Goal: Task Accomplishment & Management: Complete application form

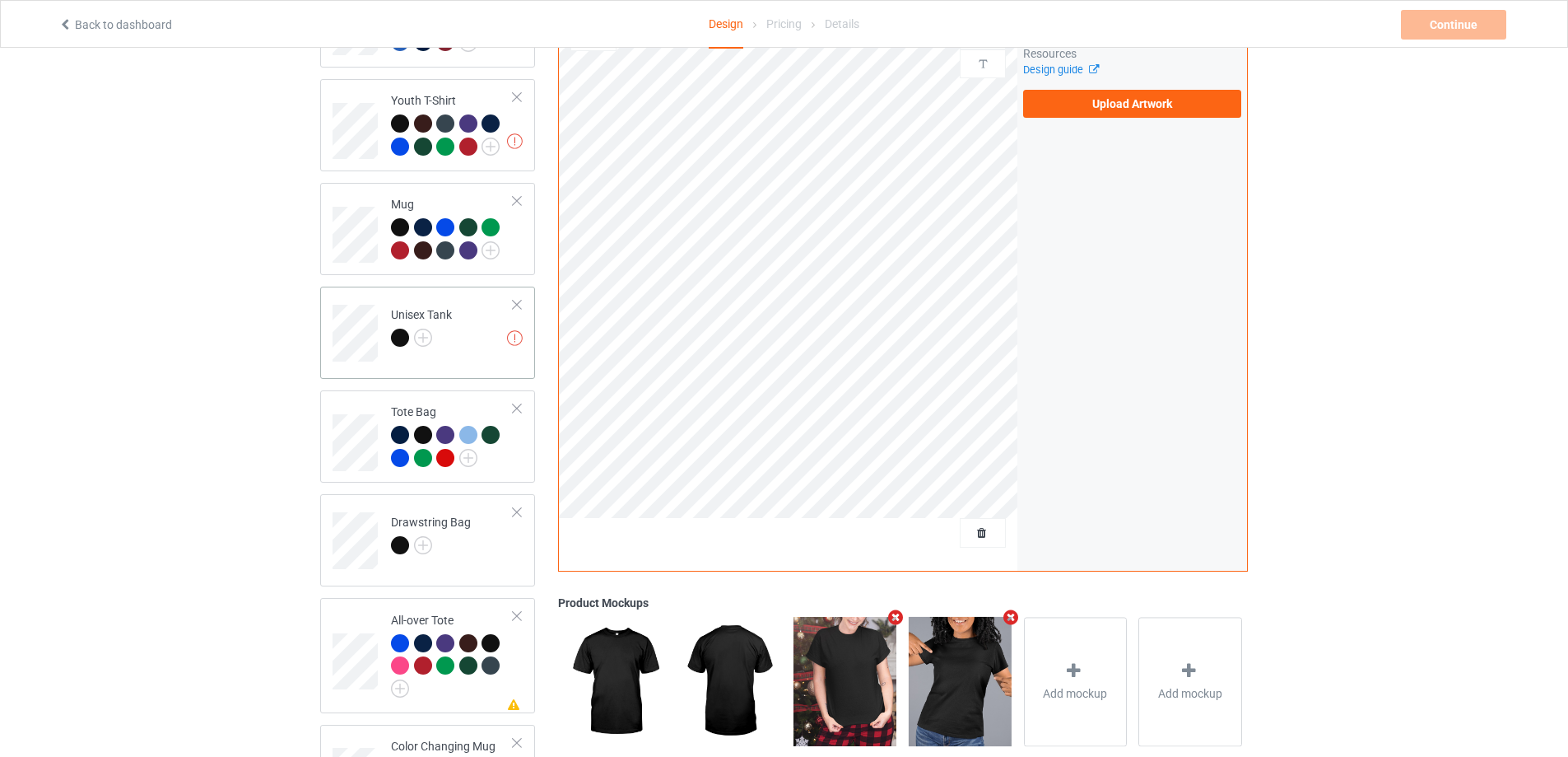
scroll to position [669, 0]
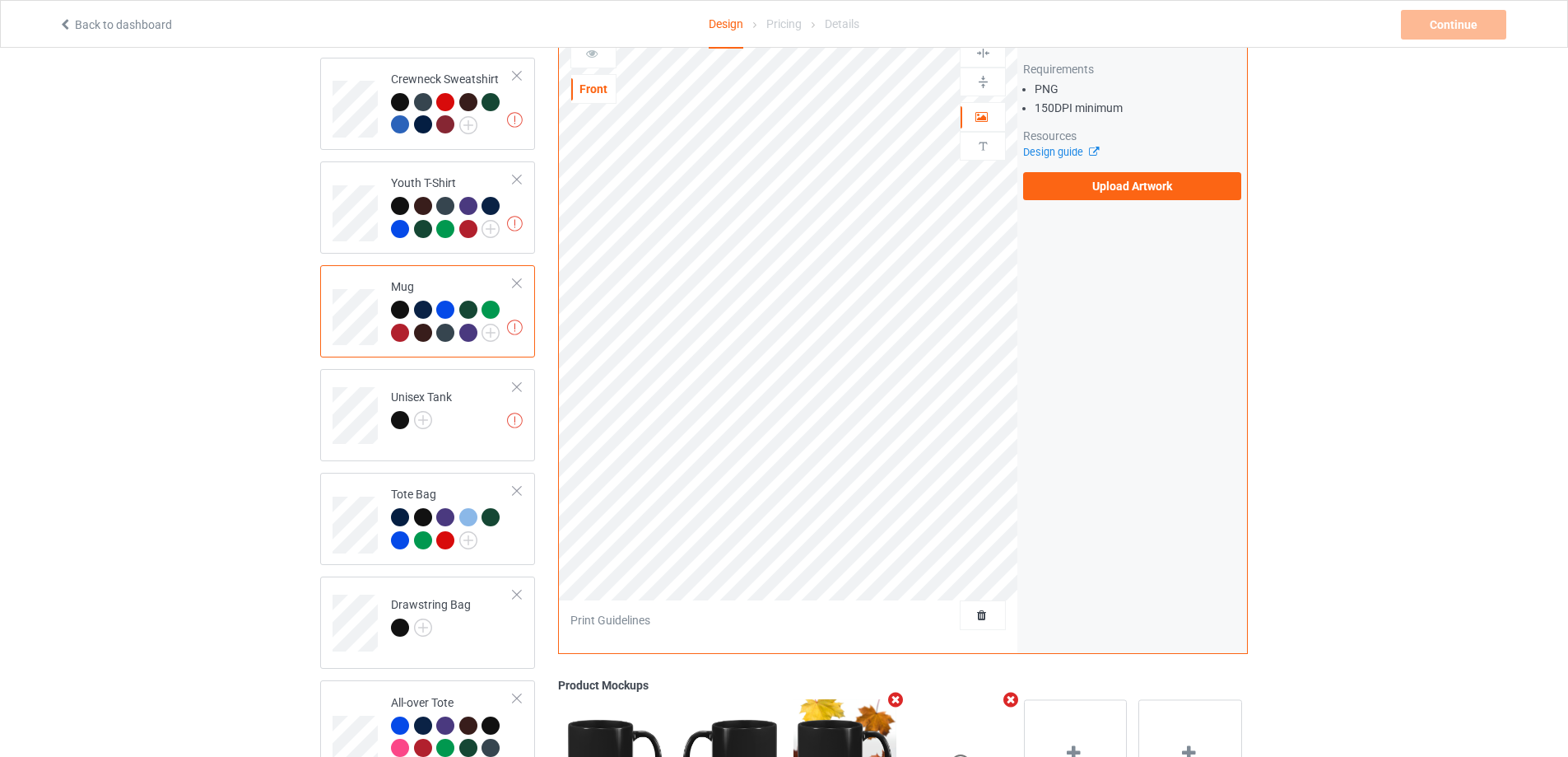
scroll to position [916, 0]
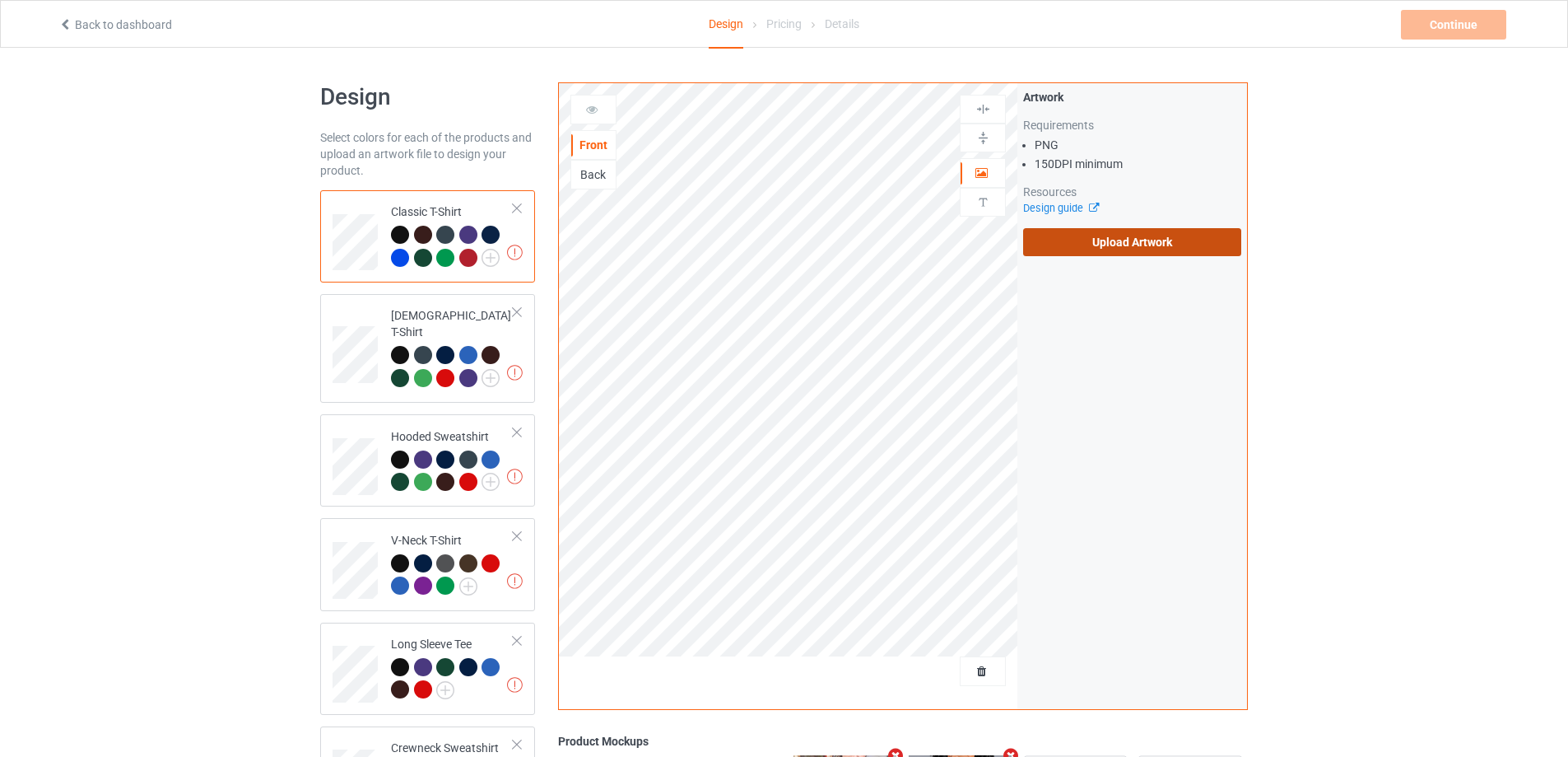
click at [1136, 247] on label "Upload Artwork" at bounding box center [1132, 242] width 218 height 28
click at [0, 0] on input "Upload Artwork" at bounding box center [0, 0] width 0 height 0
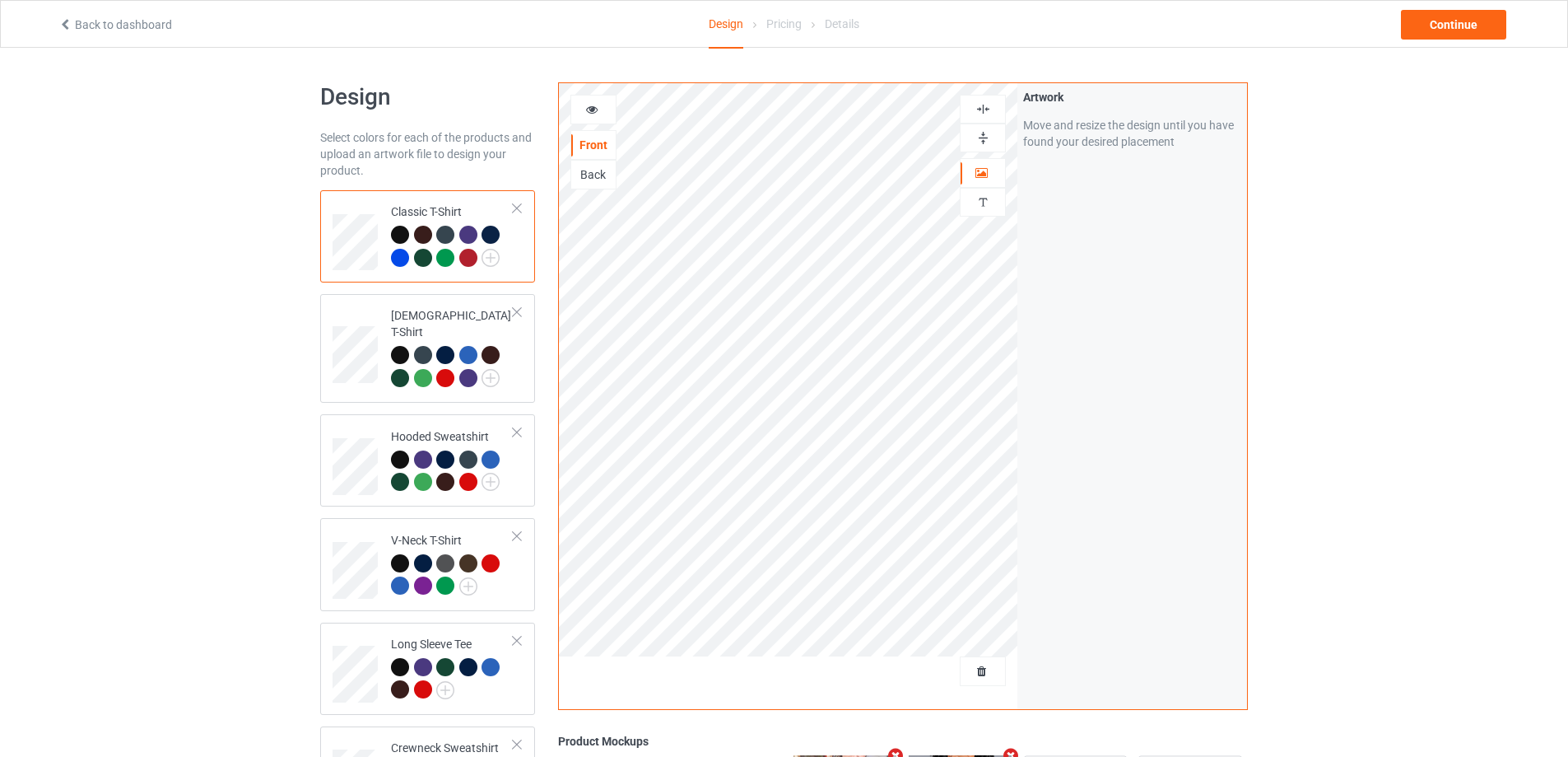
click at [987, 102] on img at bounding box center [984, 110] width 16 height 16
click at [594, 107] on icon at bounding box center [592, 108] width 14 height 12
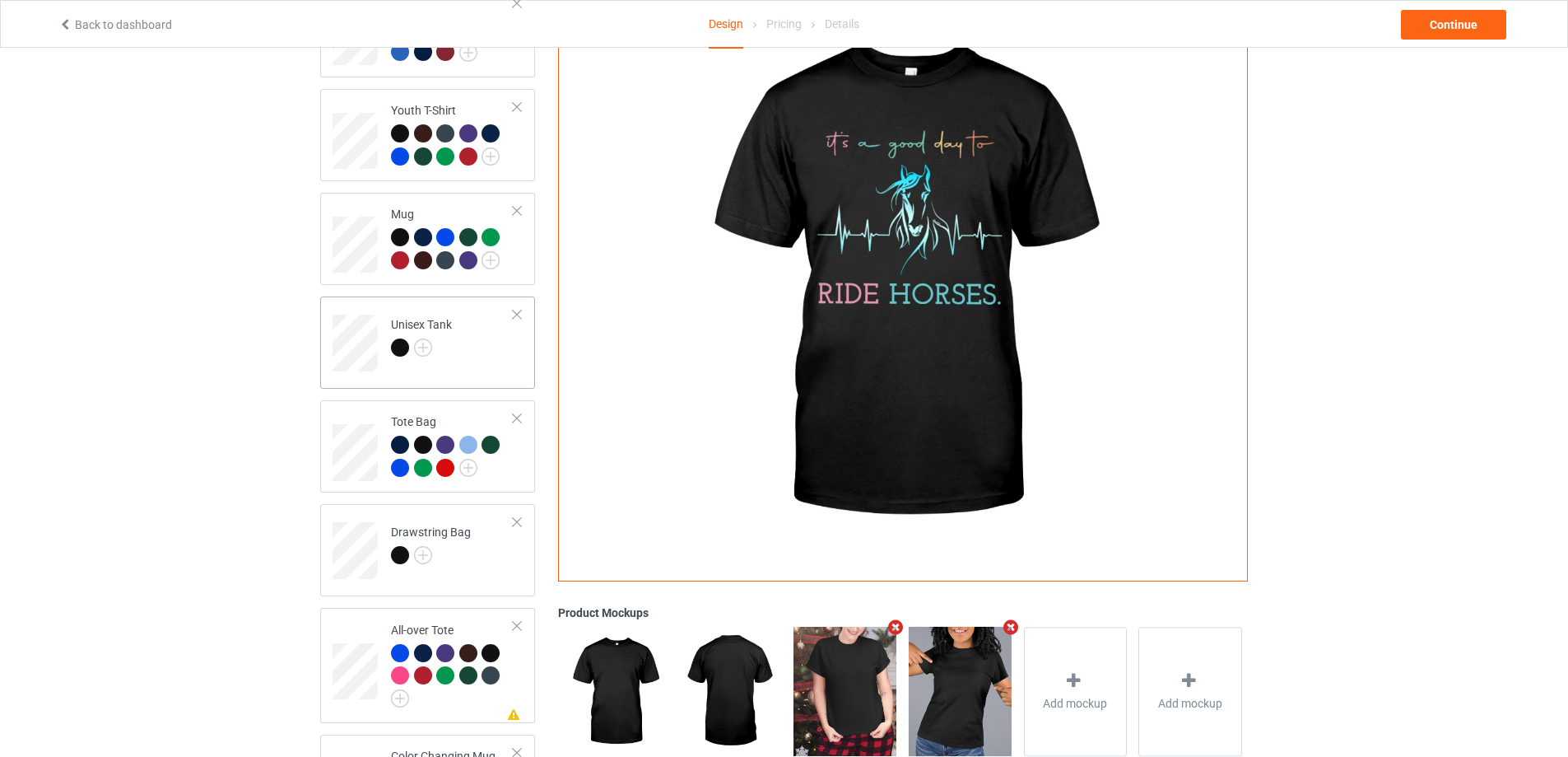
scroll to position [659, 0]
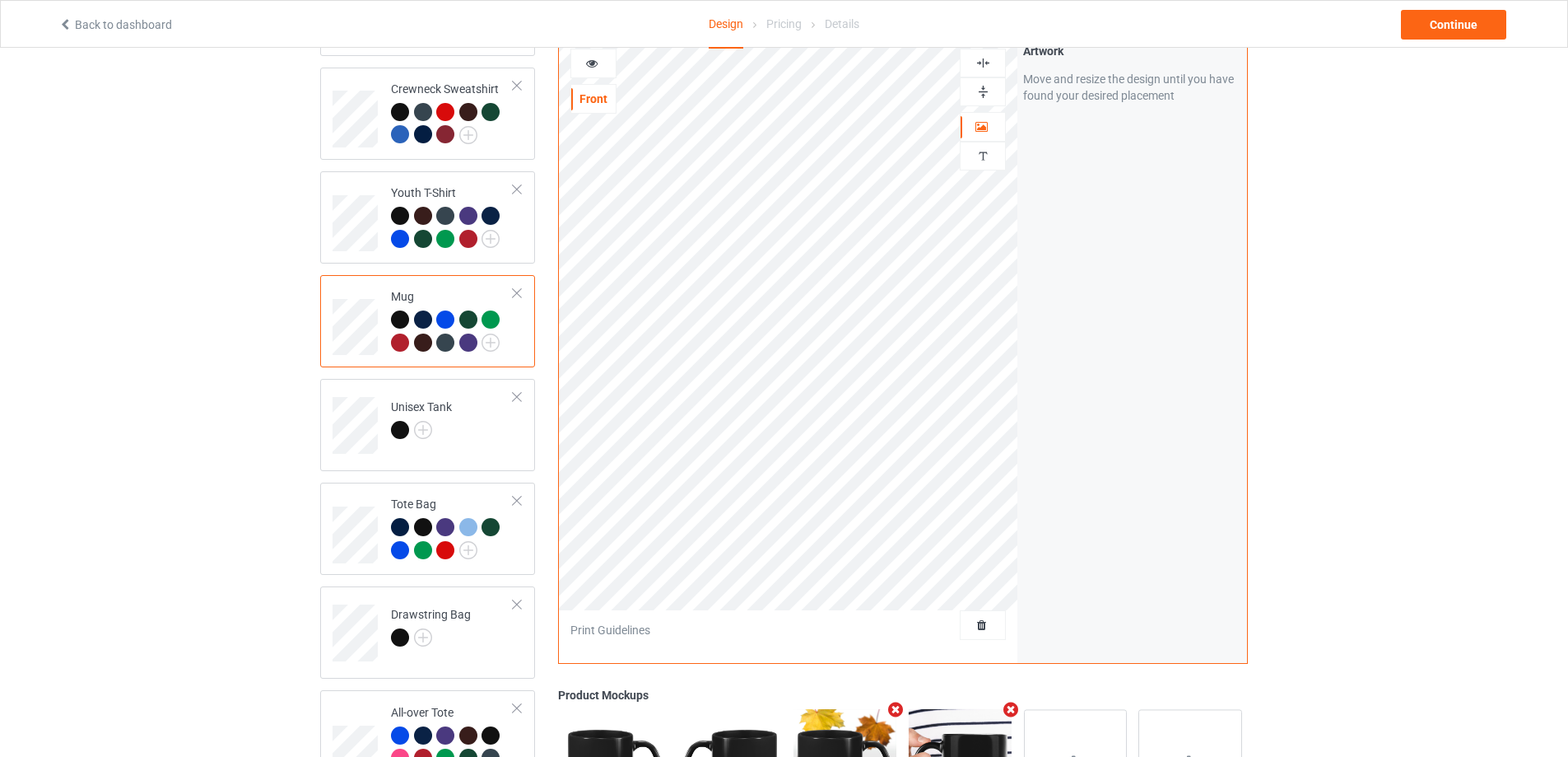
scroll to position [916, 0]
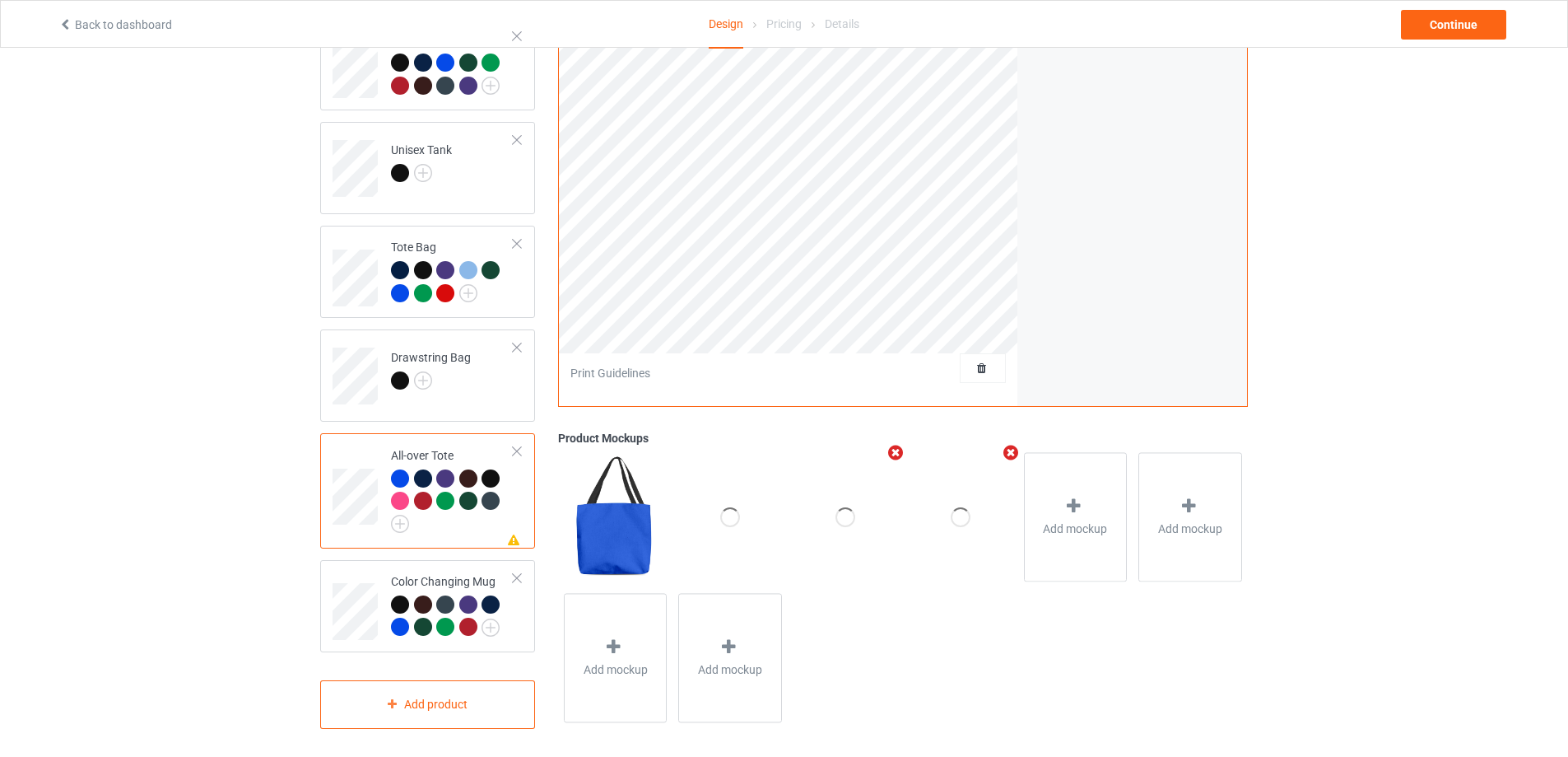
scroll to position [669, 0]
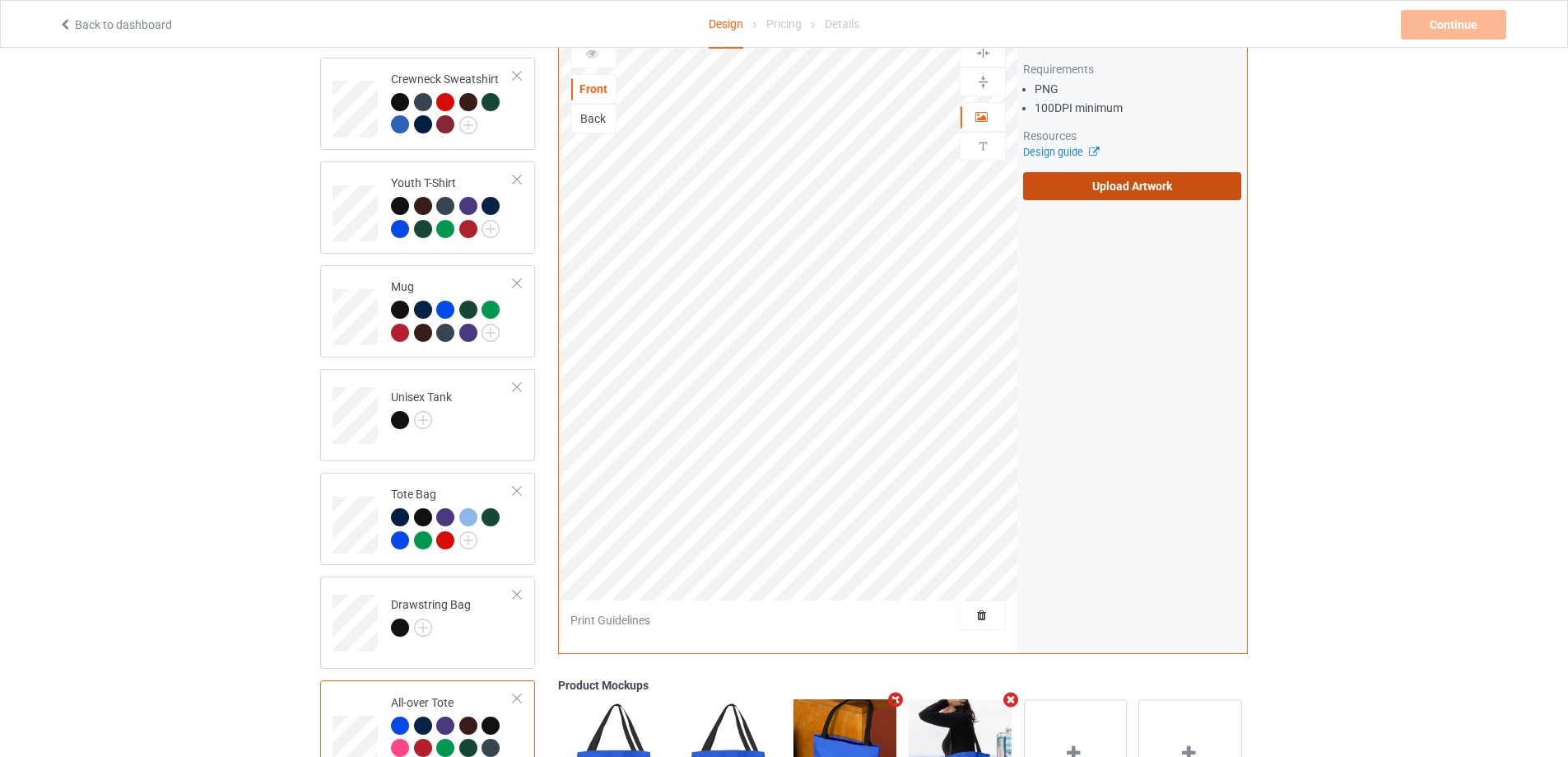
click at [1137, 182] on label "Upload Artwork" at bounding box center [1132, 187] width 218 height 28
click at [0, 0] on input "Upload Artwork" at bounding box center [0, 0] width 0 height 0
click at [376, 501] on td at bounding box center [358, 519] width 50 height 79
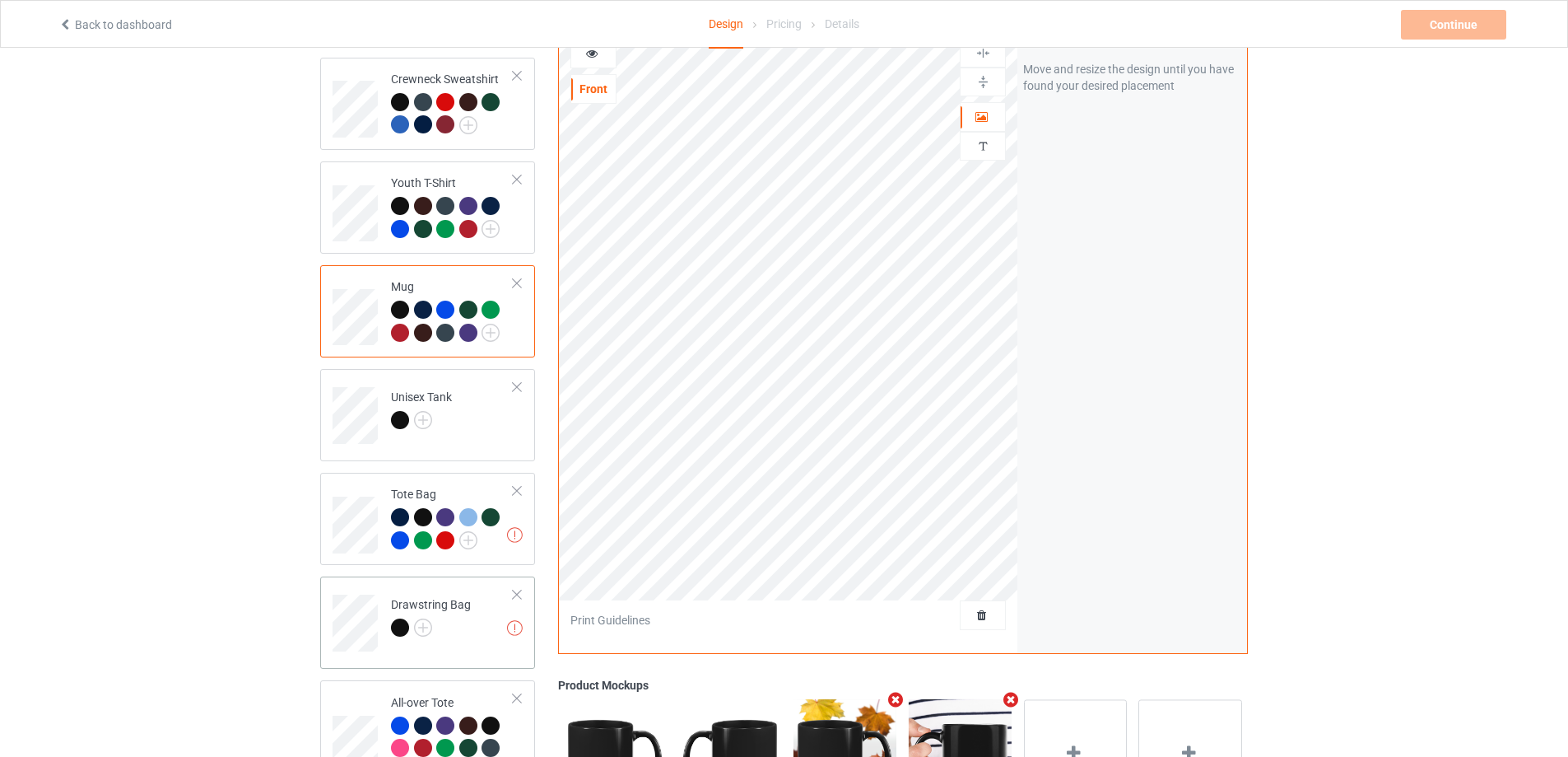
scroll to position [834, 0]
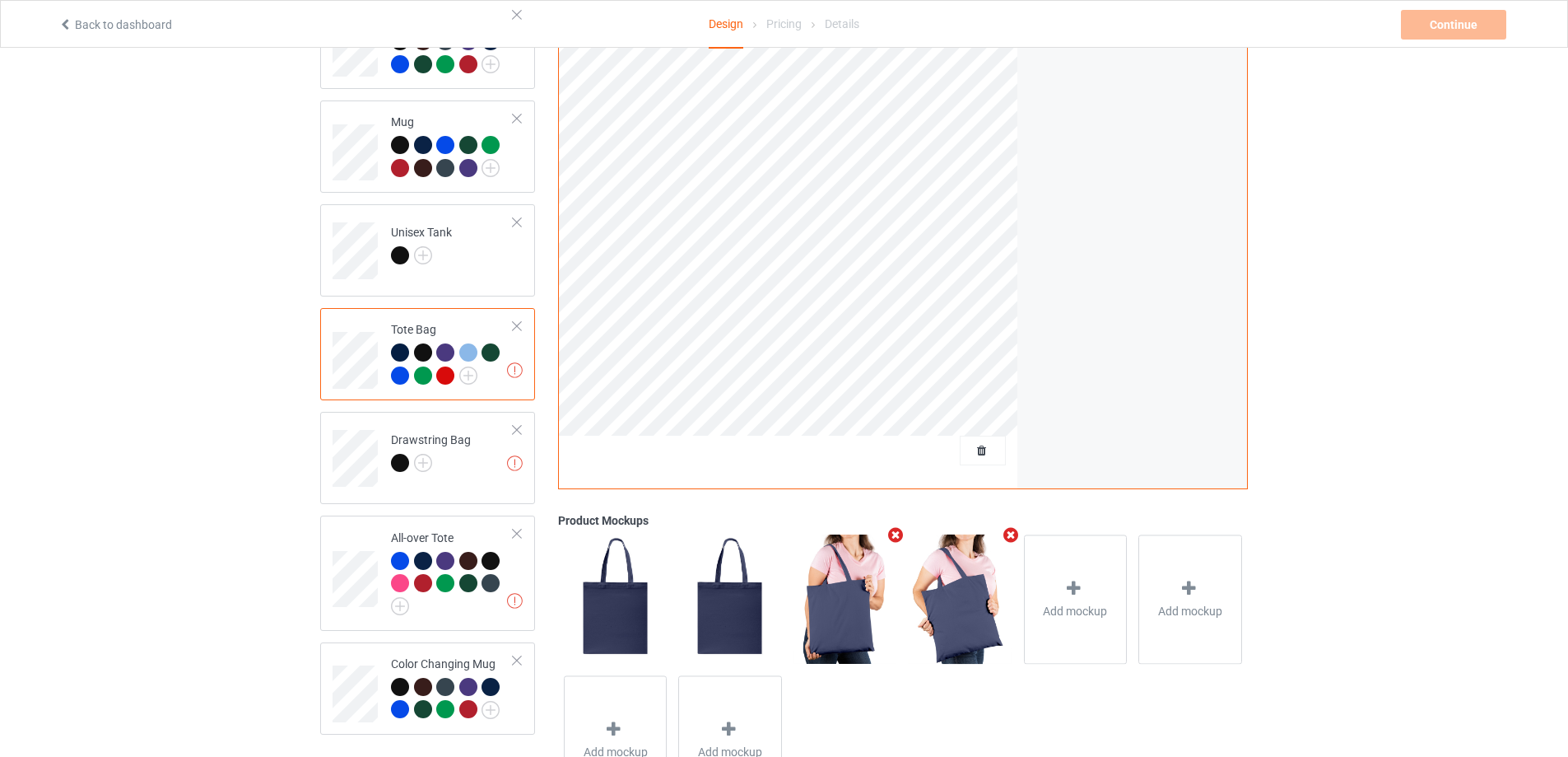
scroll to position [751, 0]
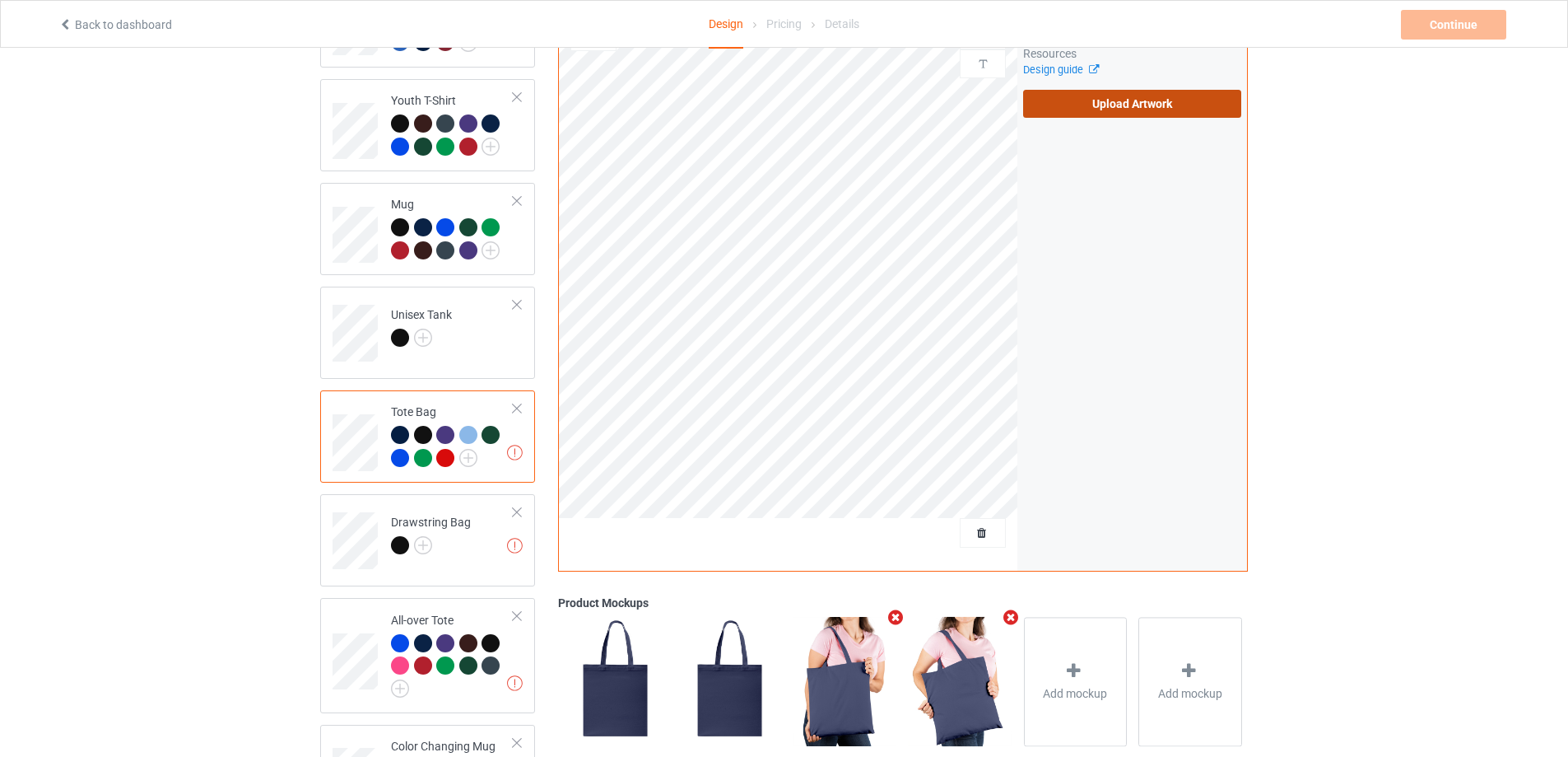
click at [1109, 105] on label "Upload Artwork" at bounding box center [1132, 104] width 218 height 28
click at [0, 0] on input "Upload Artwork" at bounding box center [0, 0] width 0 height 0
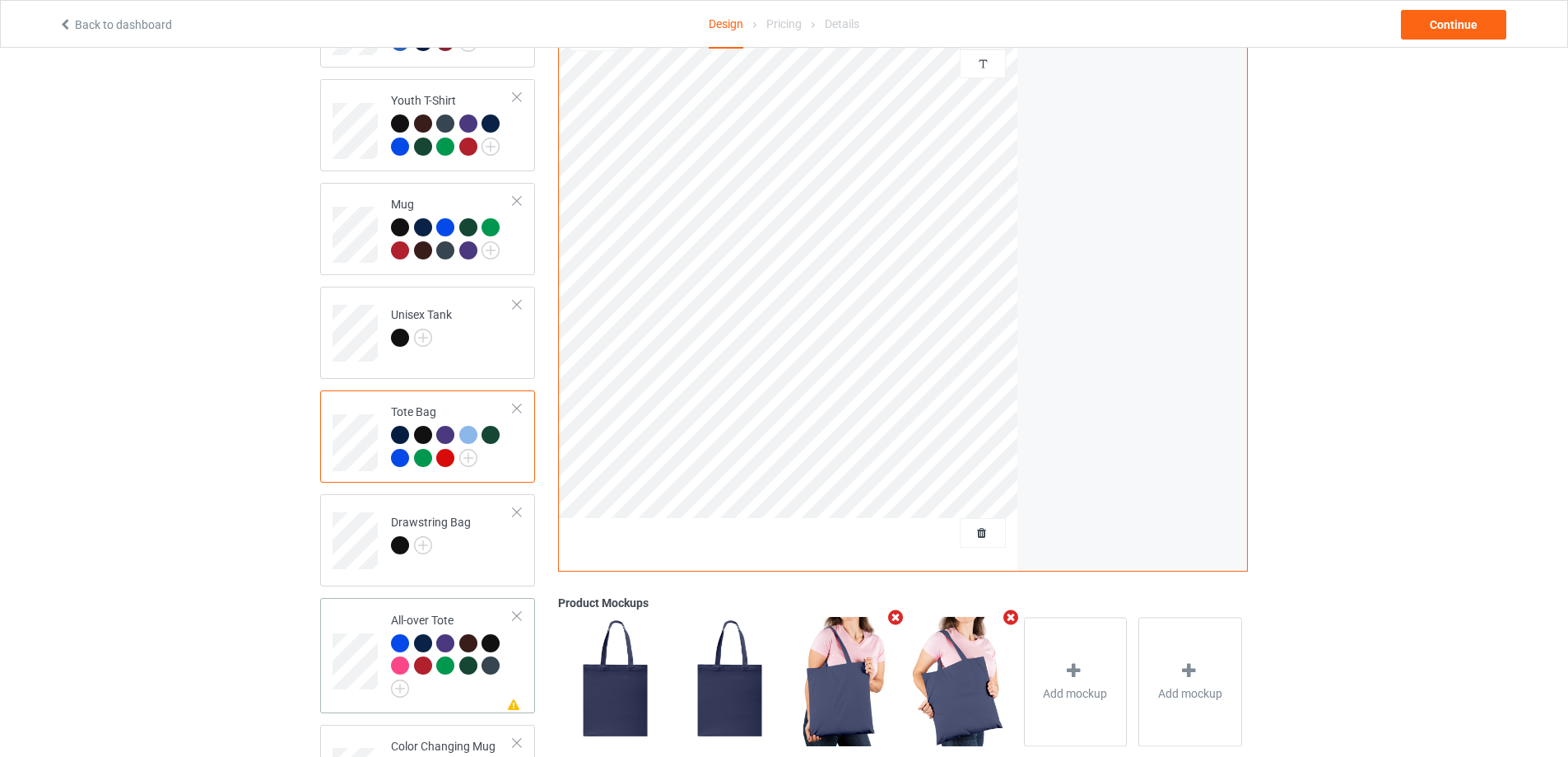
scroll to position [916, 0]
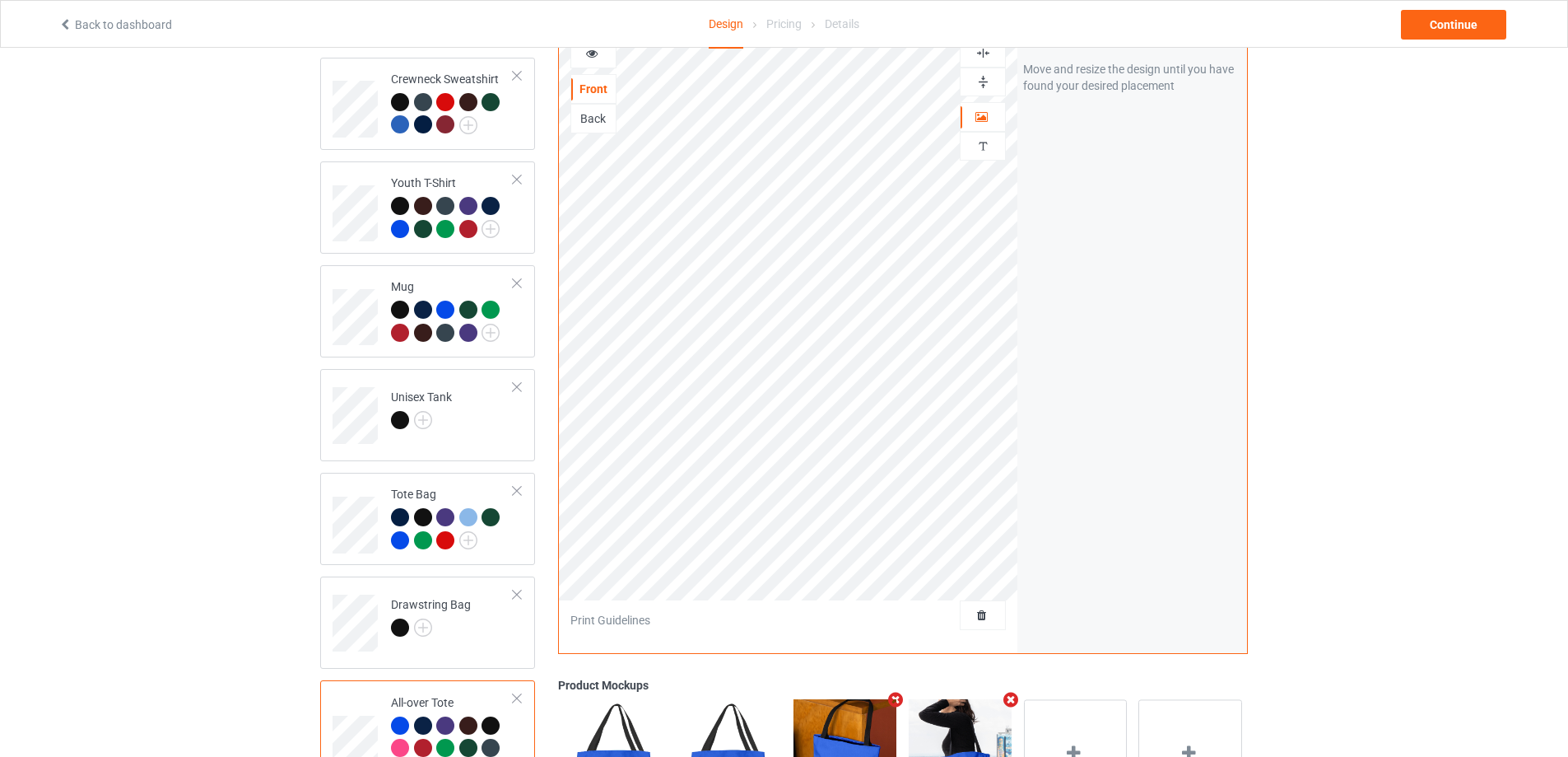
scroll to position [586, 0]
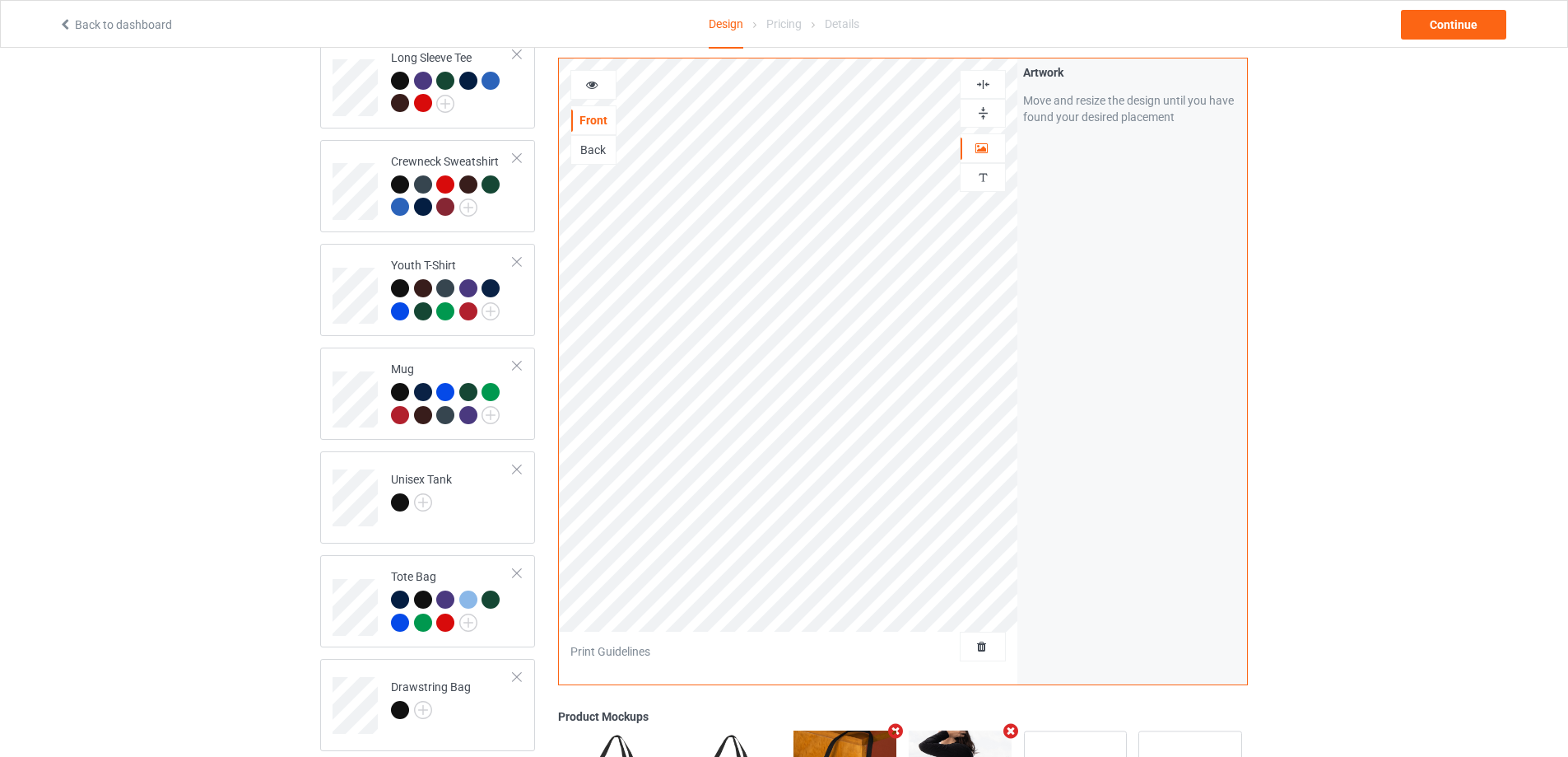
click at [977, 80] on img at bounding box center [984, 85] width 16 height 16
click at [985, 83] on img at bounding box center [984, 85] width 16 height 16
click at [982, 77] on img at bounding box center [984, 85] width 16 height 16
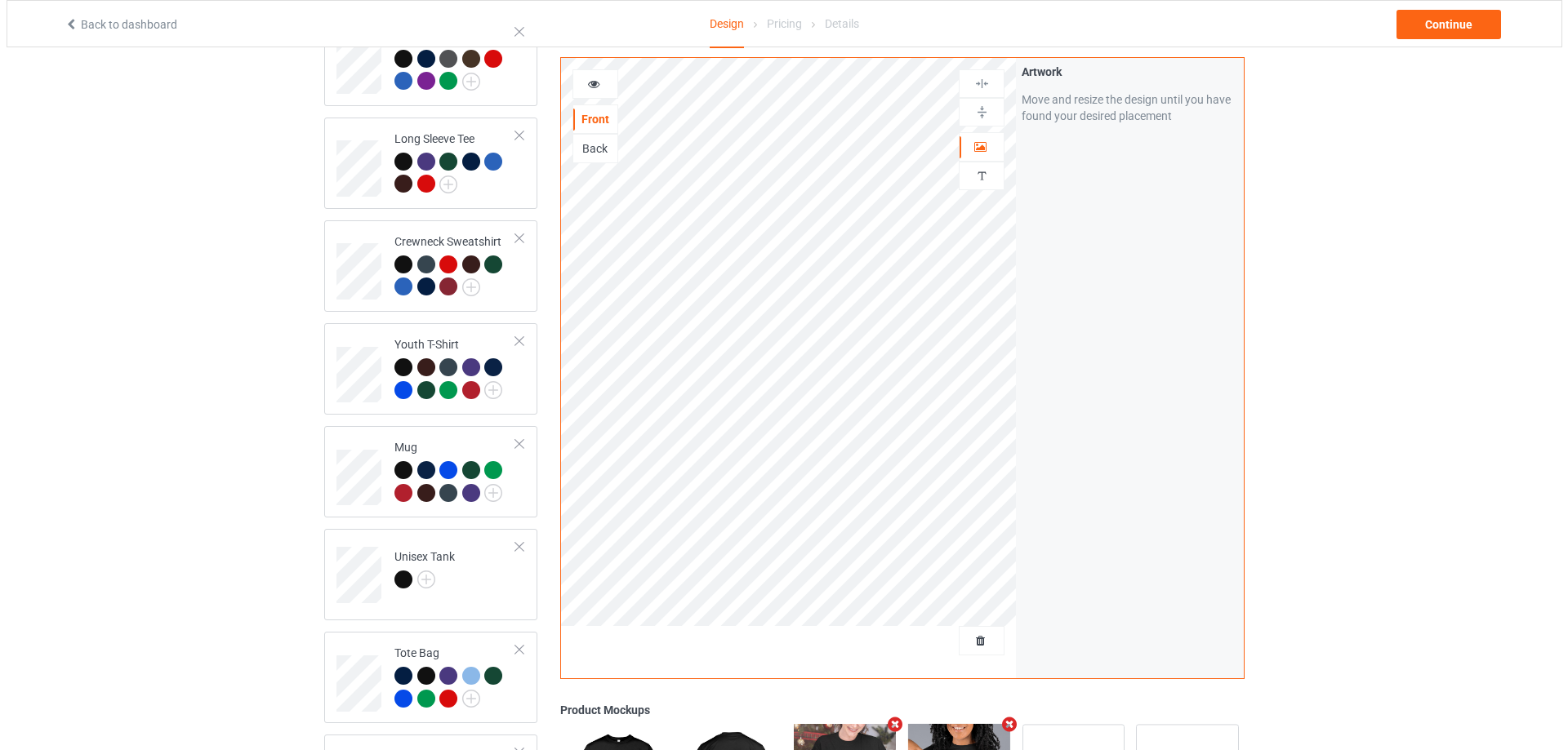
scroll to position [92, 0]
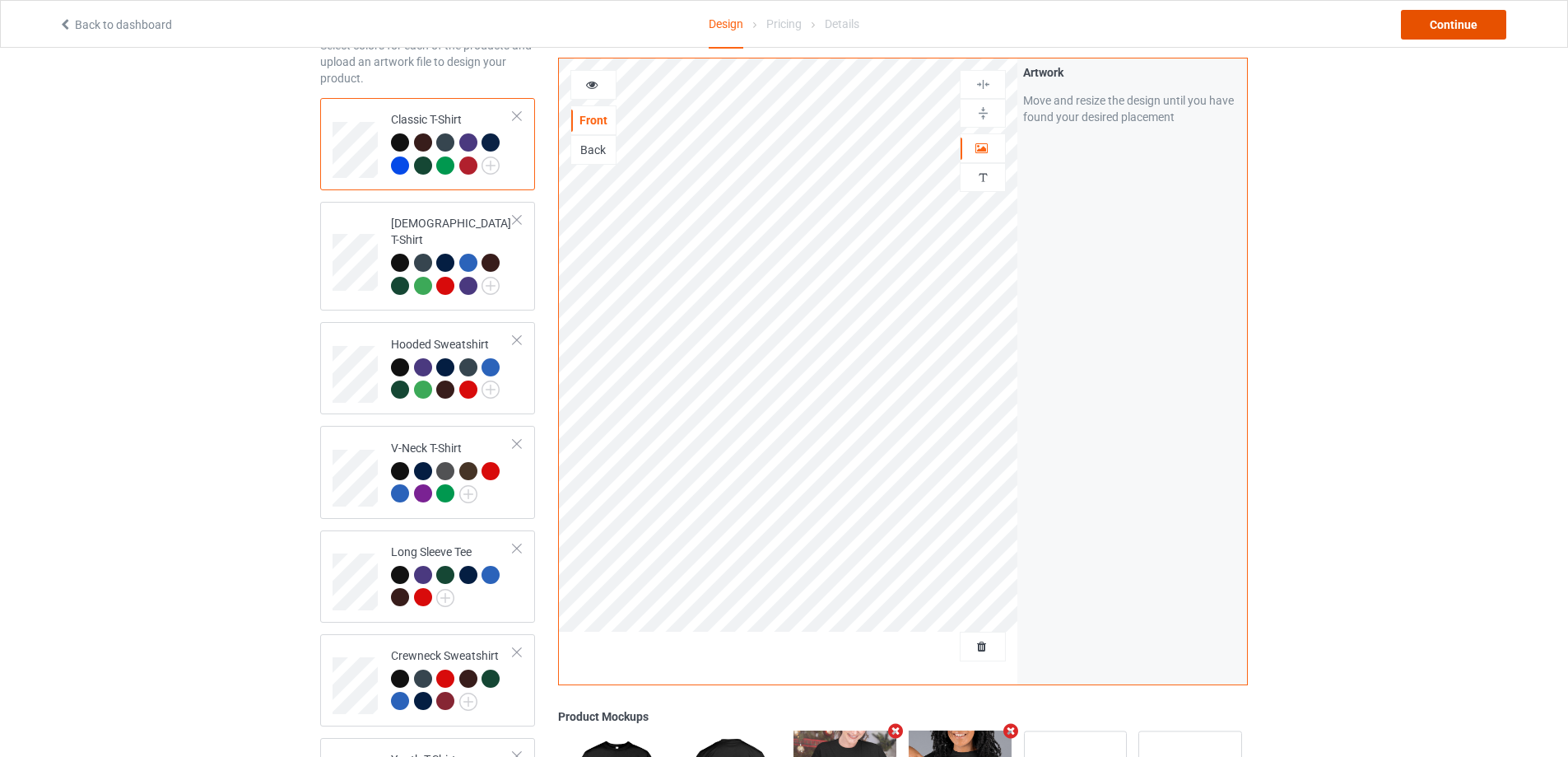
click at [1478, 21] on div "Continue" at bounding box center [1454, 25] width 106 height 30
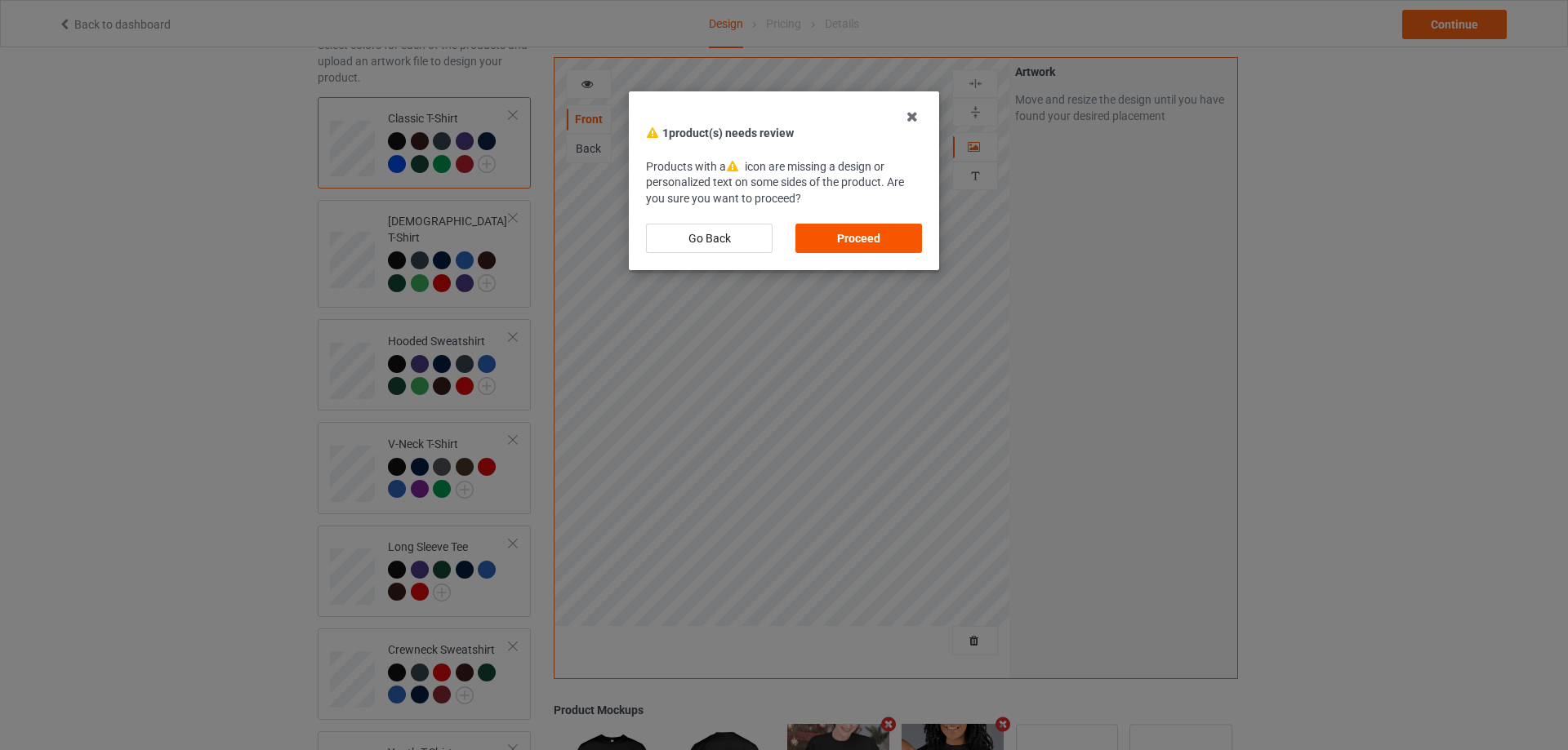
click at [856, 235] on div "Proceed" at bounding box center [858, 238] width 127 height 30
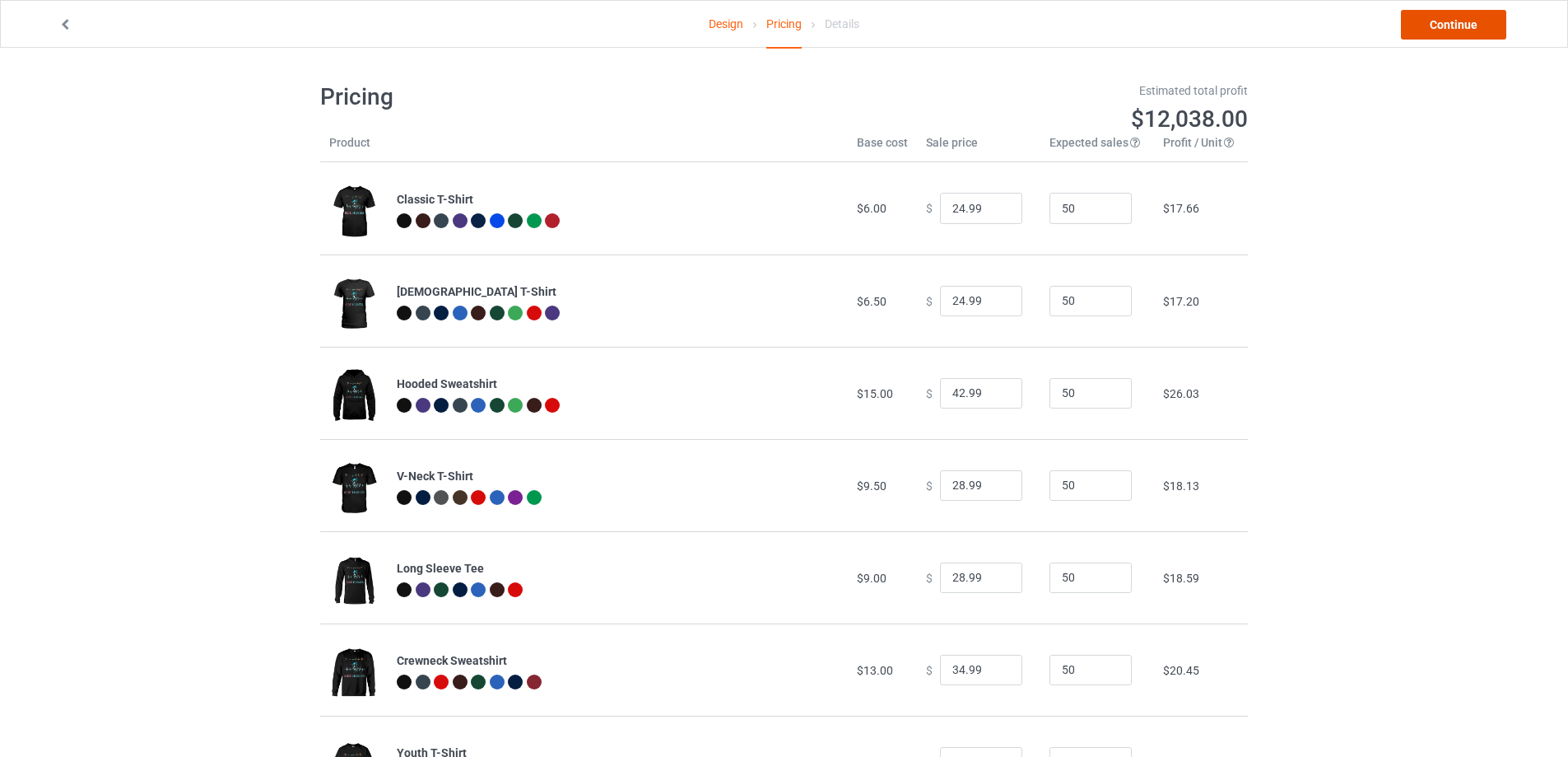
click at [1453, 28] on link "Continue" at bounding box center [1454, 25] width 106 height 30
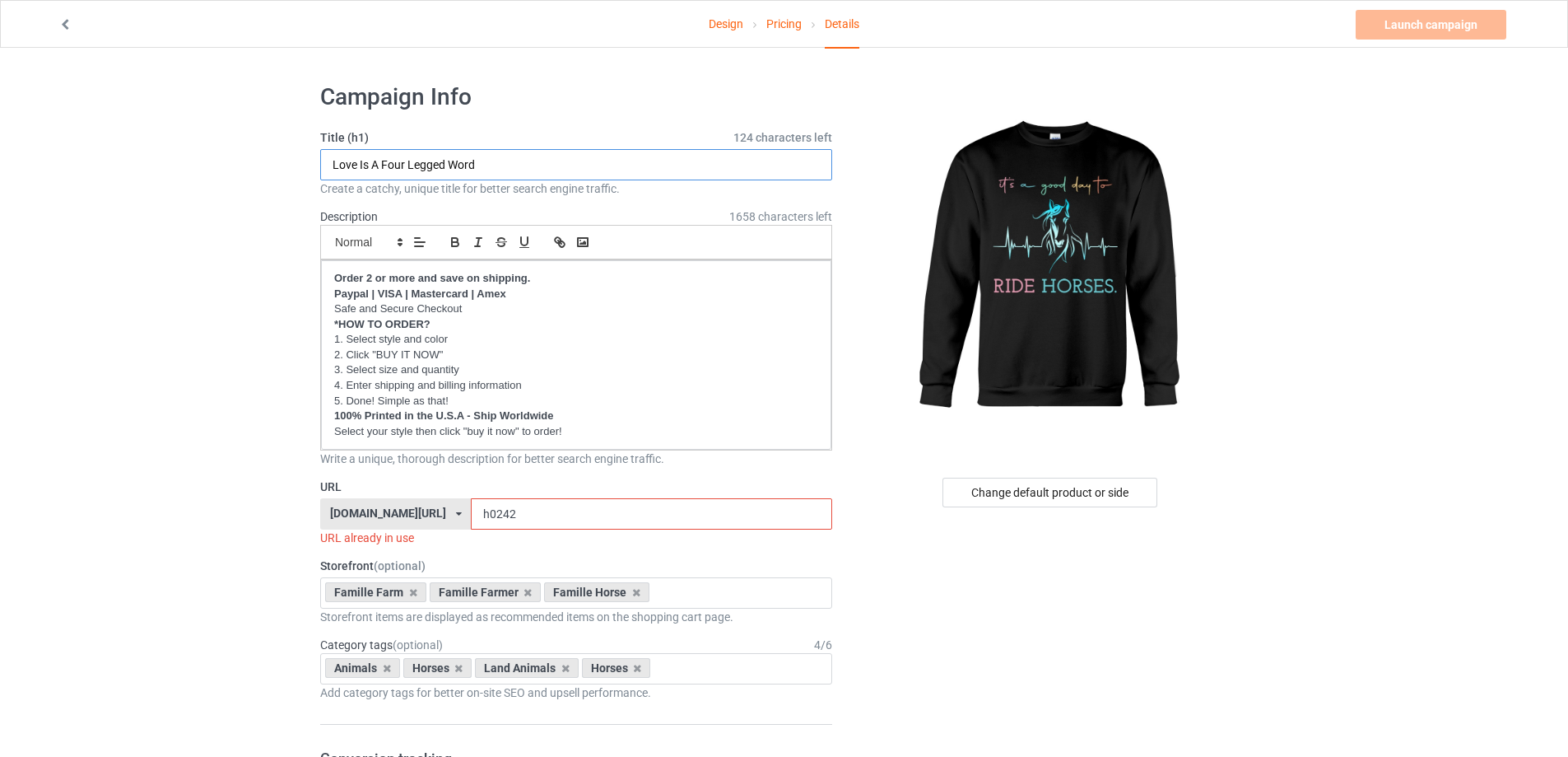
drag, startPoint x: 461, startPoint y: 159, endPoint x: 253, endPoint y: 159, distance: 208.0
type input "It's A Good Day To Ride Horses"
click at [512, 516] on input "h0242" at bounding box center [651, 514] width 361 height 31
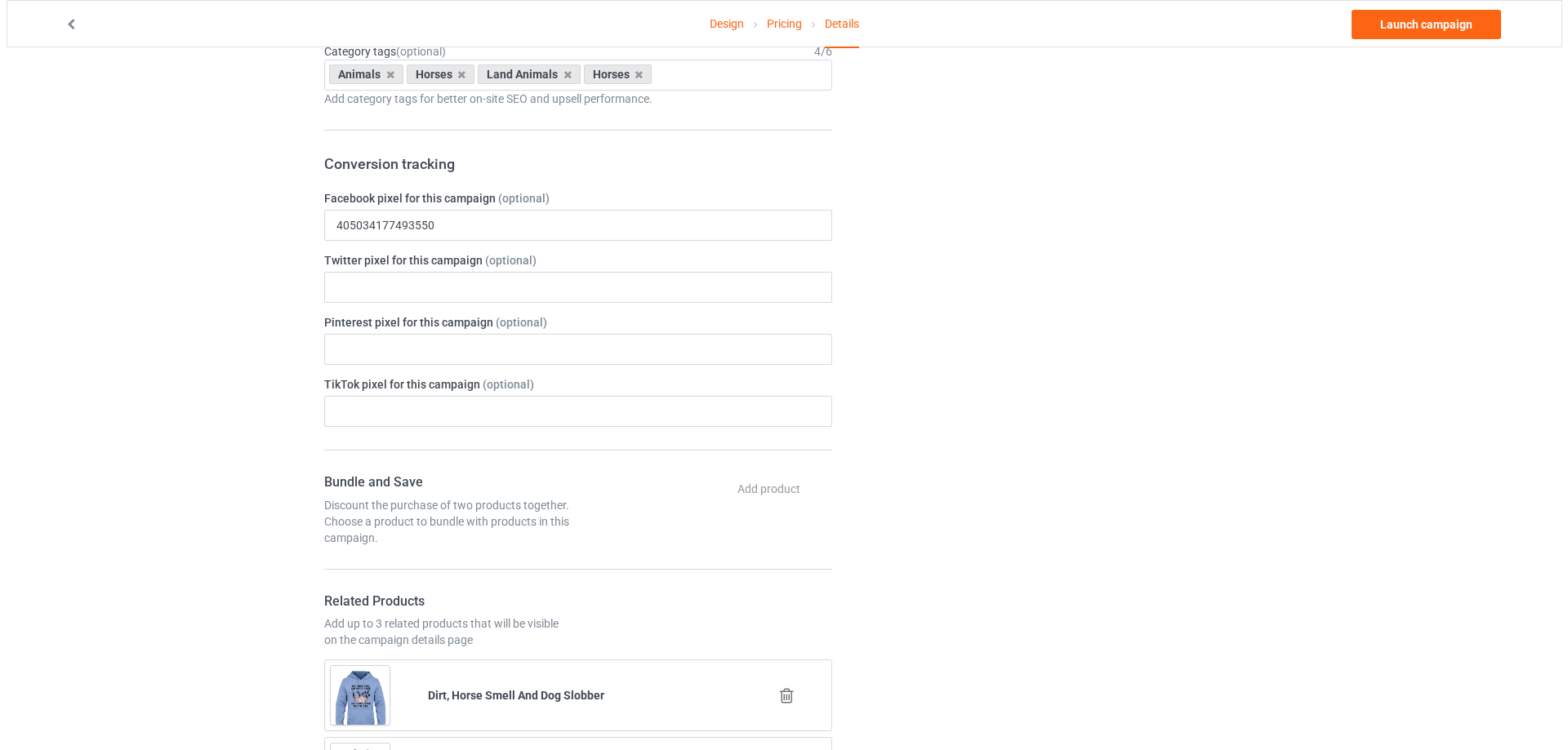
scroll to position [816, 0]
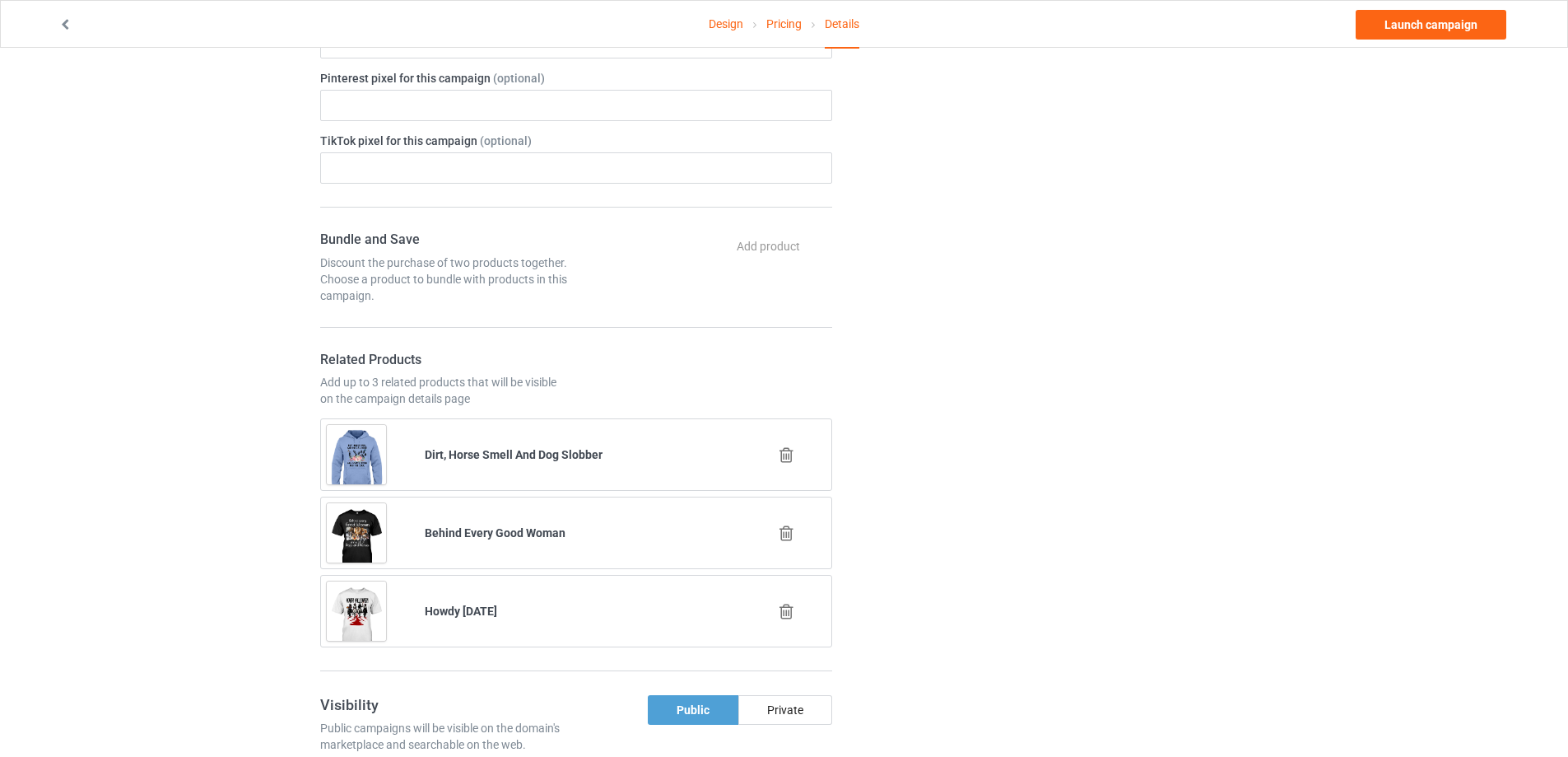
type input "h0248"
click at [784, 613] on icon at bounding box center [786, 611] width 21 height 17
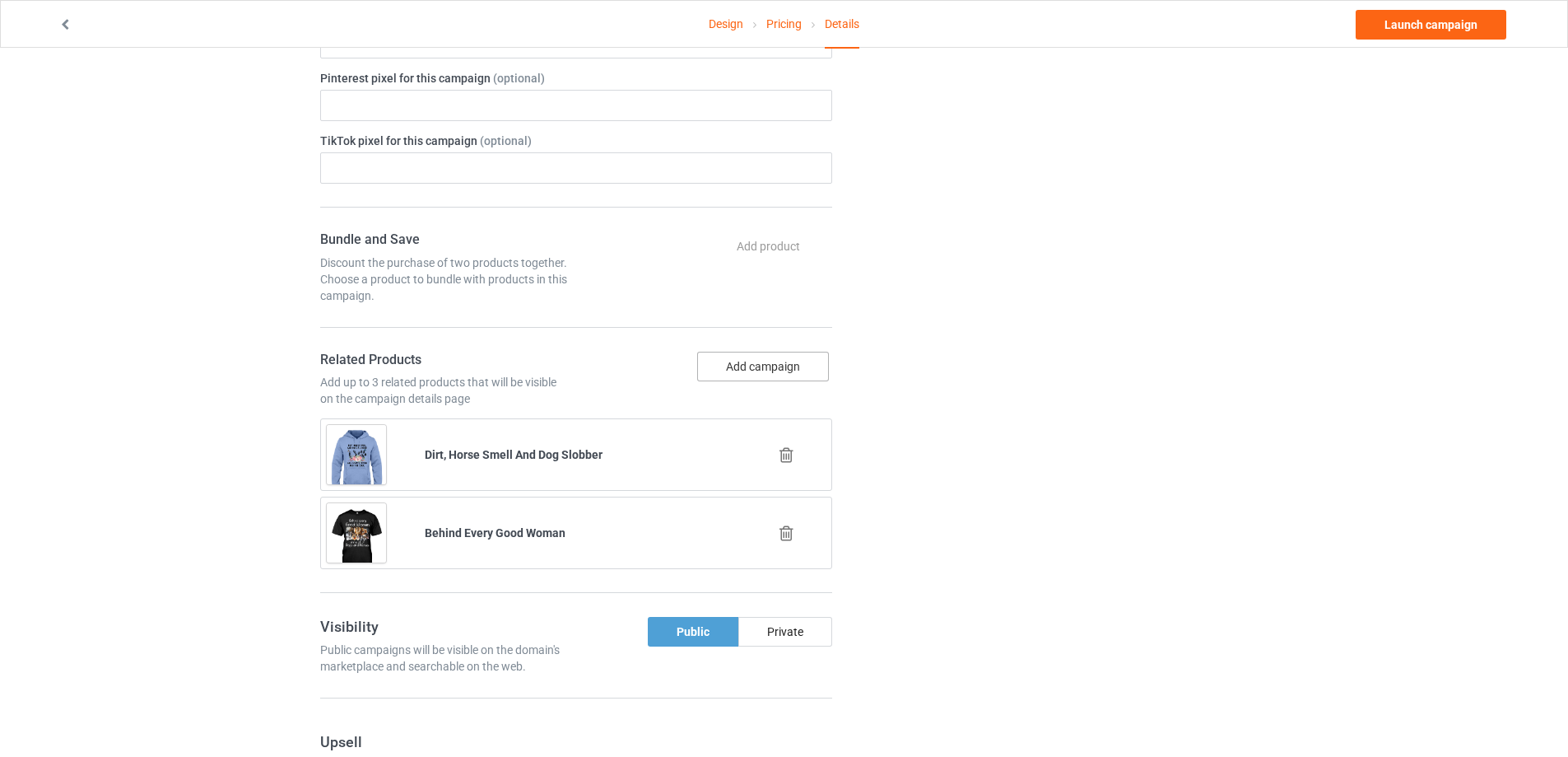
click at [757, 365] on button "Add campaign" at bounding box center [764, 367] width 132 height 30
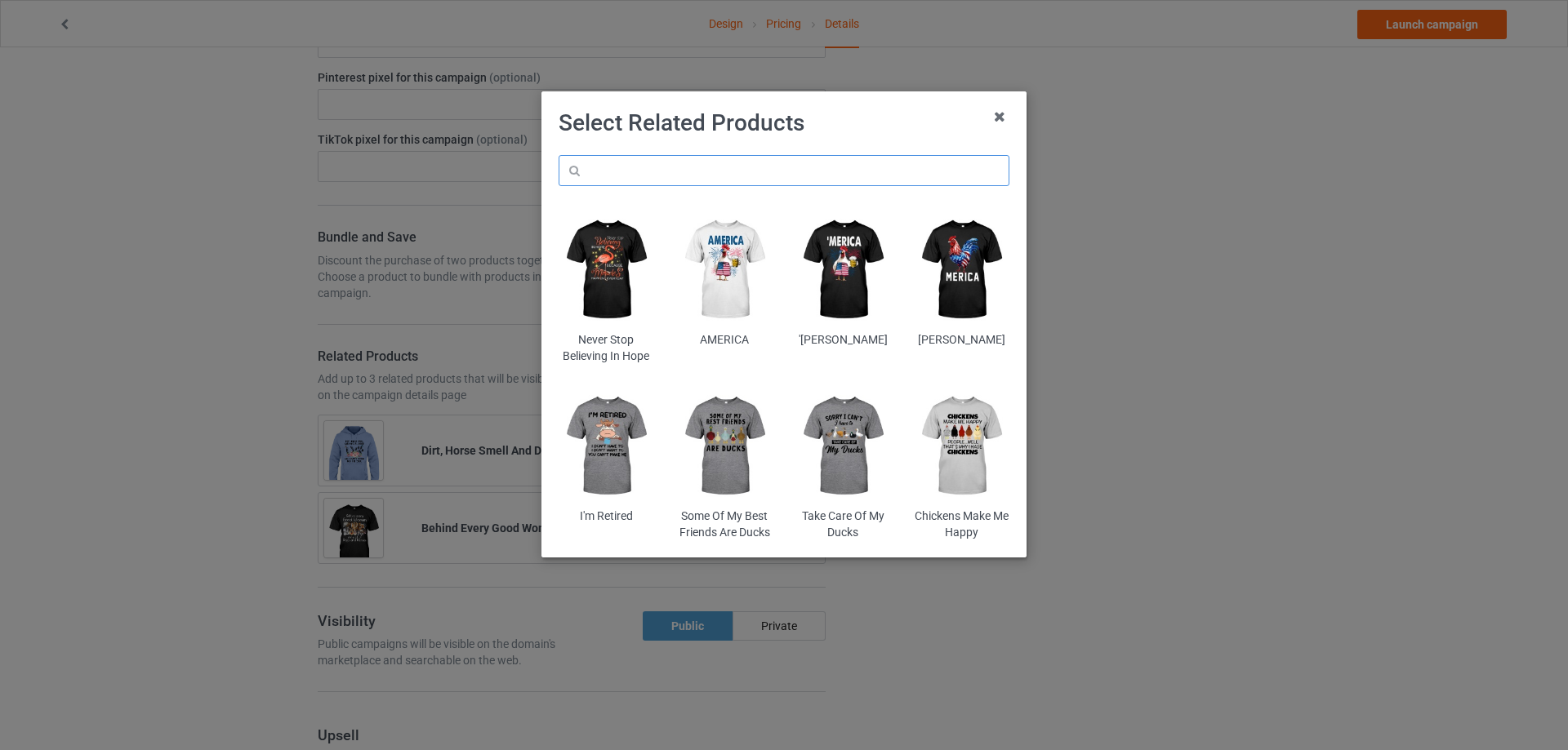
click at [698, 175] on input "text" at bounding box center [784, 170] width 451 height 31
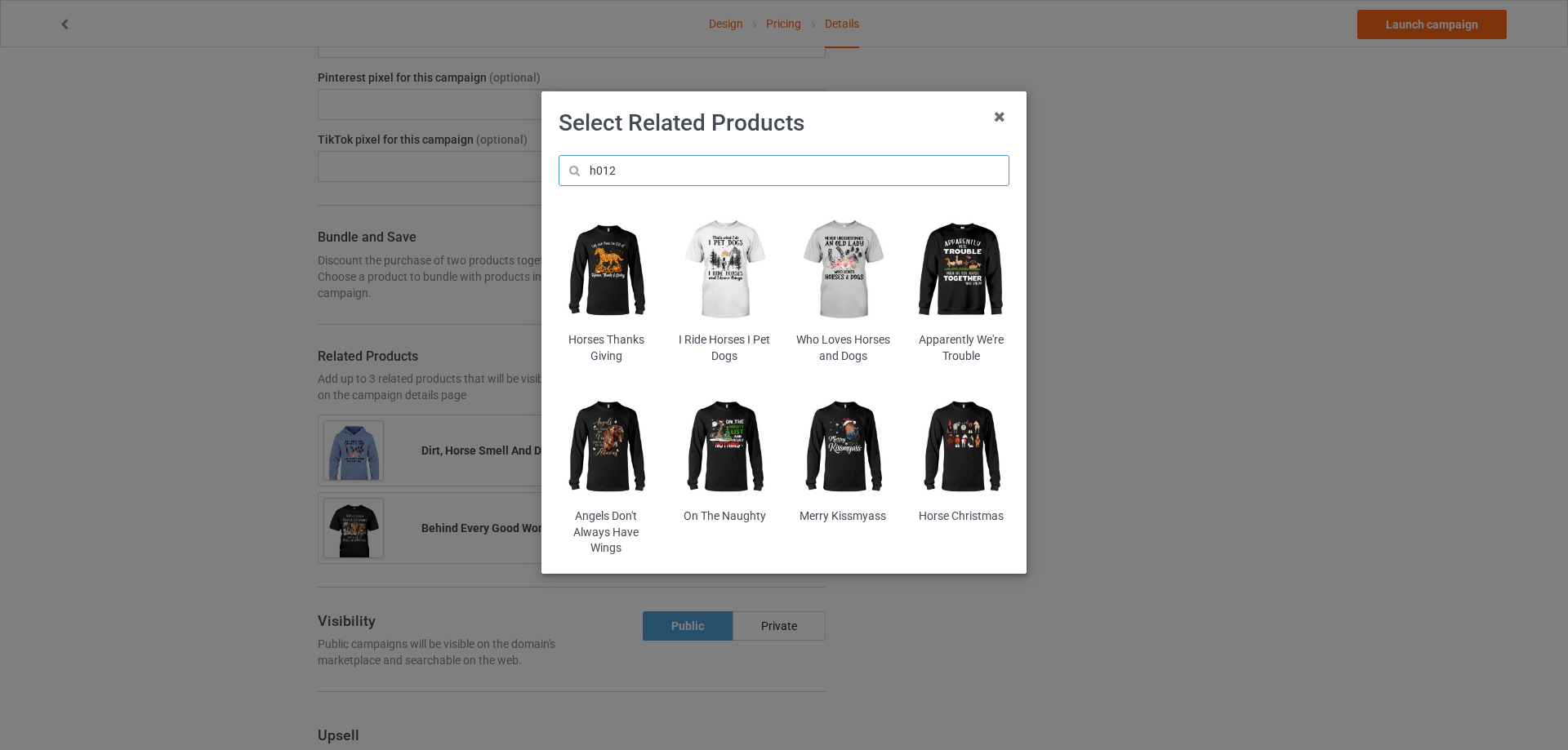
type input "h012"
click at [730, 436] on img at bounding box center [725, 447] width 96 height 120
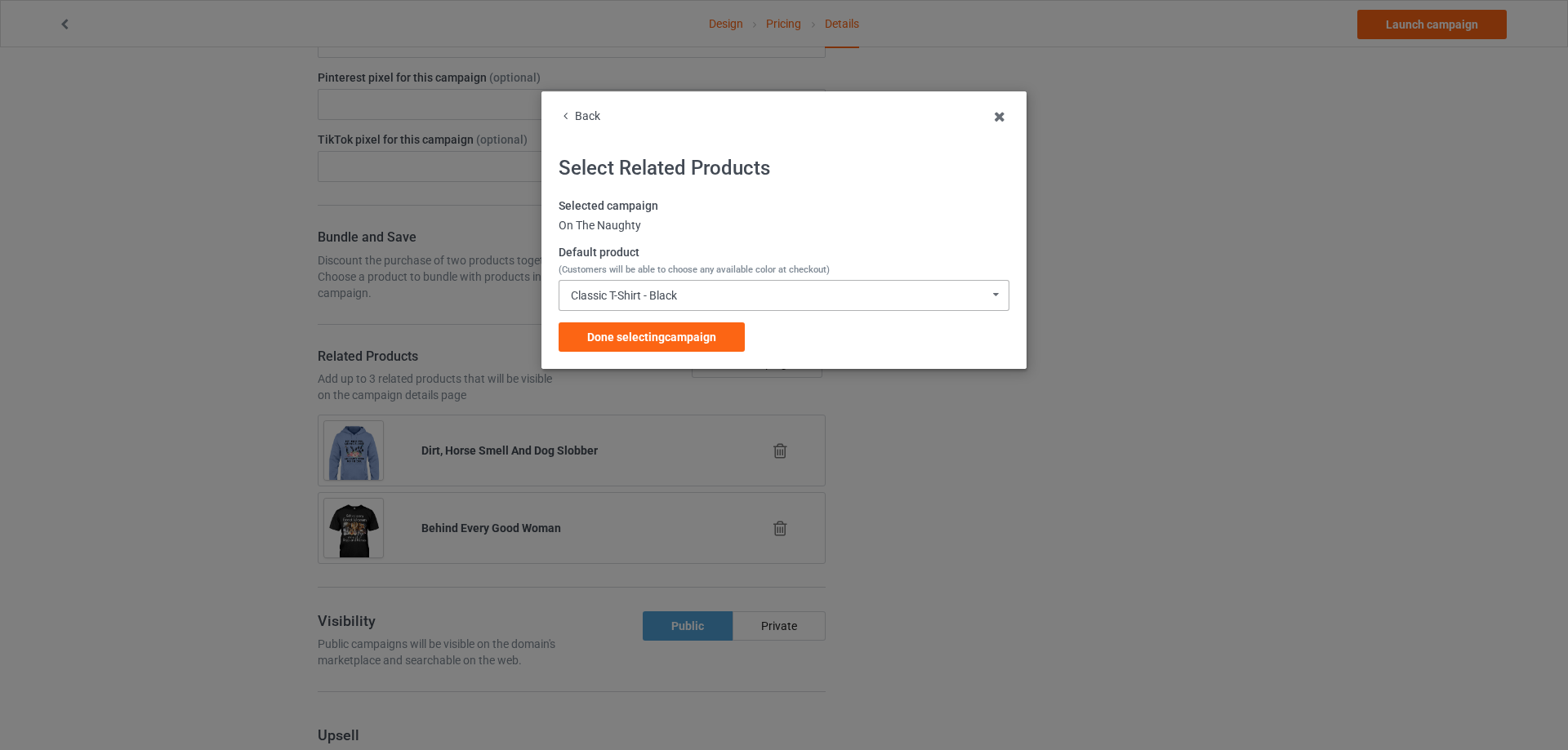
click at [668, 293] on div "Classic T-Shirt - Black" at bounding box center [623, 295] width 106 height 12
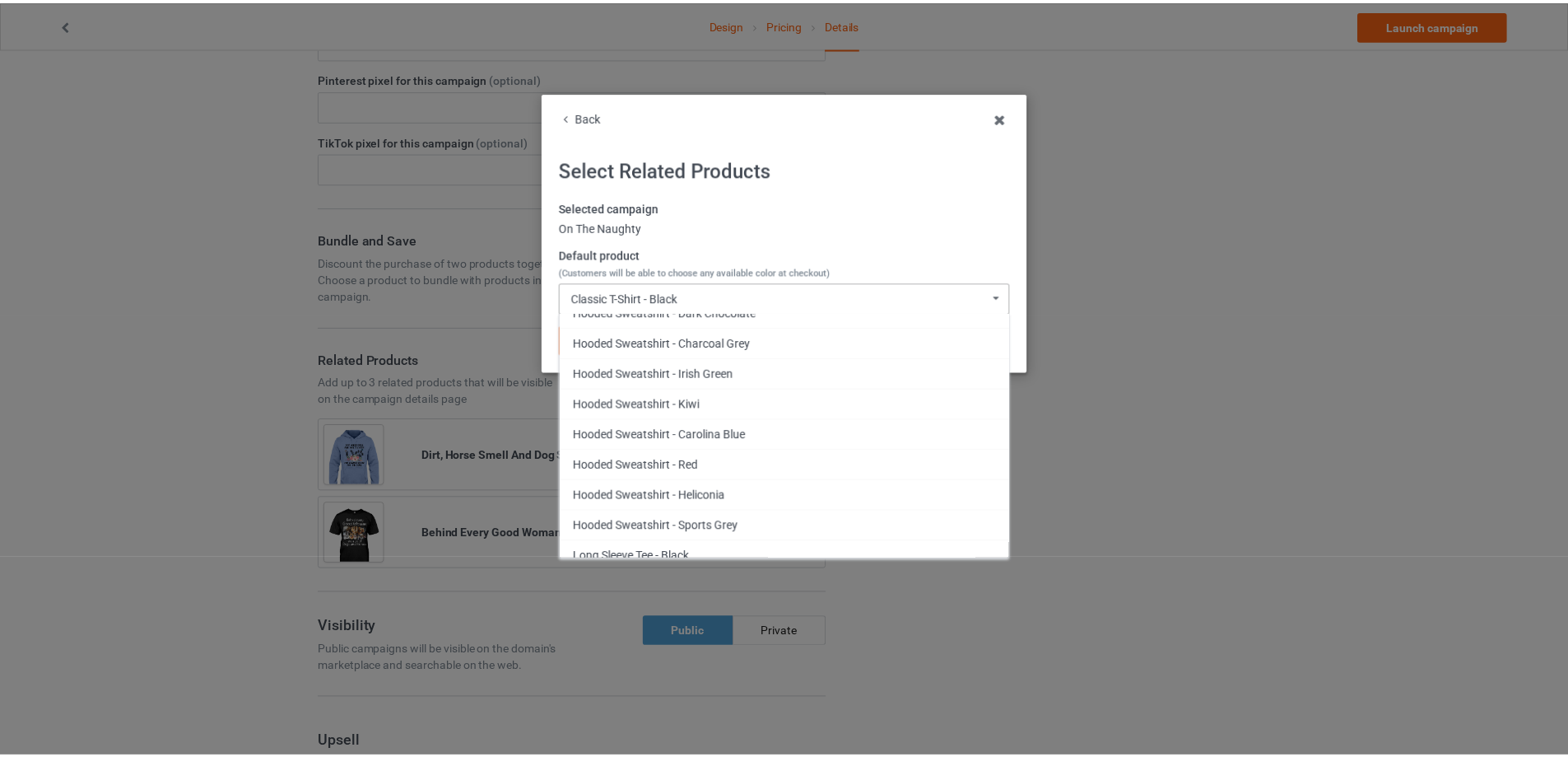
scroll to position [988, 0]
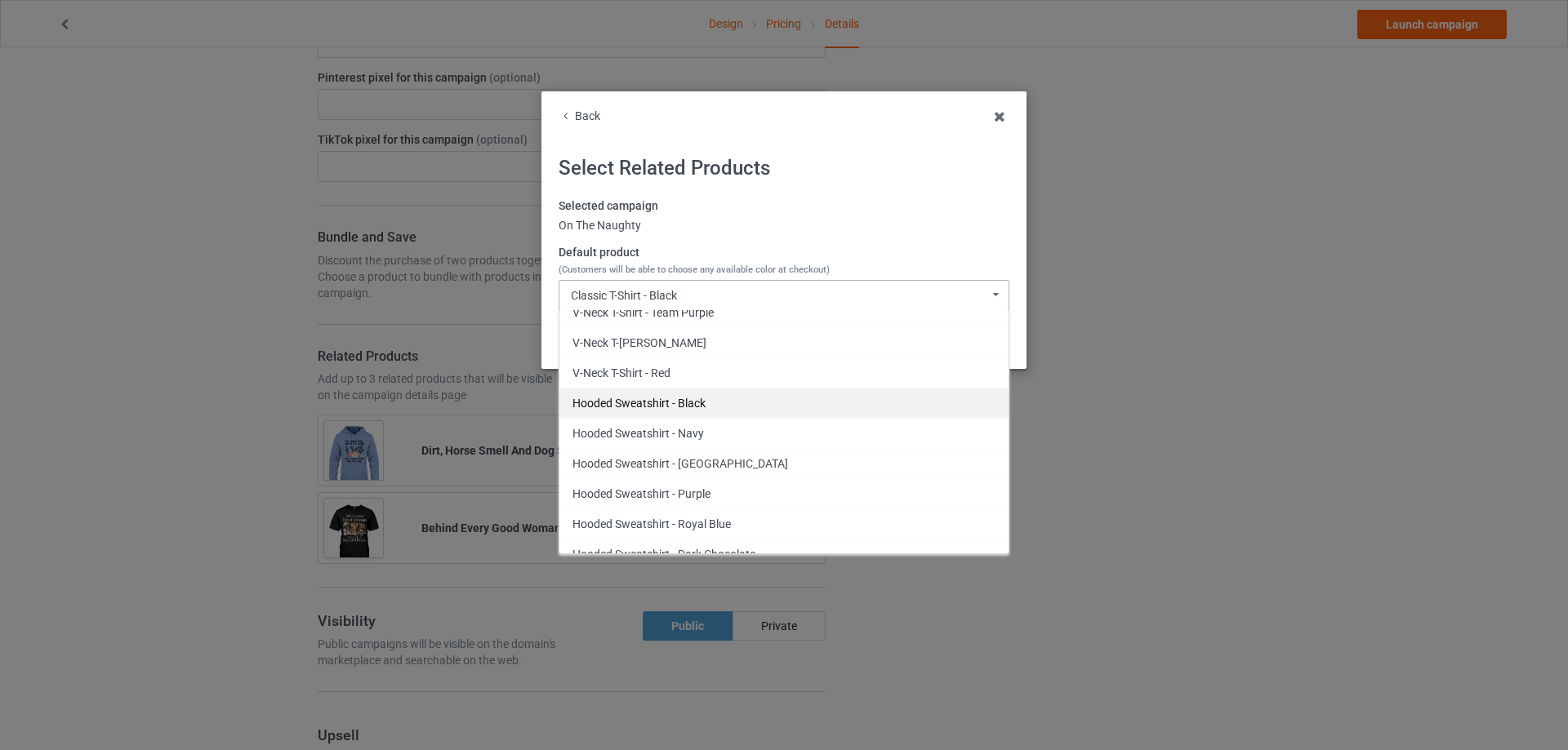
click at [684, 409] on div "Hooded Sweatshirt - Black" at bounding box center [784, 402] width 449 height 31
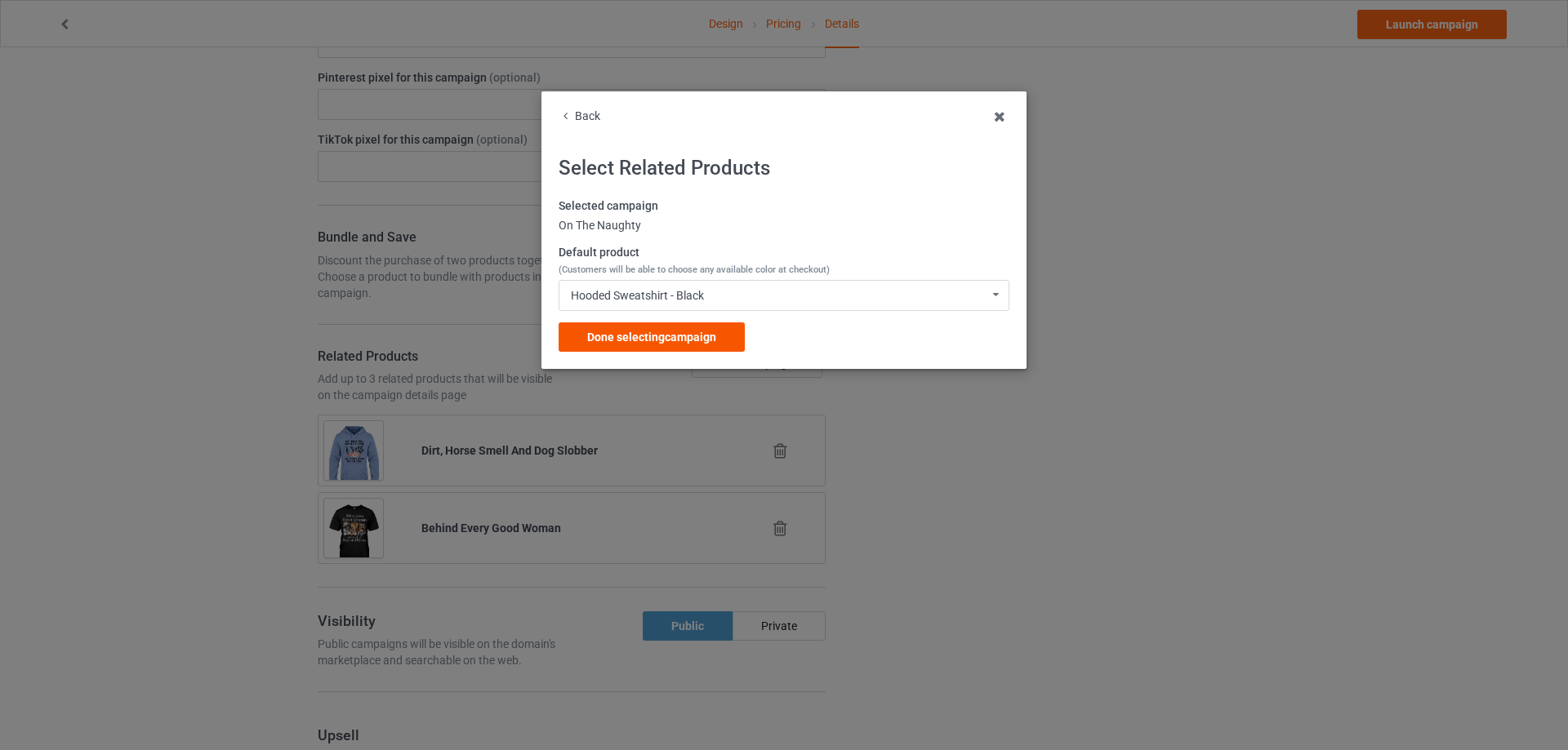
click at [668, 336] on span "Done selecting campaign" at bounding box center [652, 337] width 130 height 13
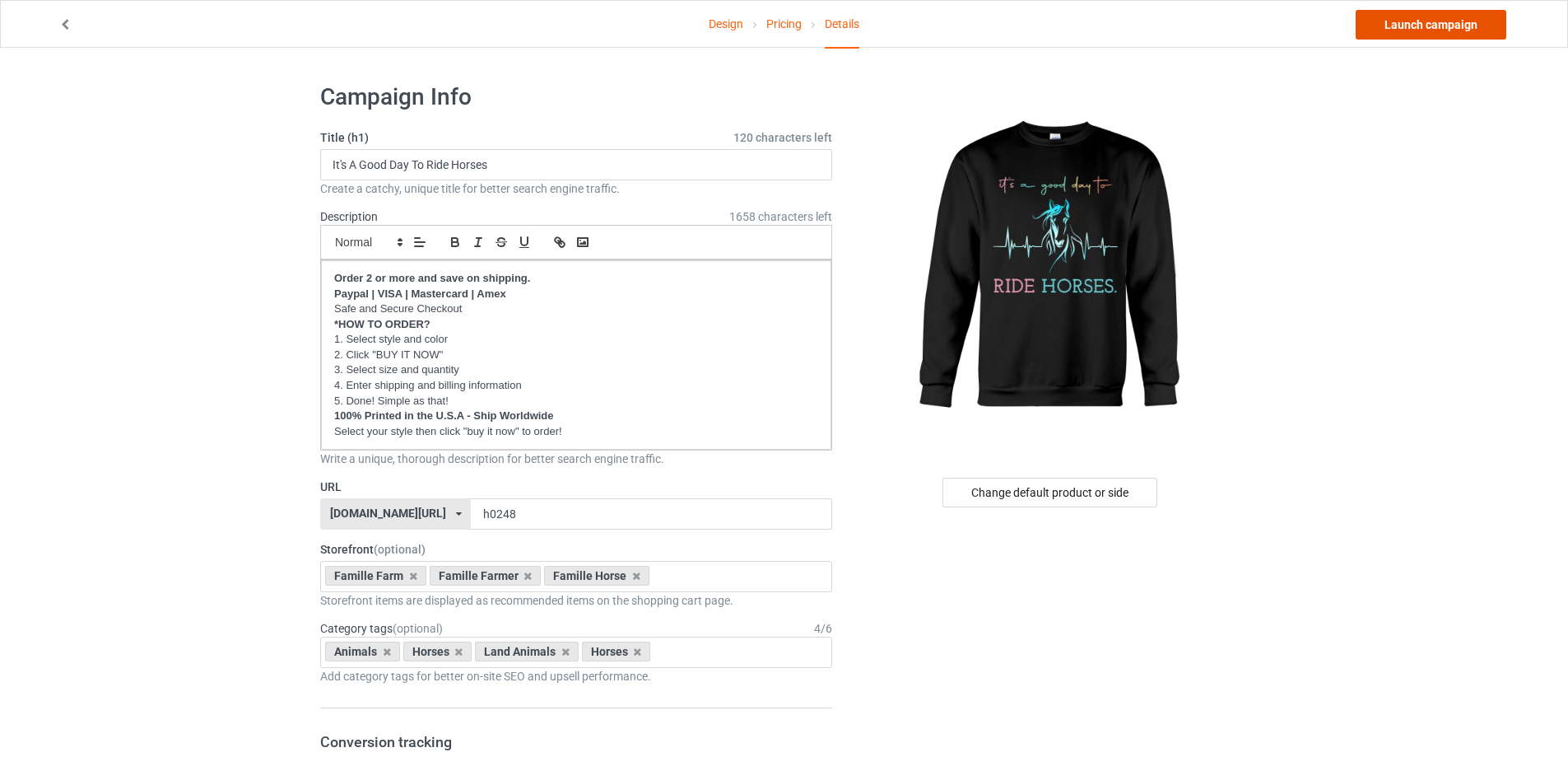
click at [1412, 23] on link "Launch campaign" at bounding box center [1430, 25] width 151 height 30
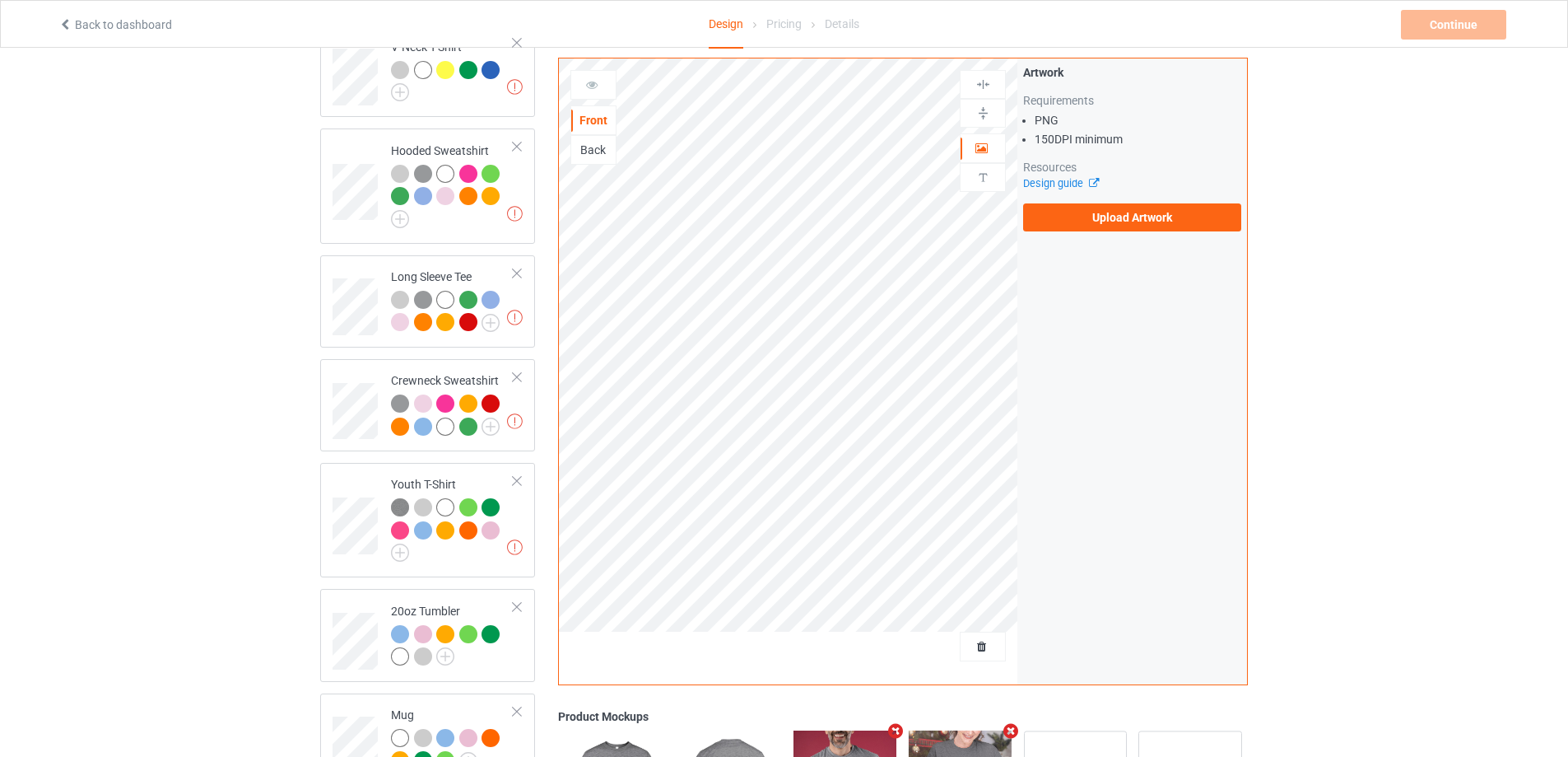
scroll to position [774, 0]
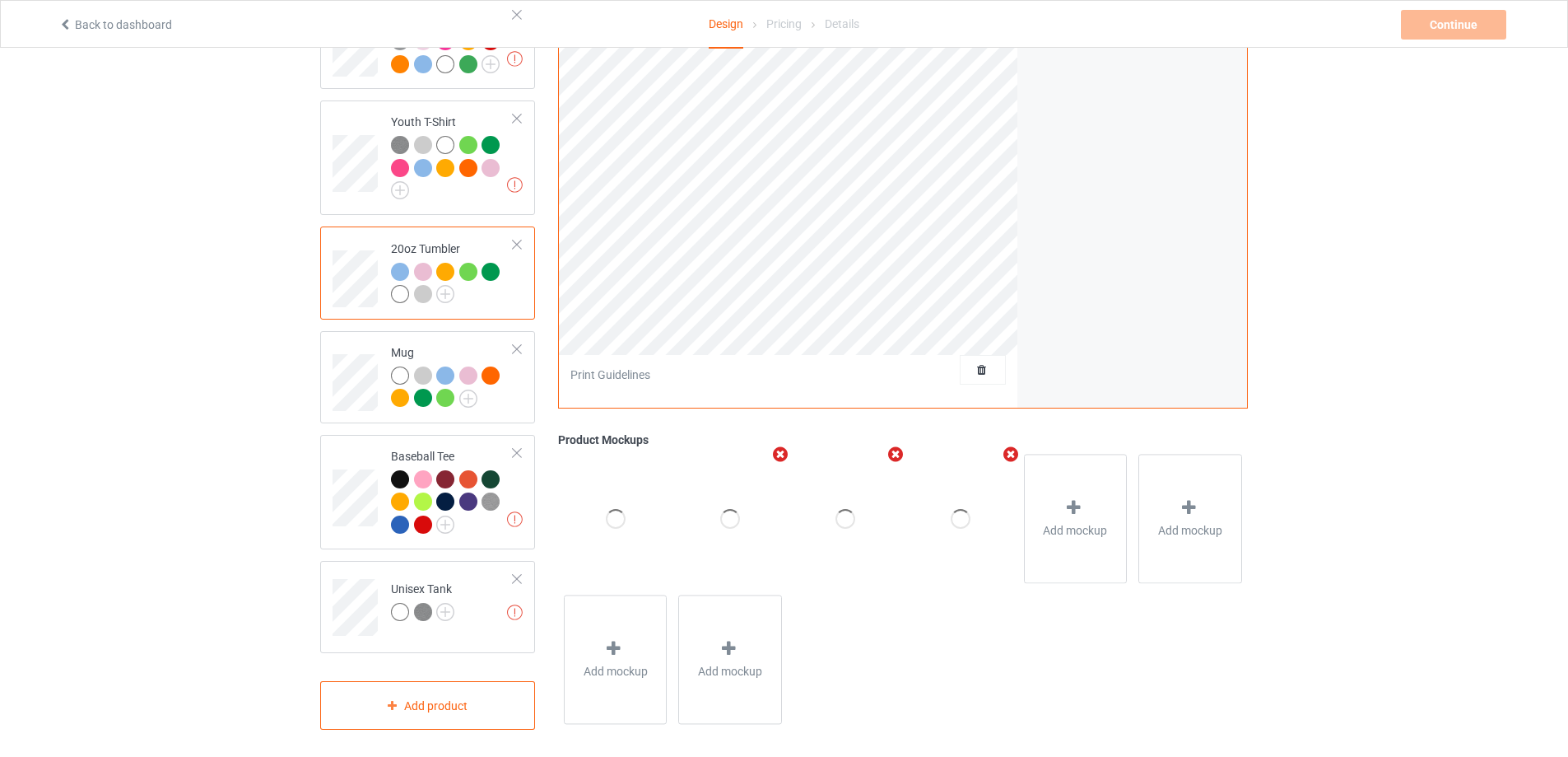
scroll to position [528, 0]
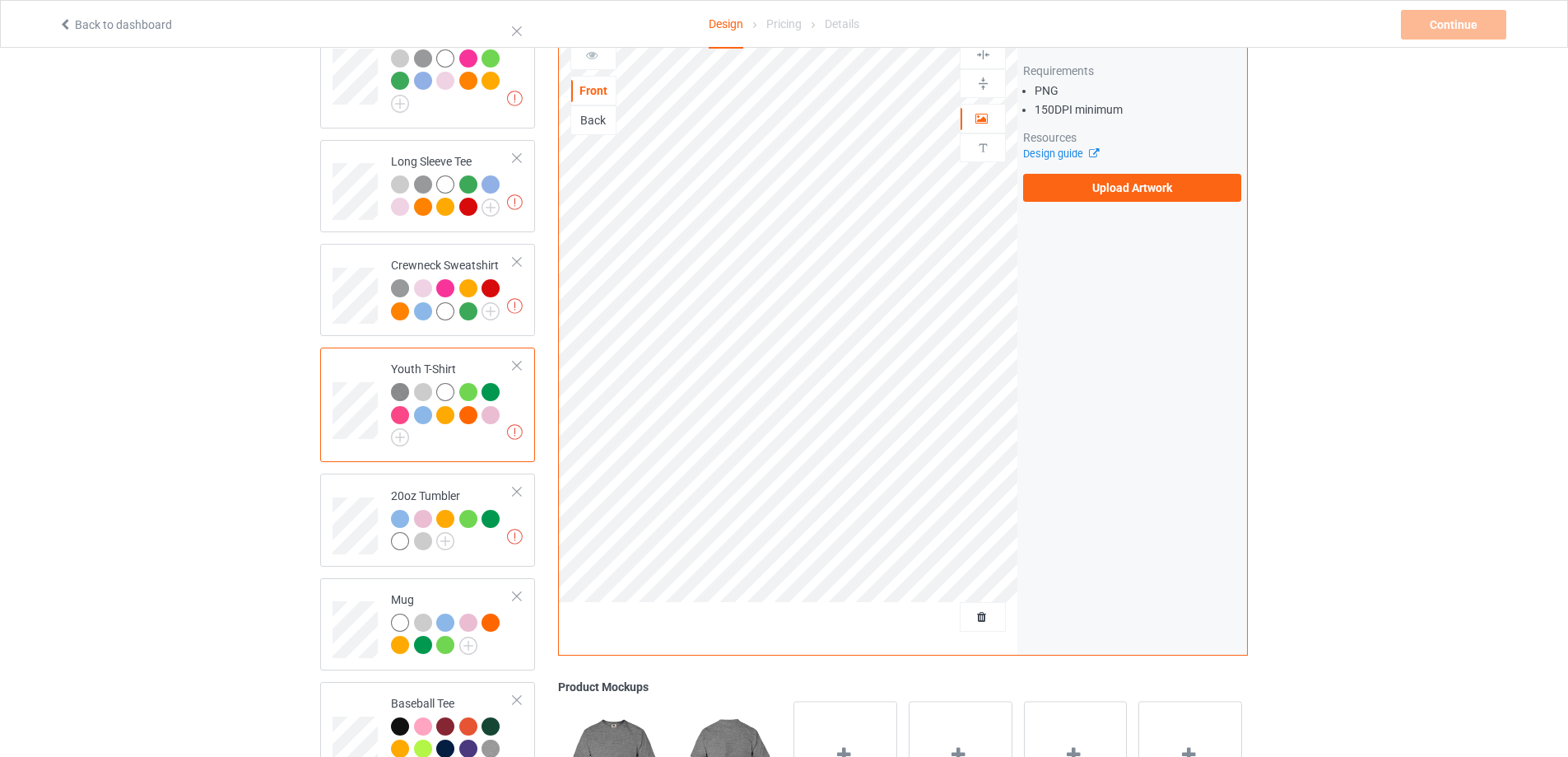
scroll to position [774, 0]
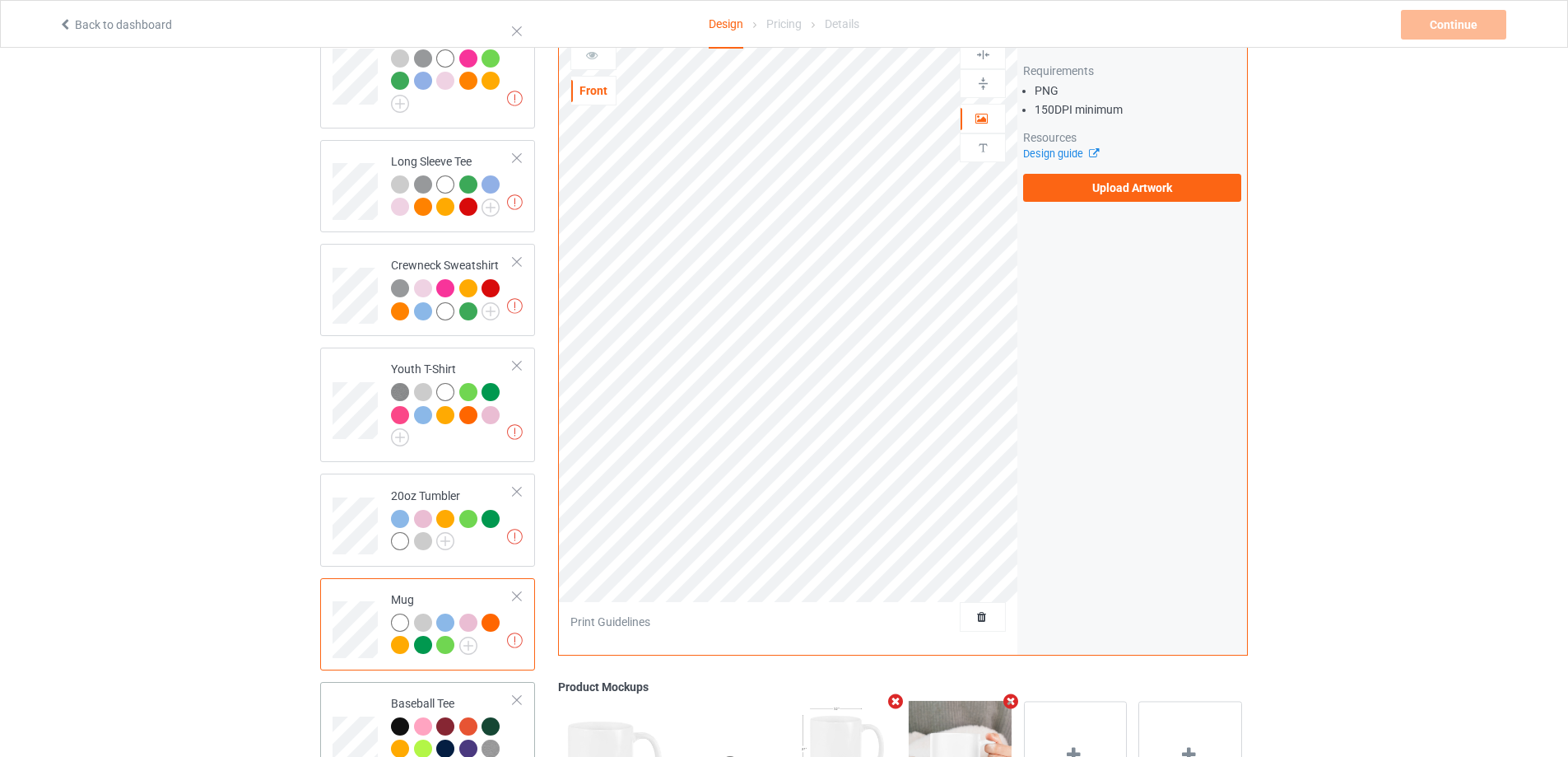
scroll to position [774, 0]
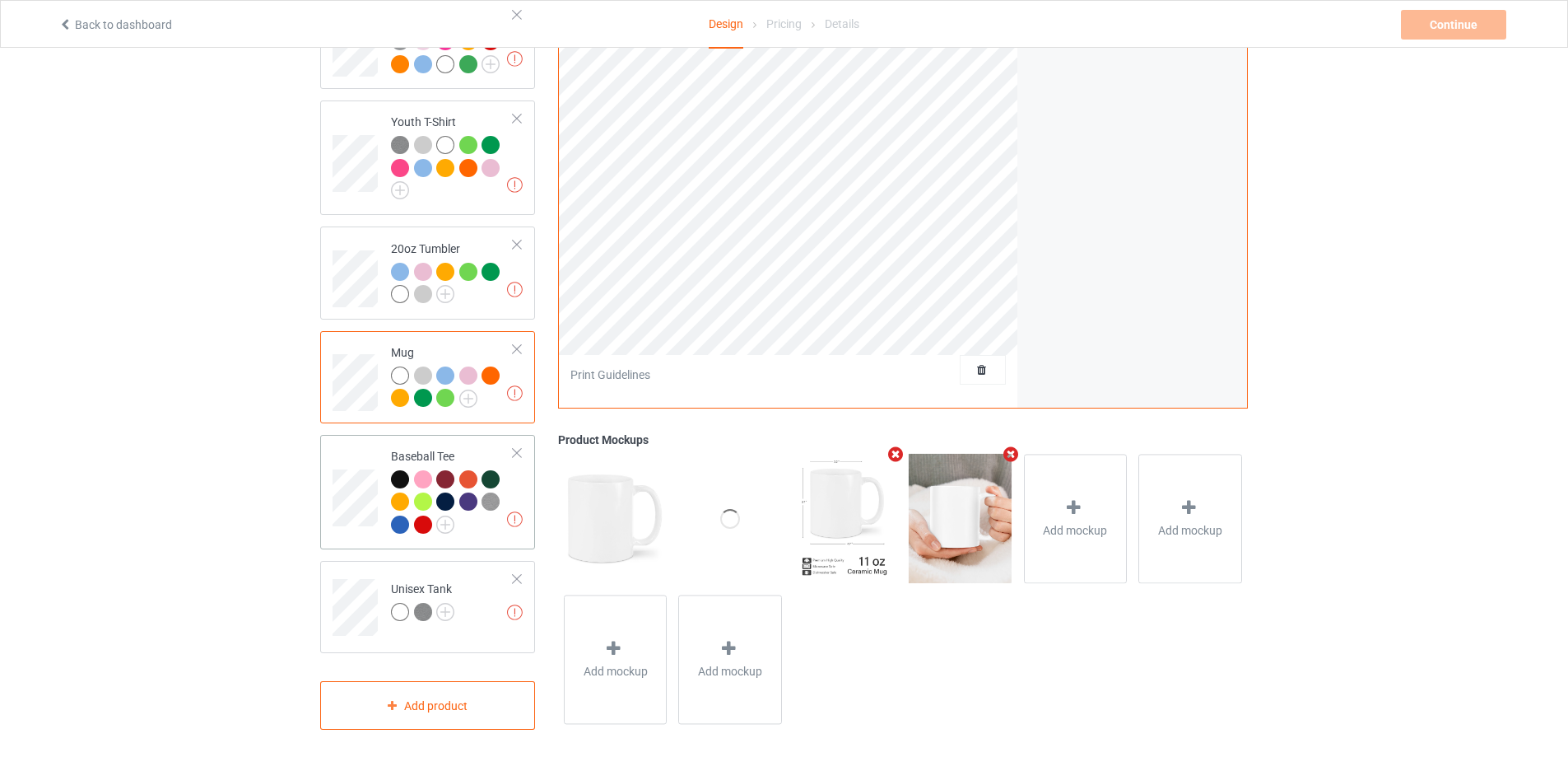
click at [377, 469] on td at bounding box center [358, 493] width 50 height 102
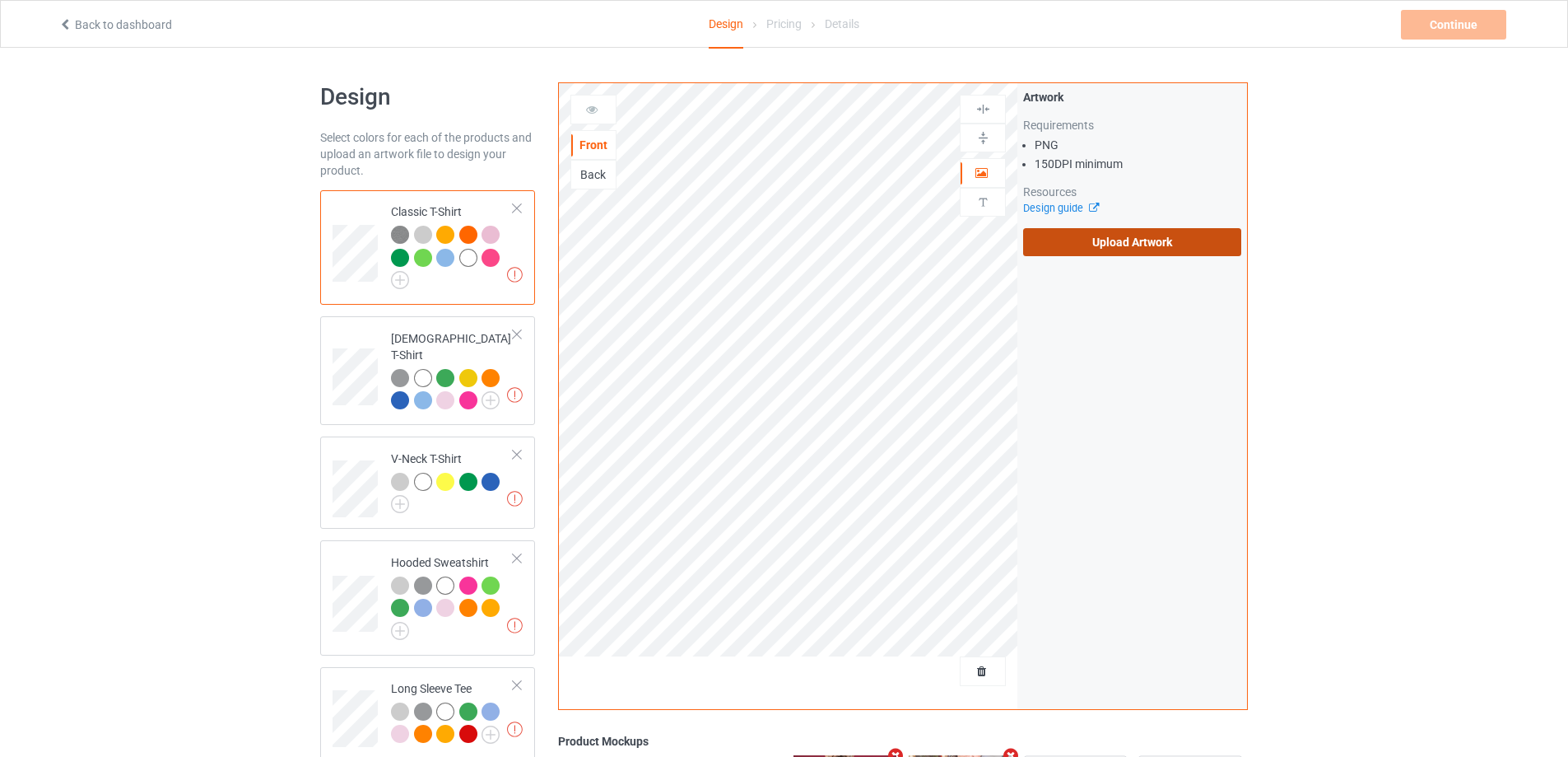
click at [1123, 254] on label "Upload Artwork" at bounding box center [1132, 242] width 218 height 28
click at [0, 0] on input "Upload Artwork" at bounding box center [0, 0] width 0 height 0
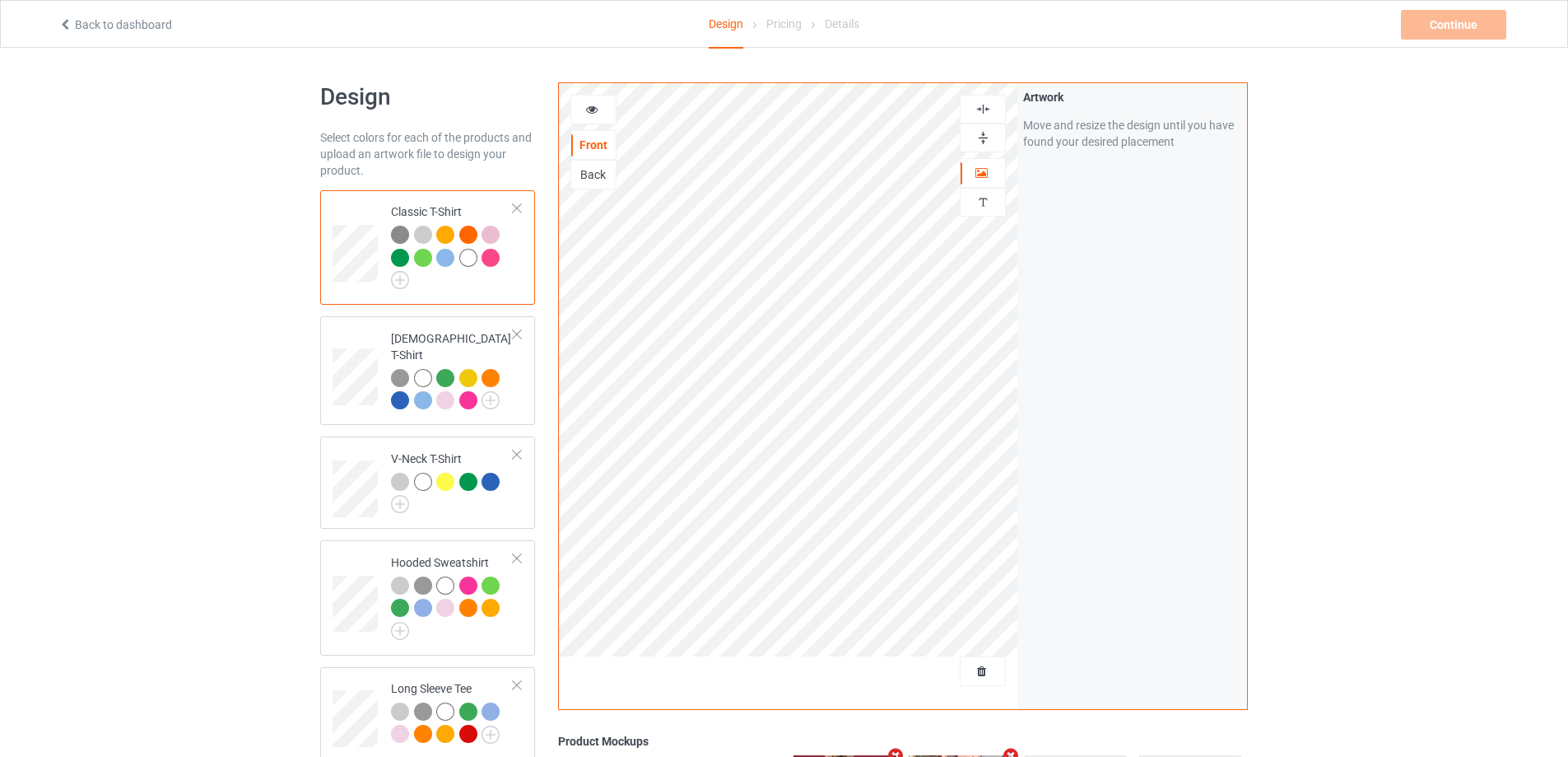
click at [597, 110] on icon at bounding box center [592, 108] width 14 height 12
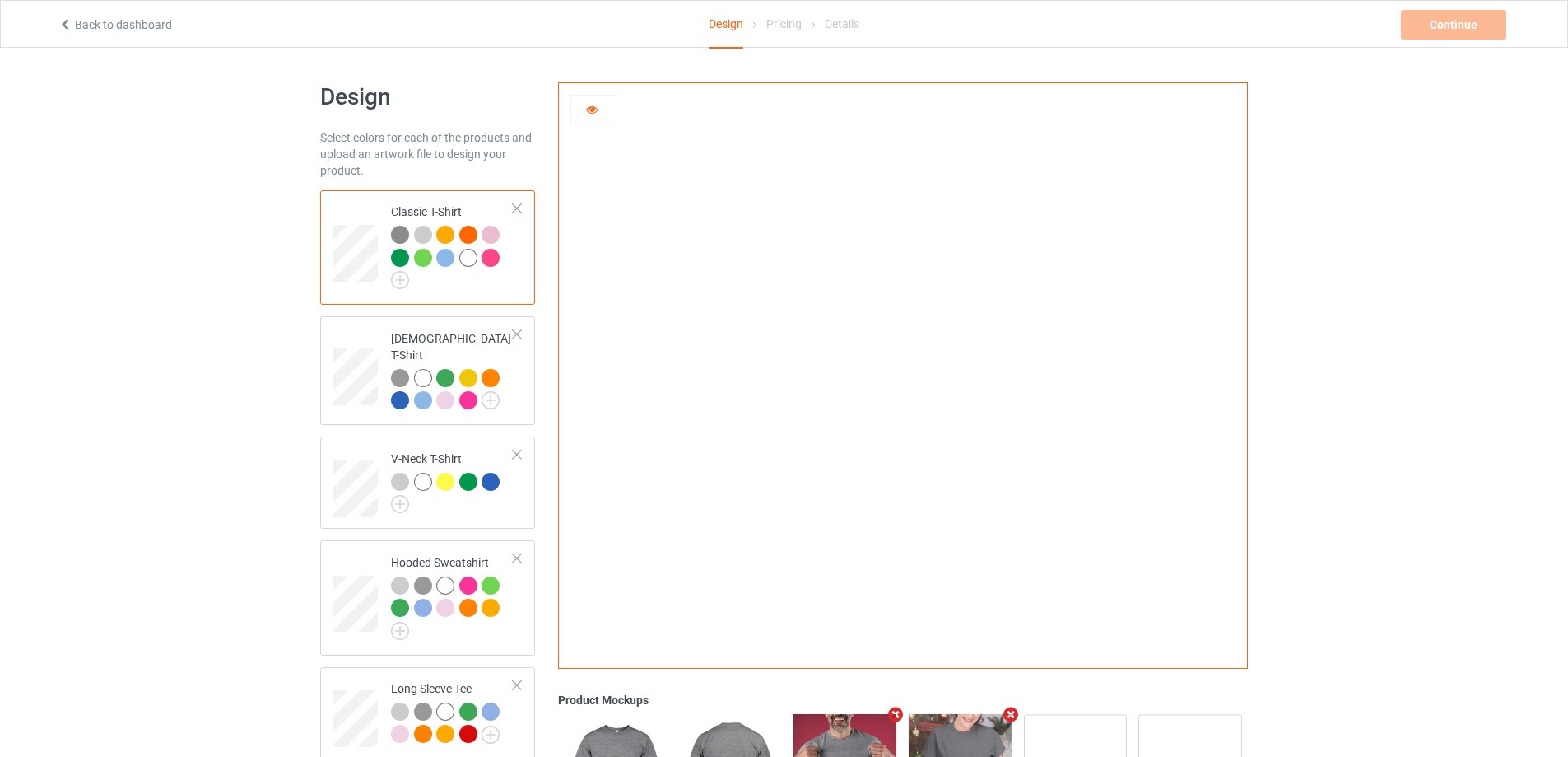
click at [589, 119] on div at bounding box center [593, 110] width 46 height 30
click at [601, 99] on div at bounding box center [593, 110] width 46 height 30
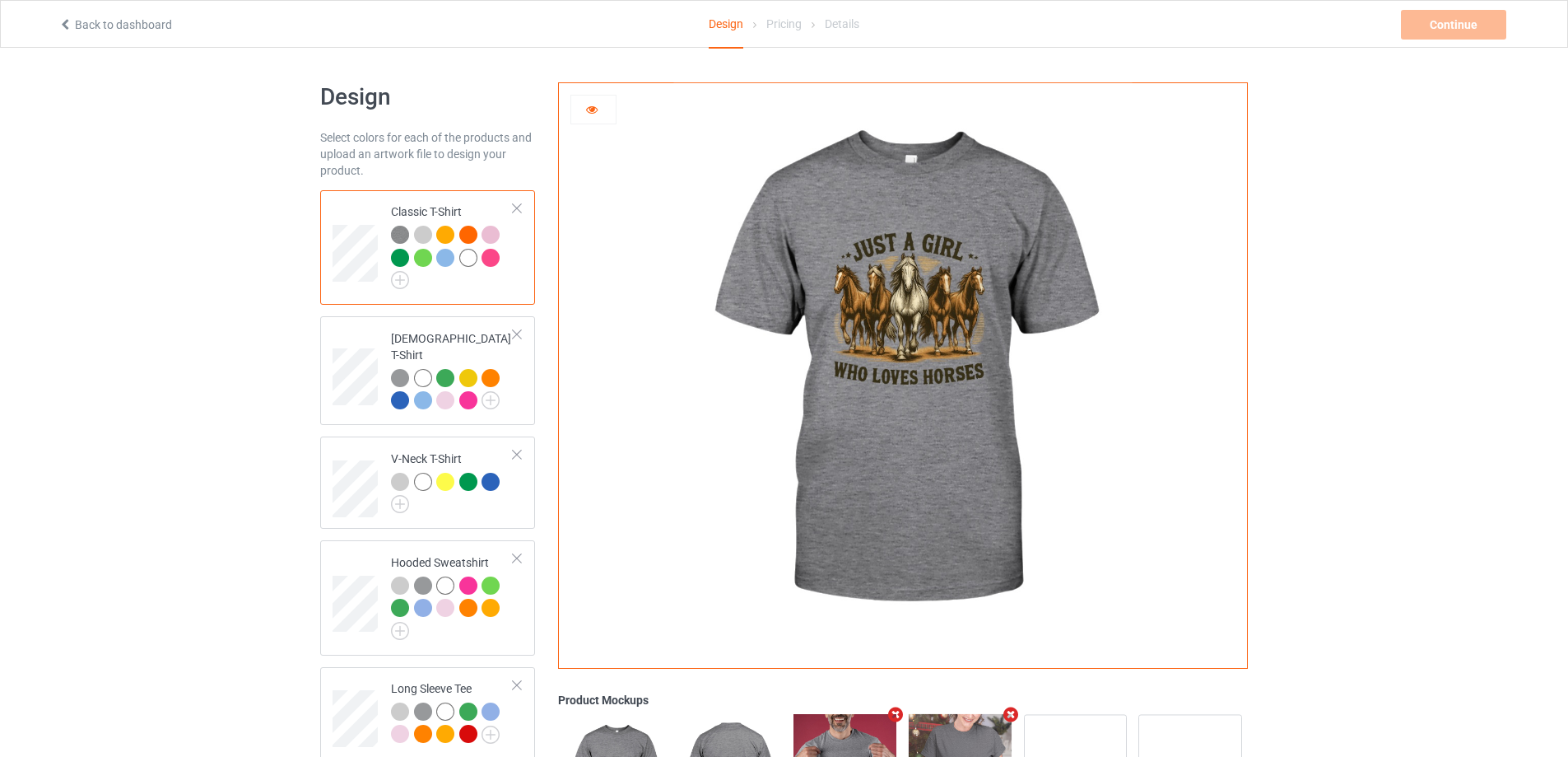
click at [591, 109] on icon at bounding box center [592, 108] width 14 height 12
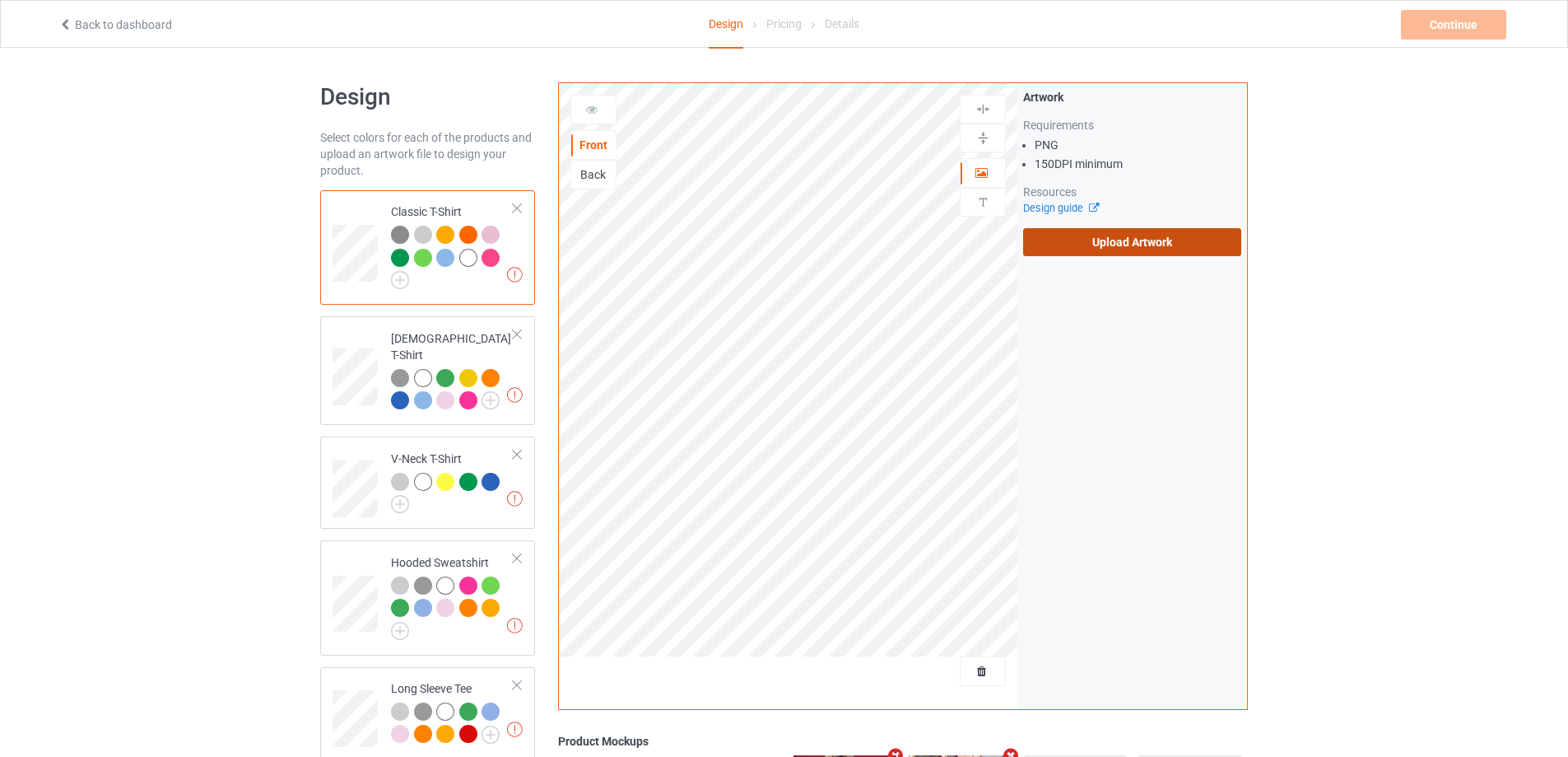
click at [1106, 248] on label "Upload Artwork" at bounding box center [1132, 242] width 218 height 28
click at [0, 0] on input "Upload Artwork" at bounding box center [0, 0] width 0 height 0
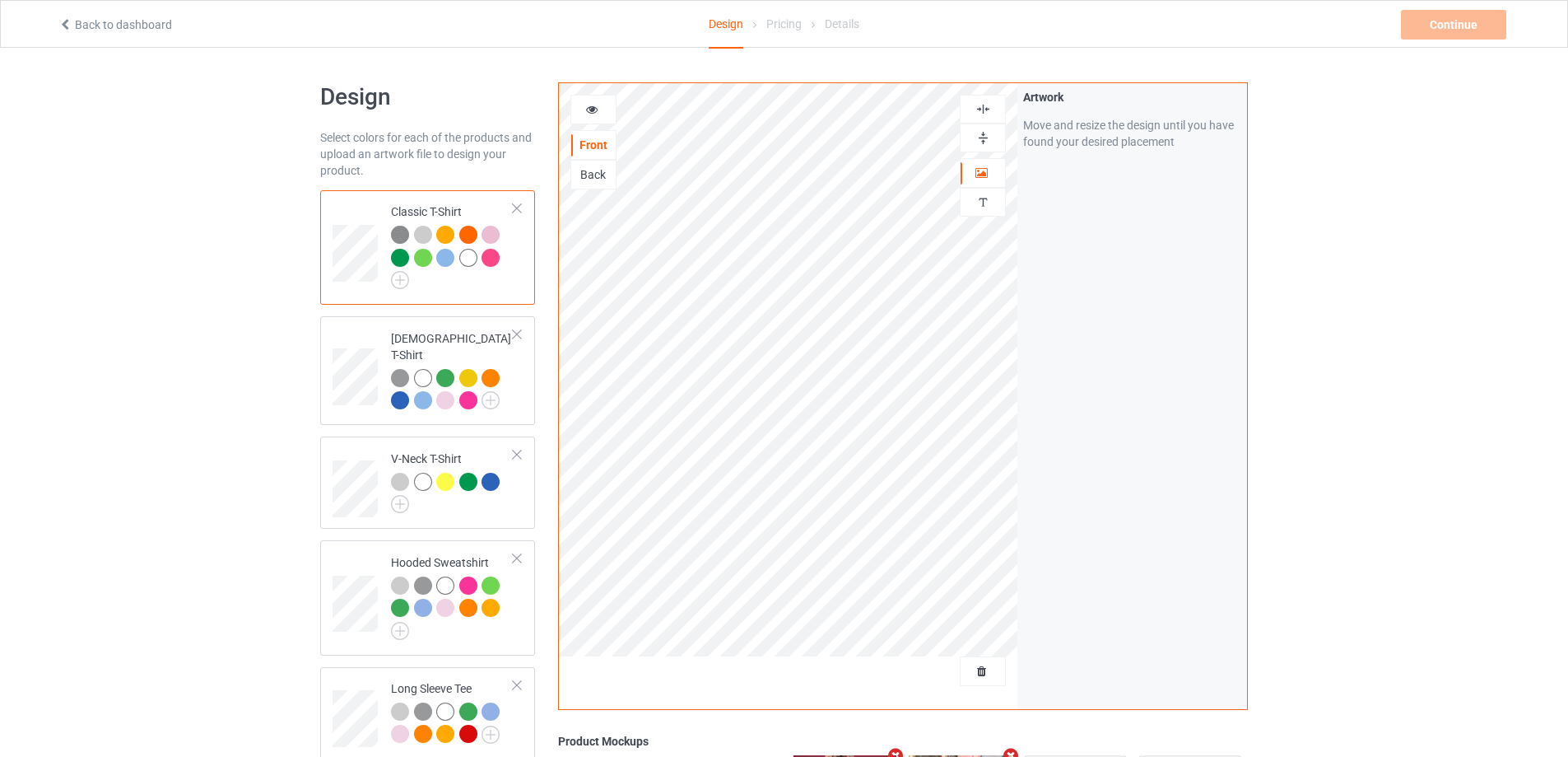
click at [594, 109] on icon at bounding box center [592, 108] width 14 height 12
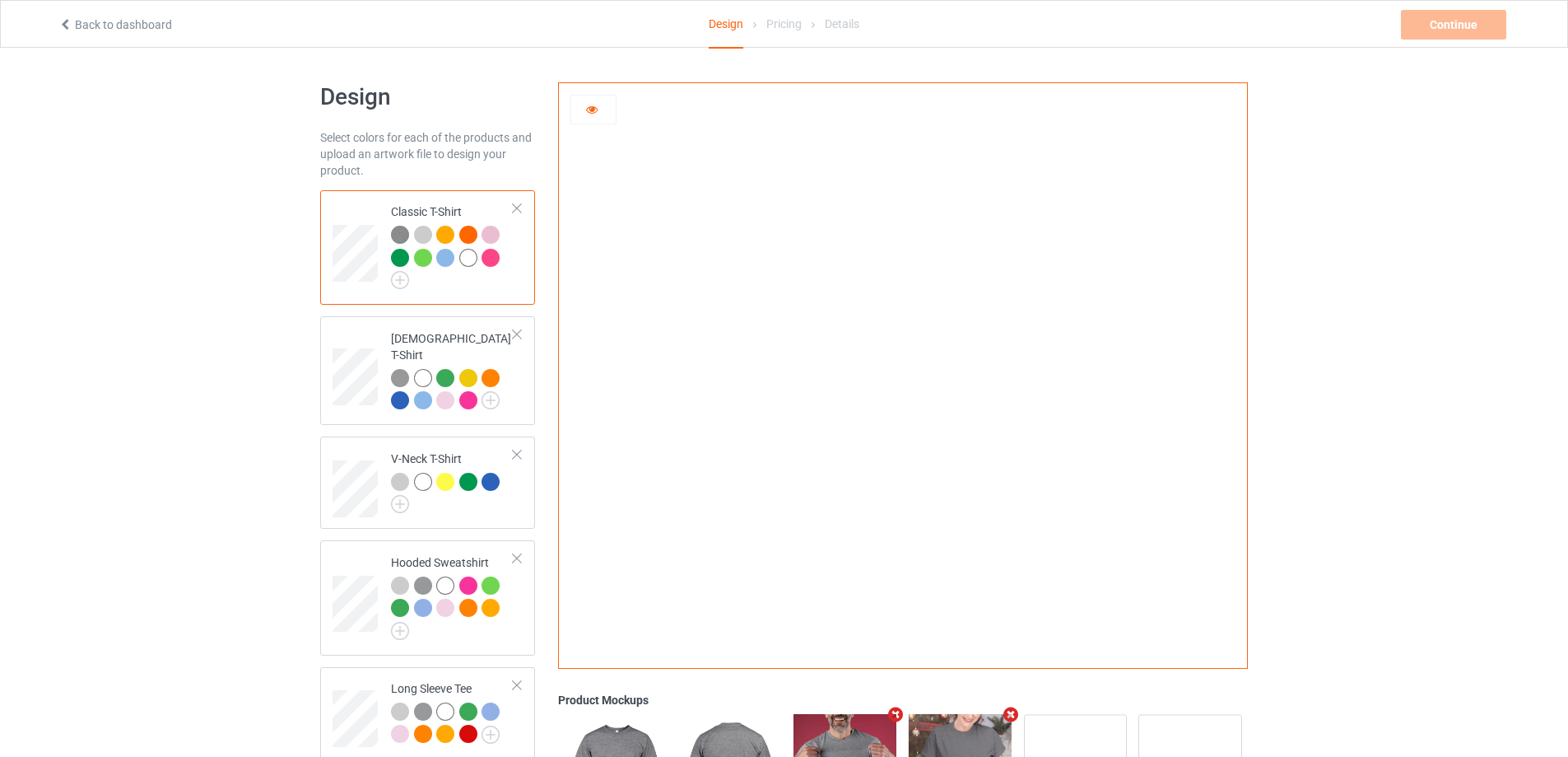
click at [594, 105] on icon at bounding box center [592, 108] width 14 height 12
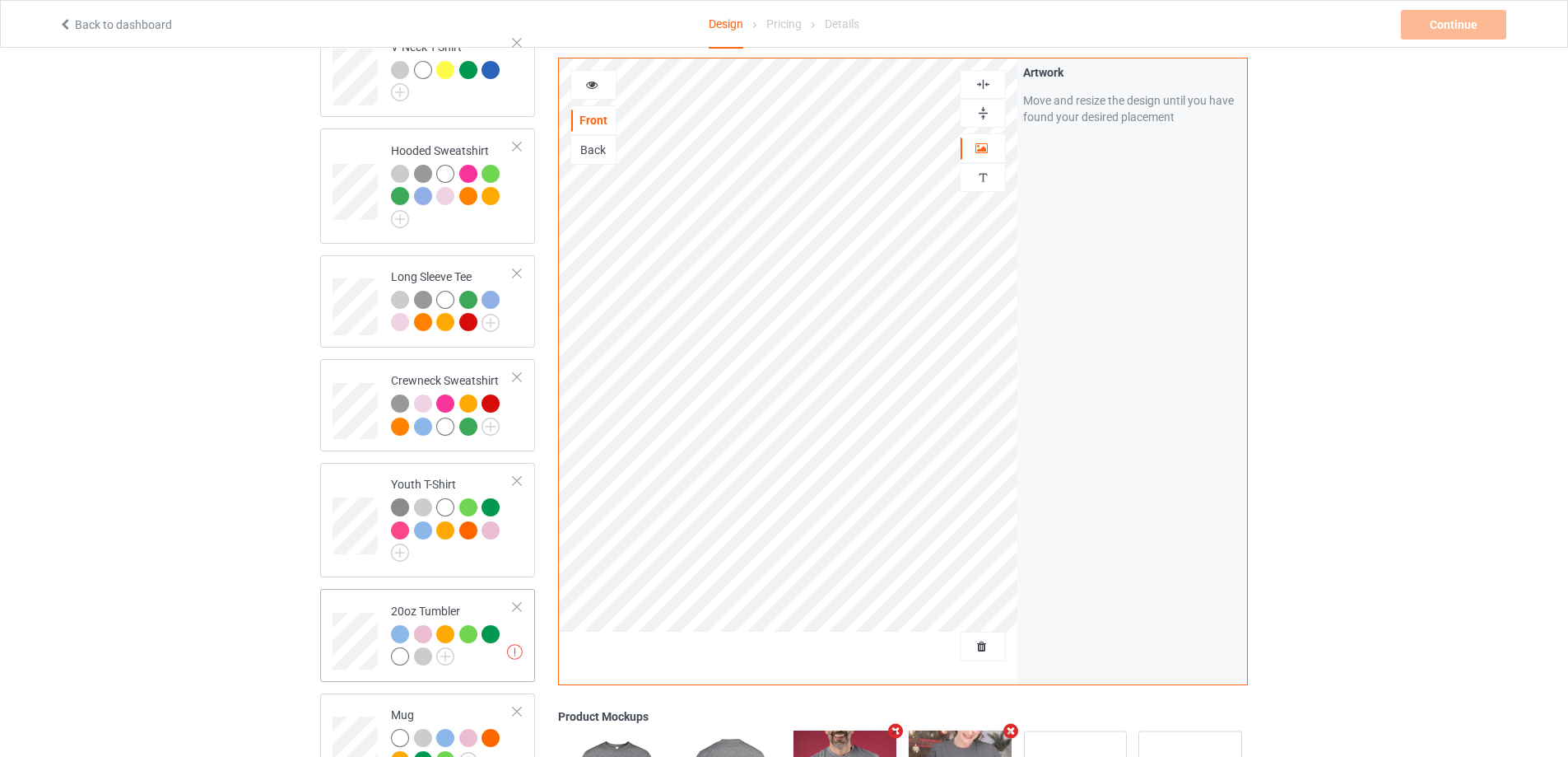
scroll to position [576, 0]
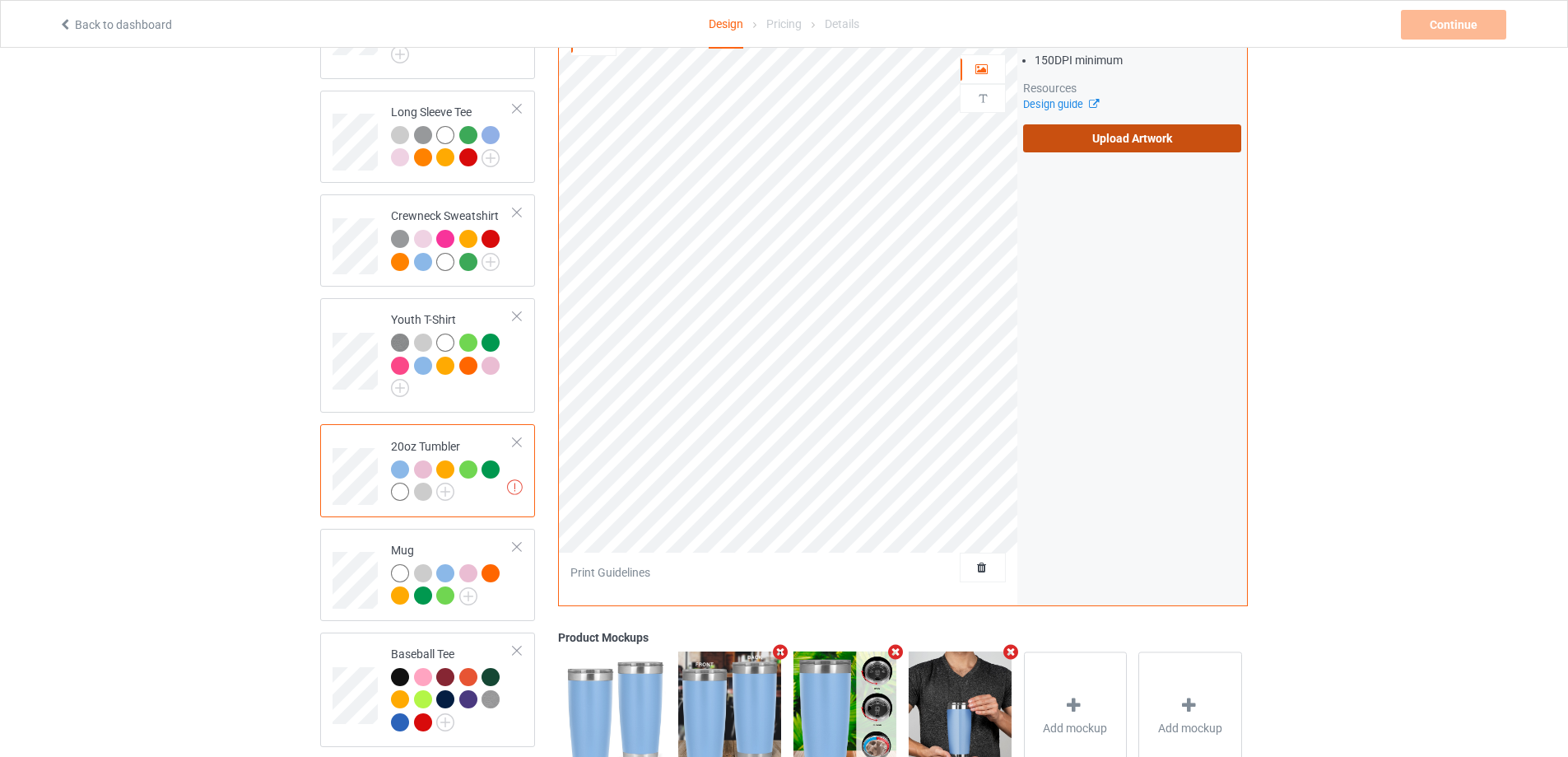
click at [1133, 126] on label "Upload Artwork" at bounding box center [1132, 139] width 218 height 28
click at [0, 0] on input "Upload Artwork" at bounding box center [0, 0] width 0 height 0
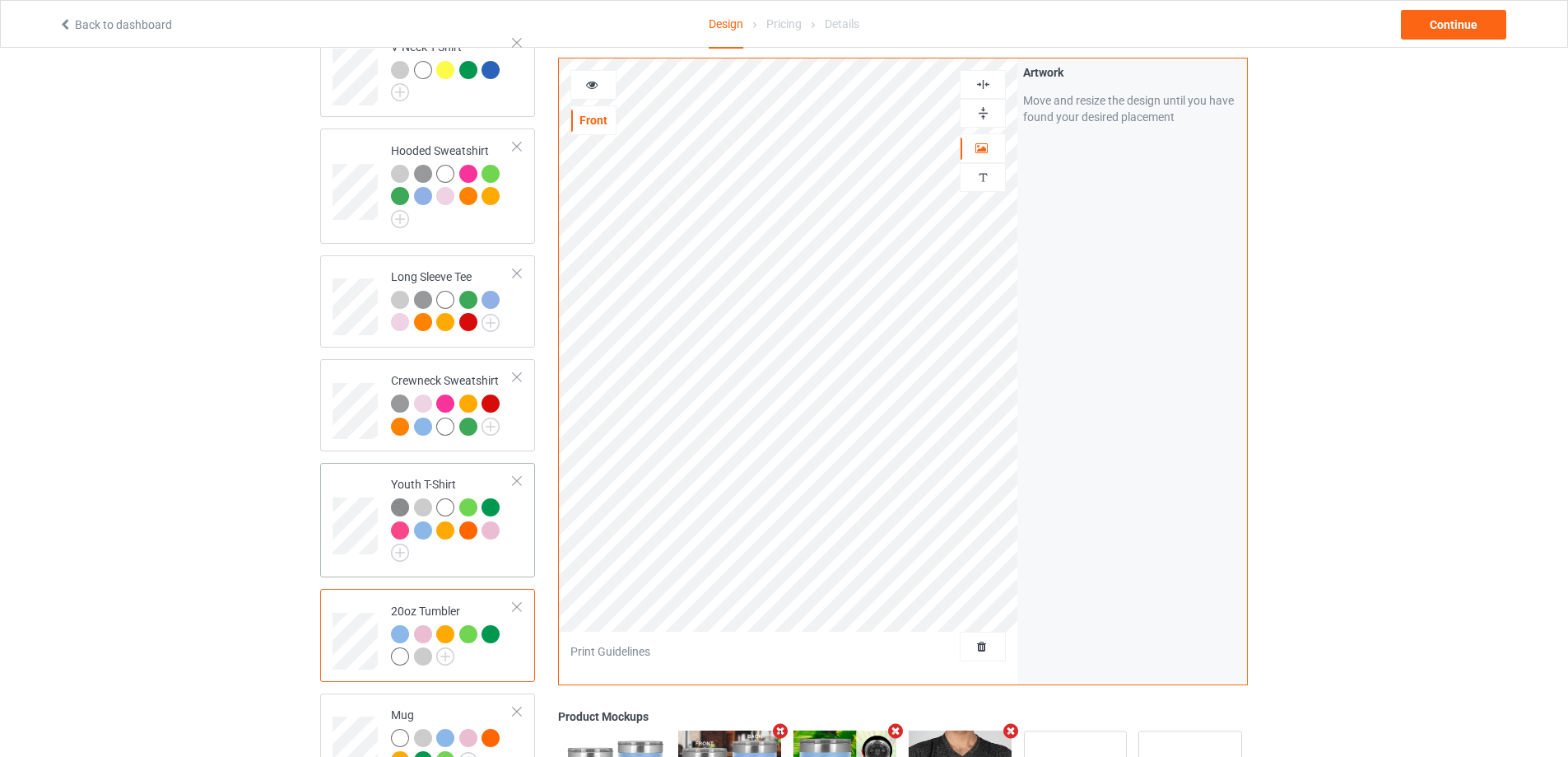
scroll to position [659, 0]
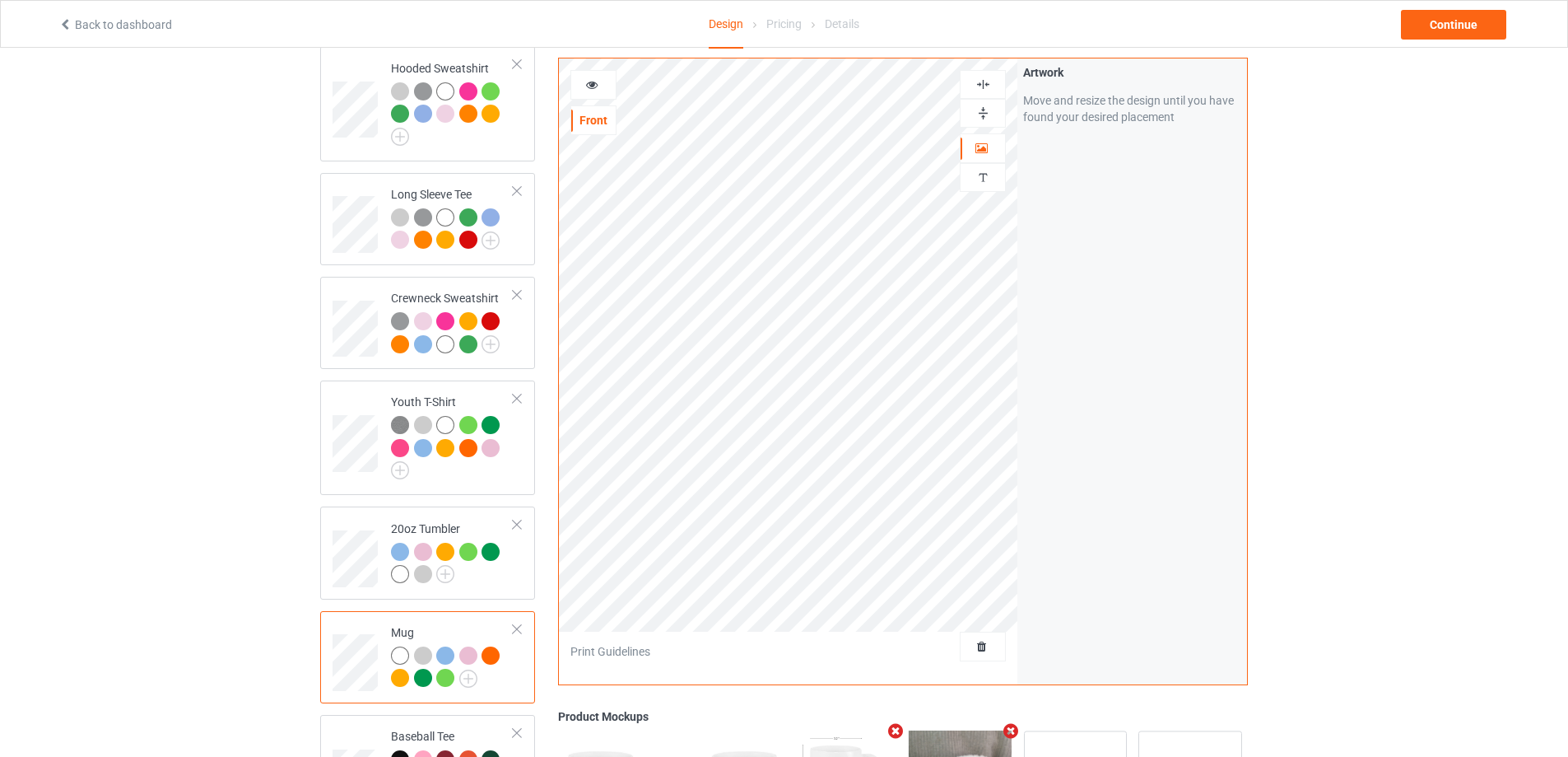
scroll to position [741, 0]
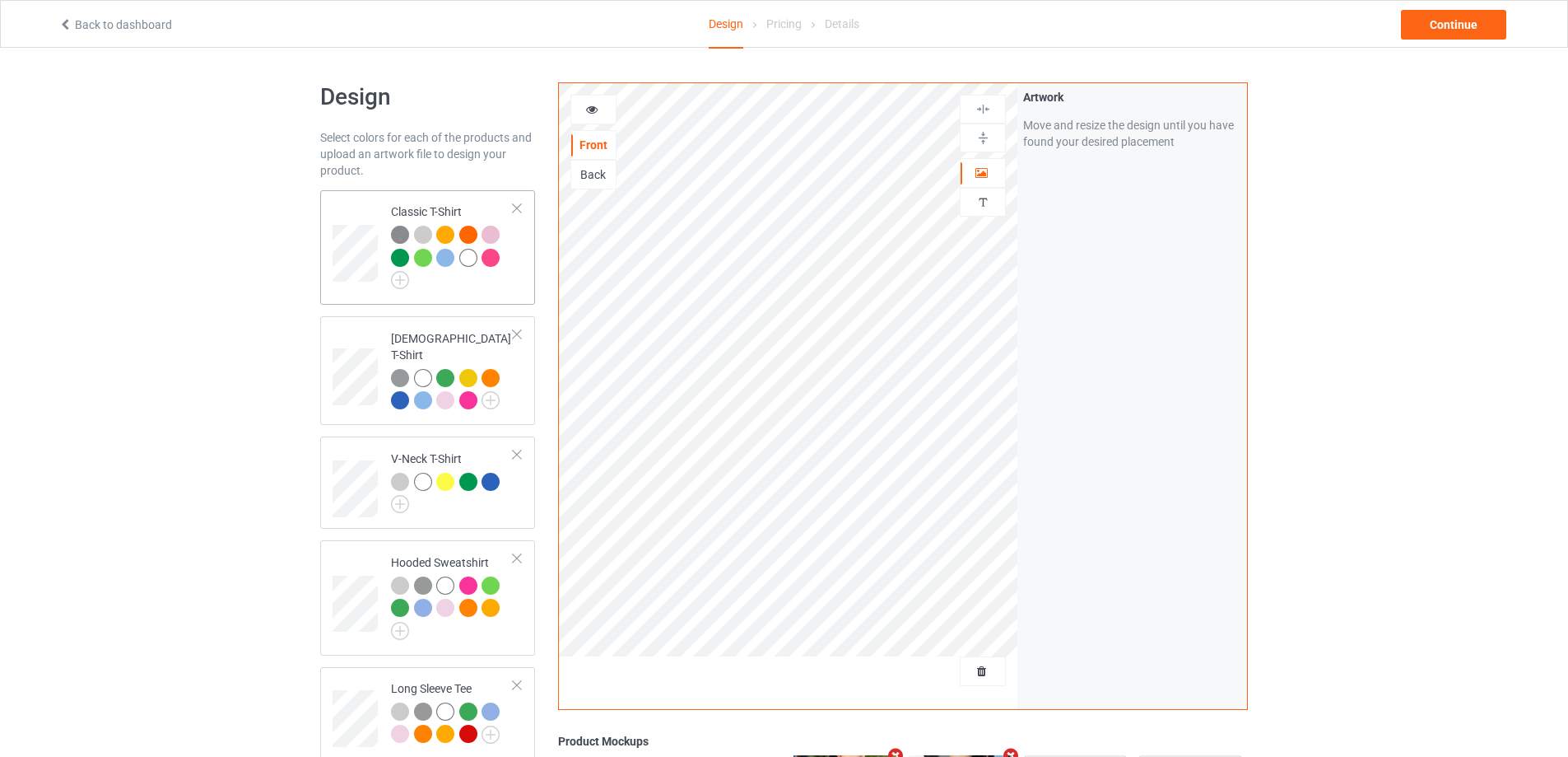
click at [358, 282] on td at bounding box center [358, 247] width 50 height 102
click at [1426, 23] on div "Continue" at bounding box center [1454, 25] width 106 height 30
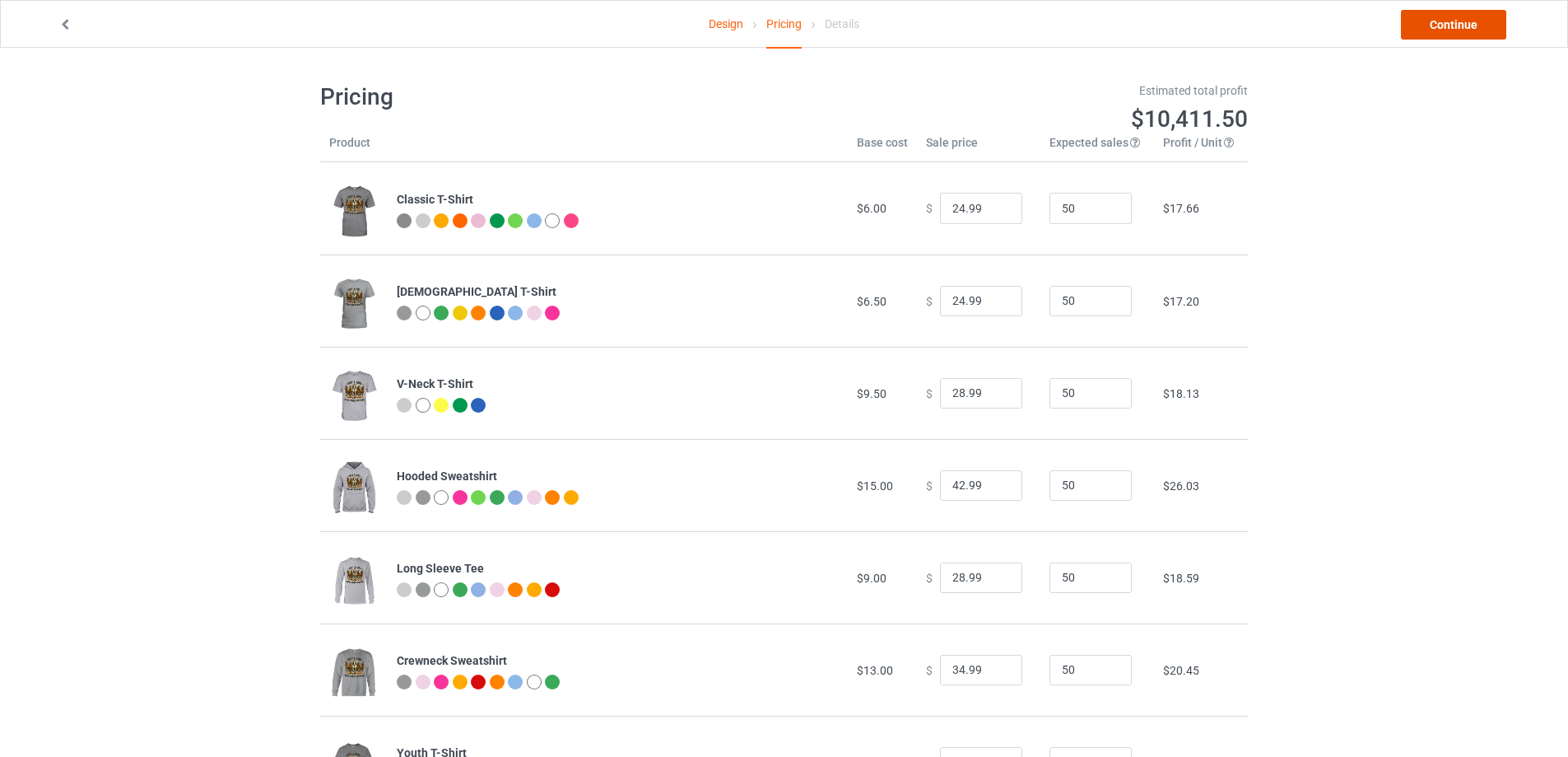
click at [1469, 24] on link "Continue" at bounding box center [1454, 25] width 106 height 30
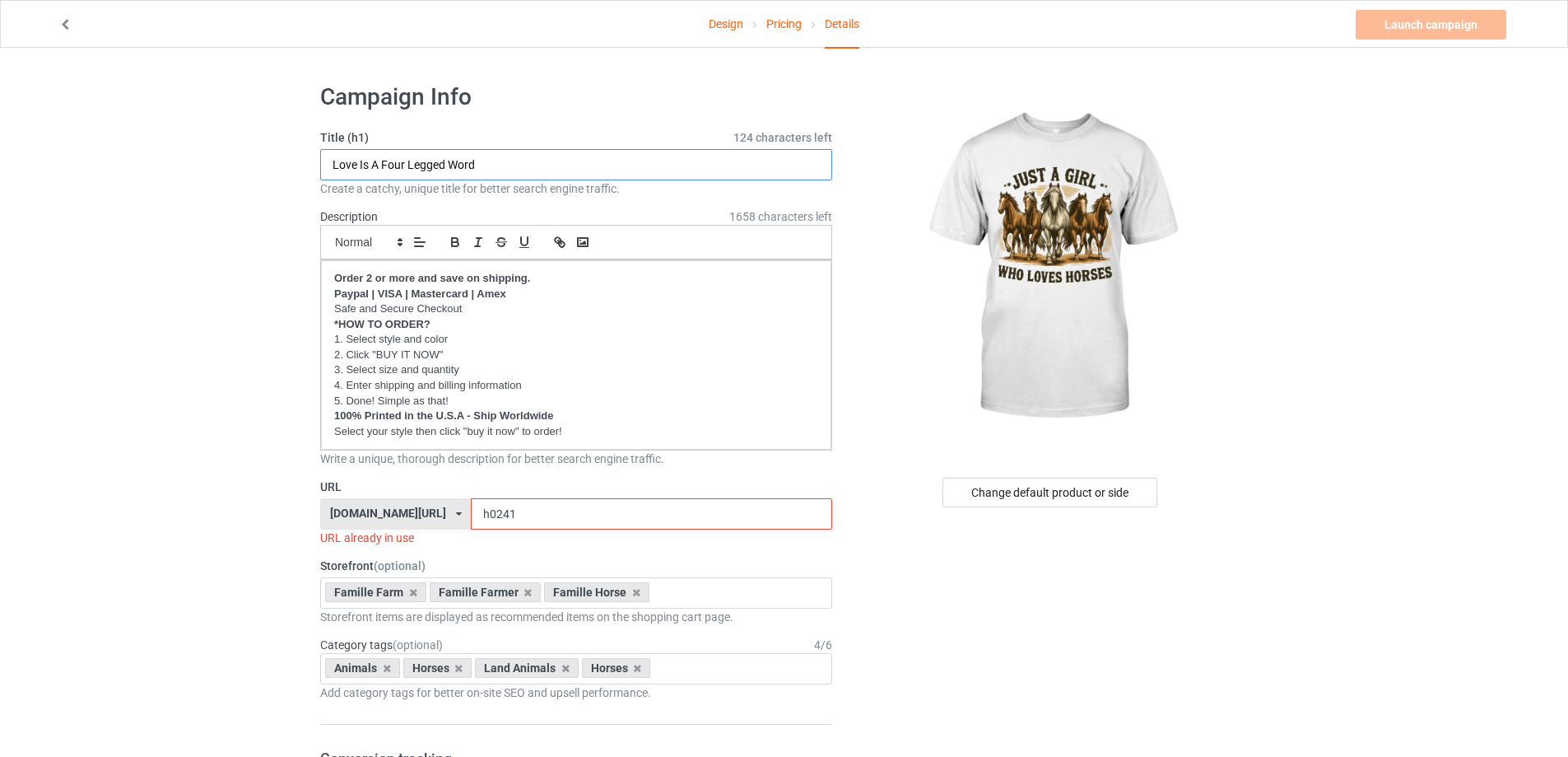
drag, startPoint x: 443, startPoint y: 159, endPoint x: 291, endPoint y: 166, distance: 152.2
type input "Just A Girl Who Loves Horses"
click at [483, 513] on input "h0241" at bounding box center [651, 514] width 361 height 31
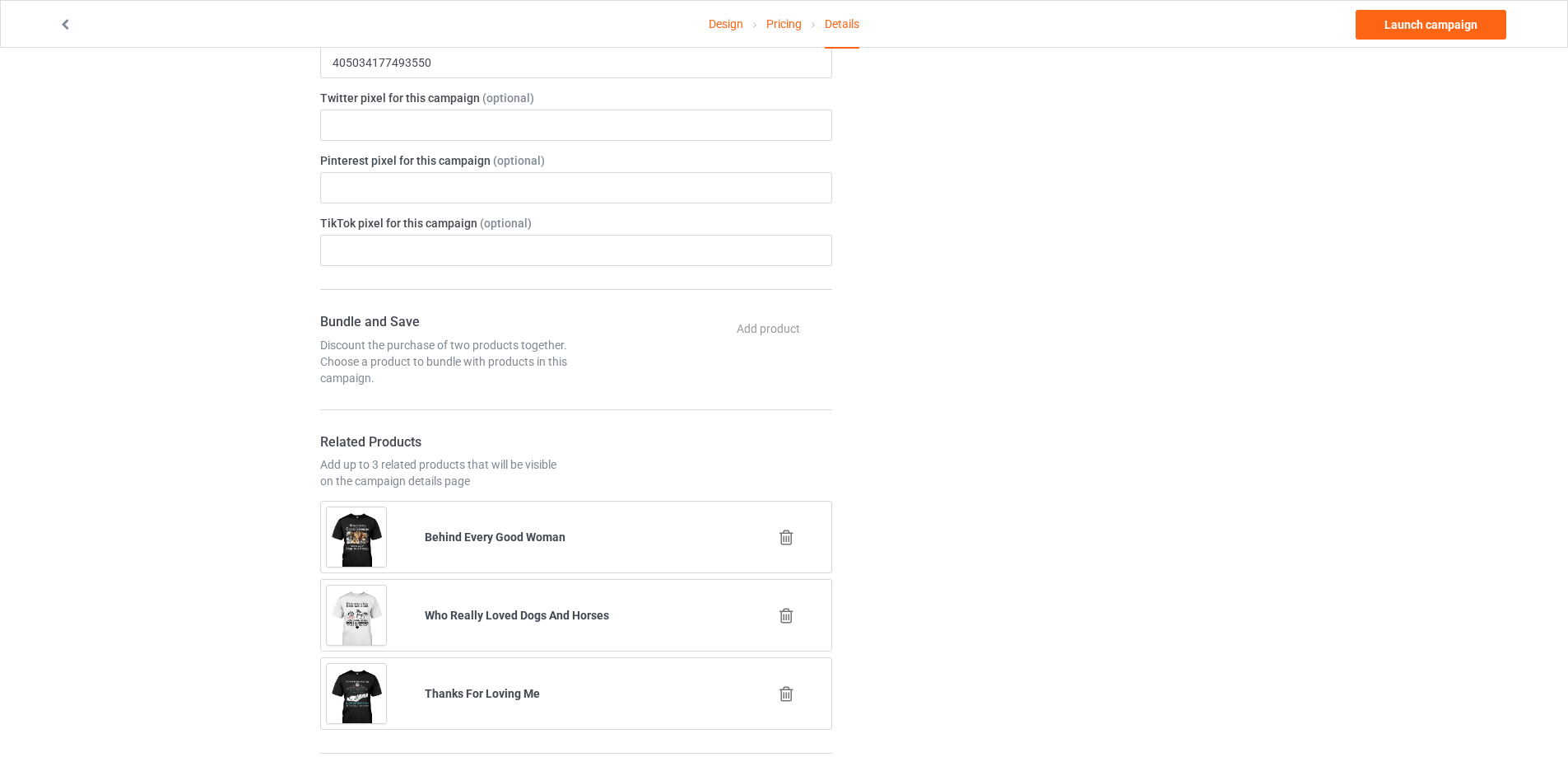
scroll to position [988, 0]
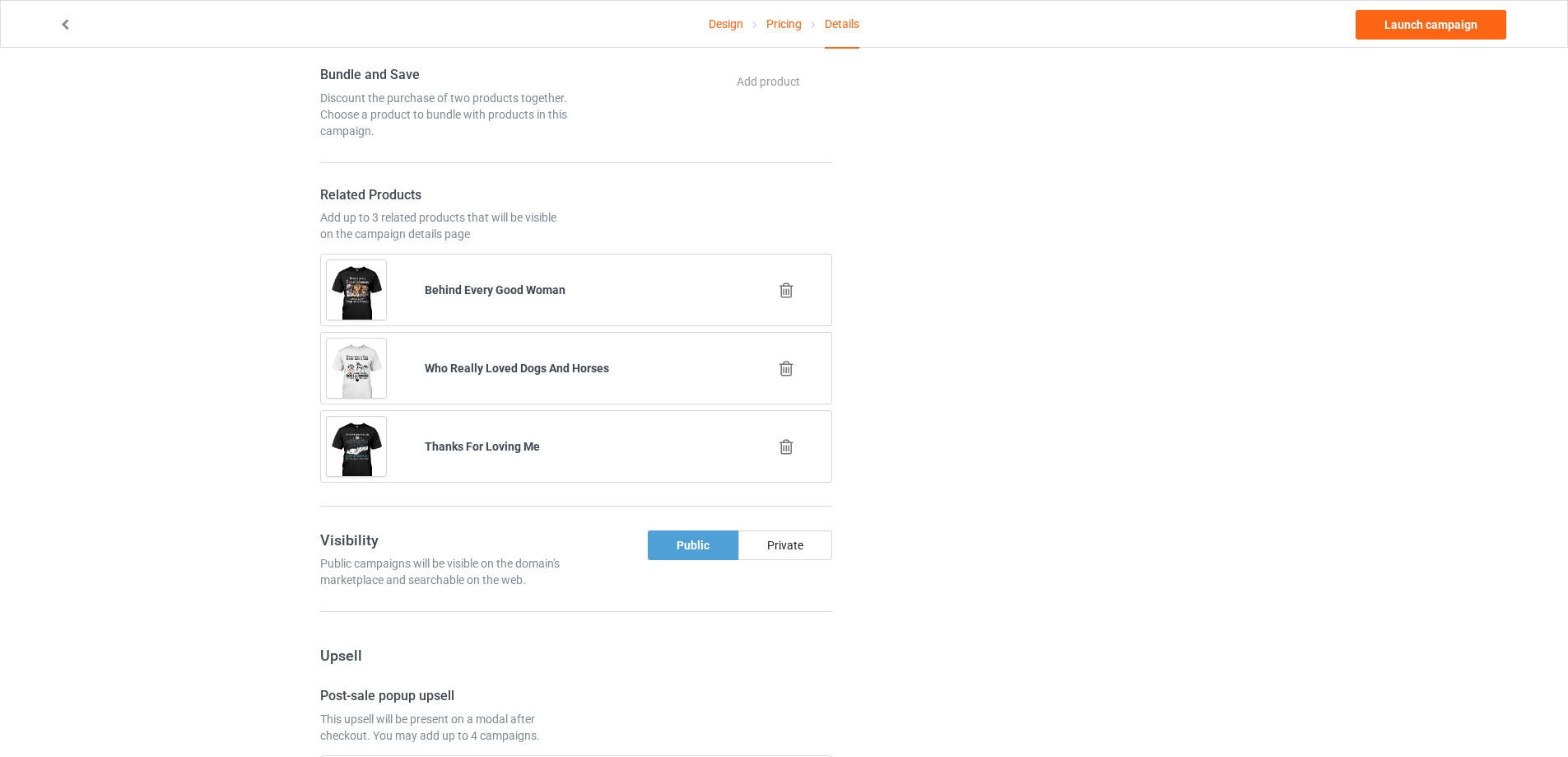
type input "h0249"
click at [789, 448] on icon at bounding box center [786, 446] width 21 height 17
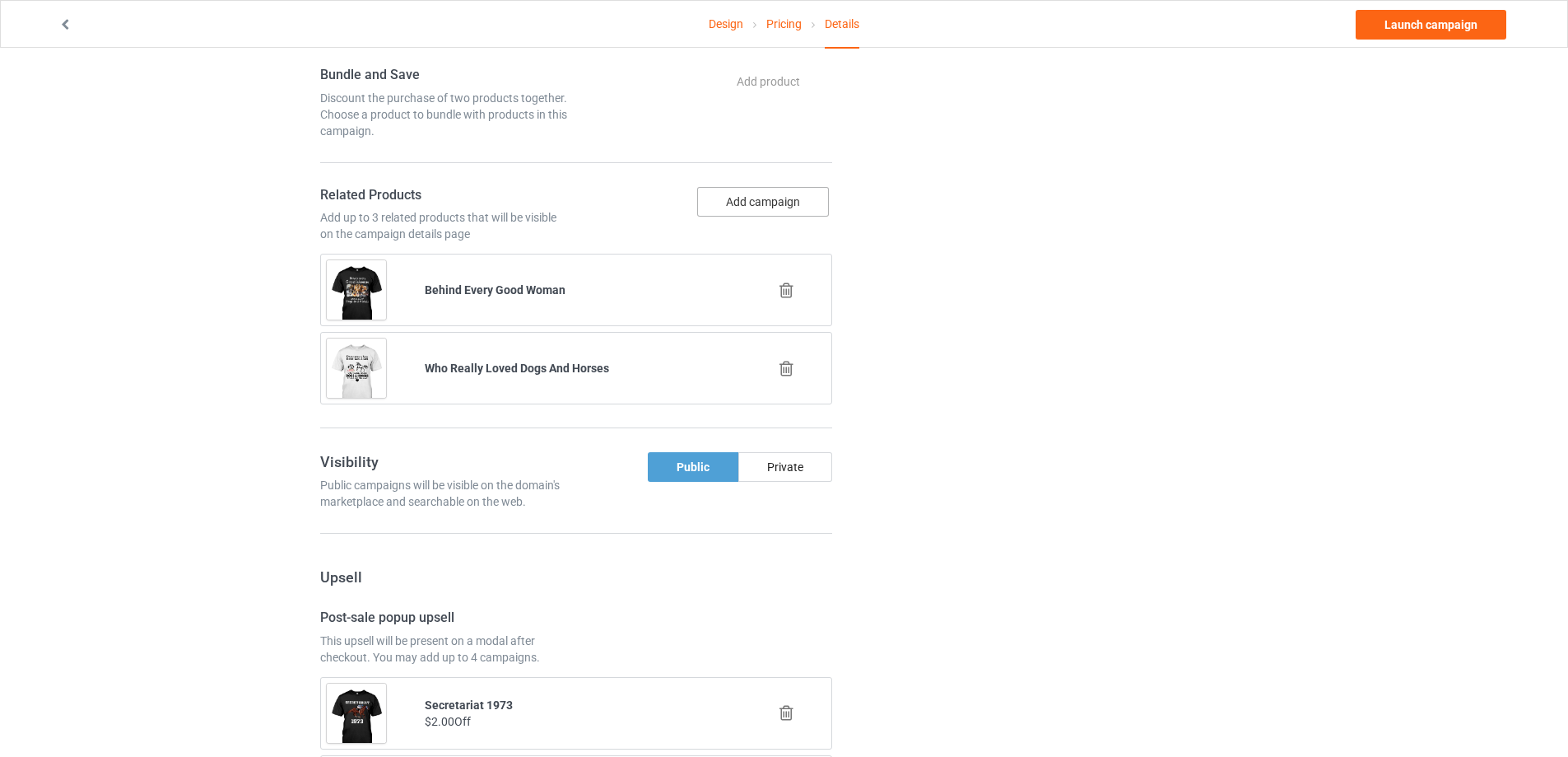
click at [765, 197] on button "Add campaign" at bounding box center [764, 201] width 132 height 30
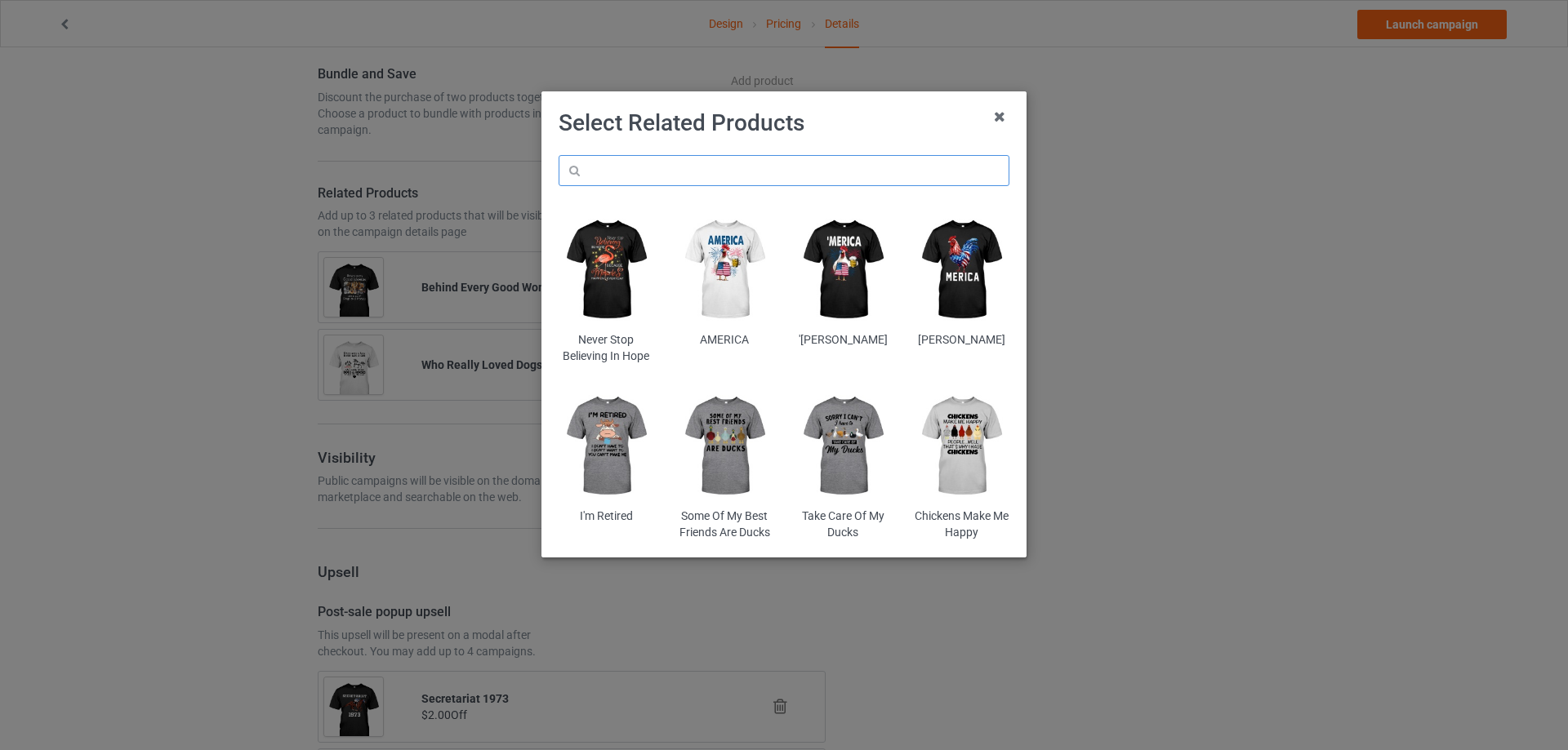
click at [683, 166] on input "text" at bounding box center [784, 170] width 451 height 31
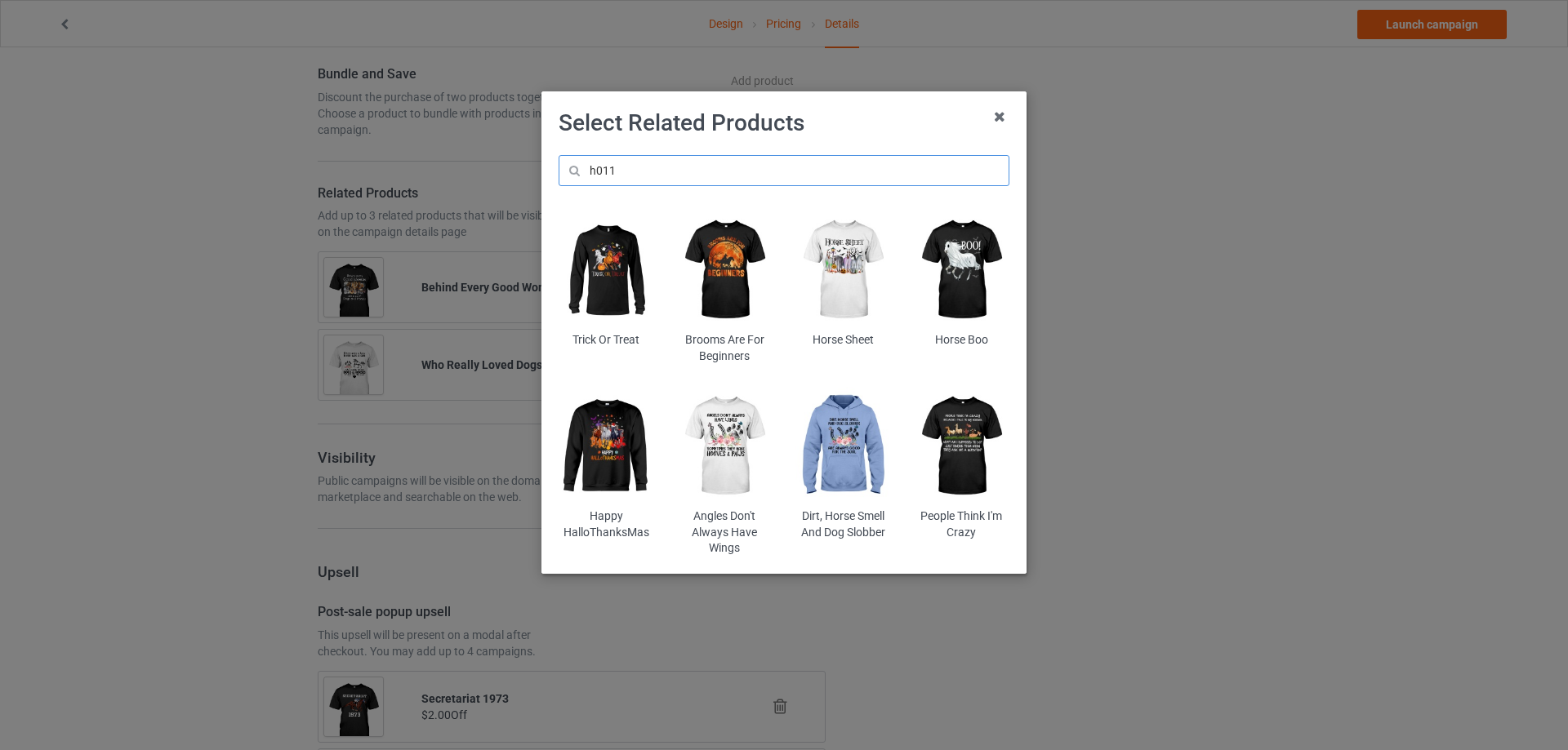
type input "h011"
click at [970, 431] on img at bounding box center [961, 447] width 96 height 120
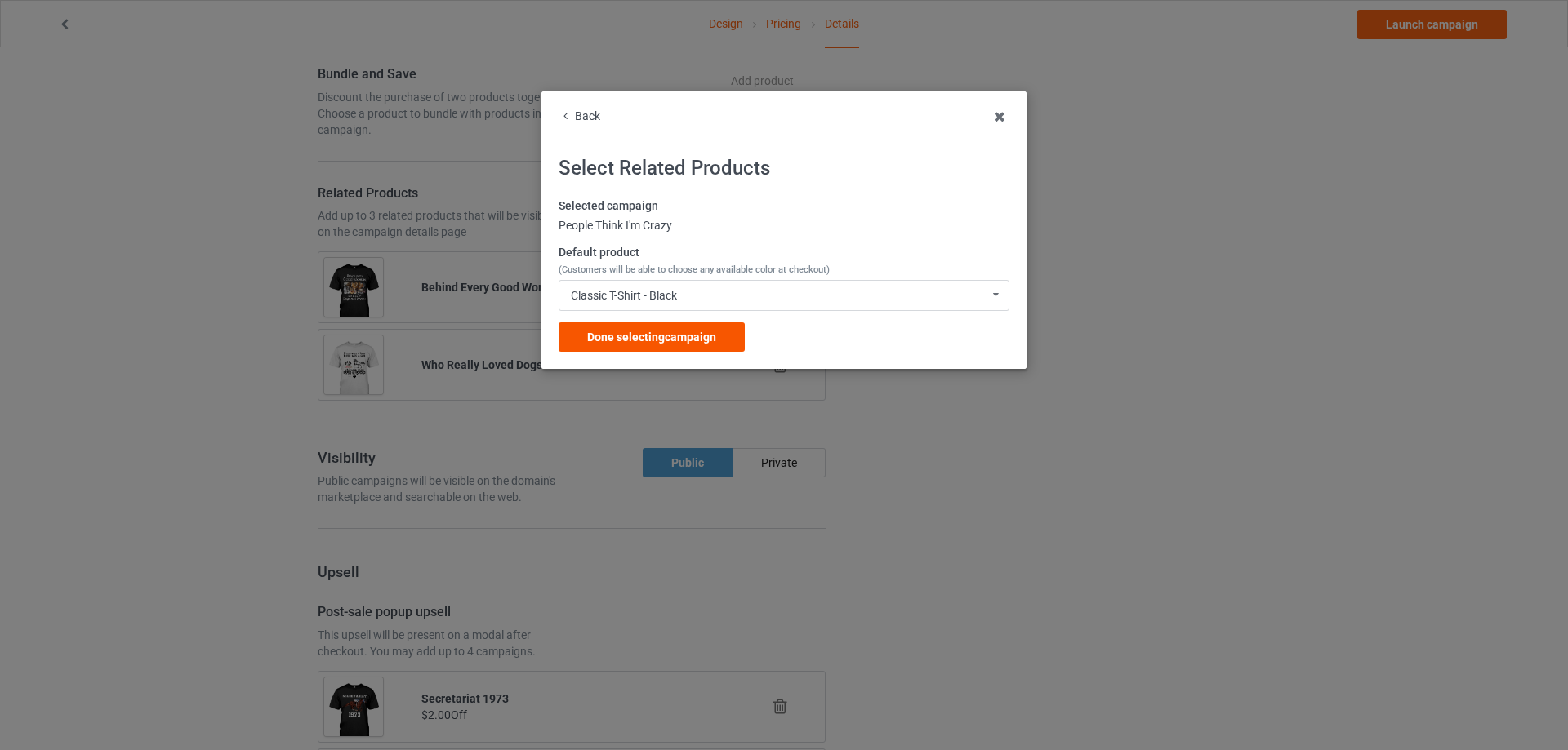
click at [638, 338] on span "Done selecting campaign" at bounding box center [652, 337] width 130 height 13
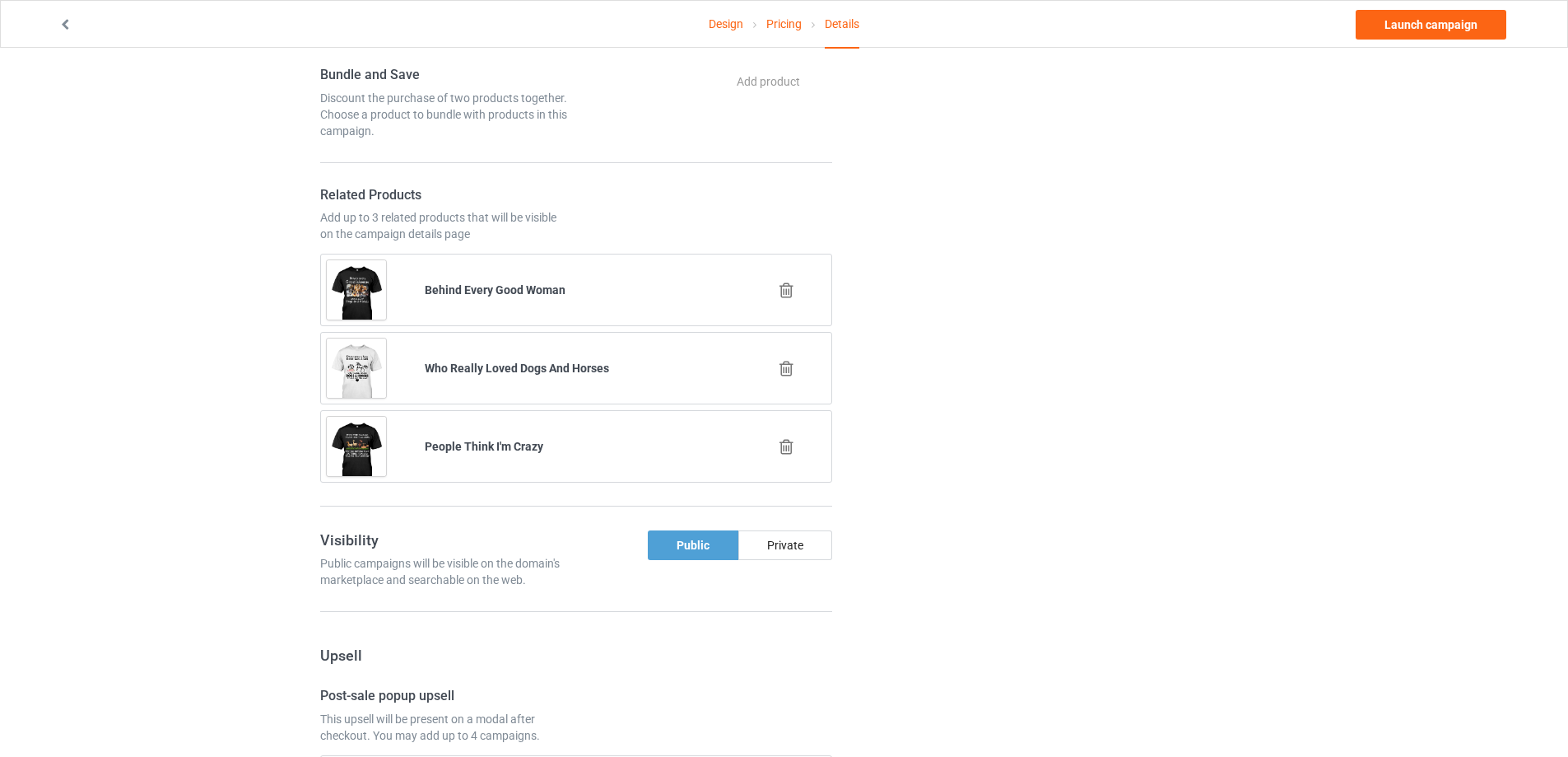
click at [784, 365] on icon at bounding box center [786, 368] width 21 height 17
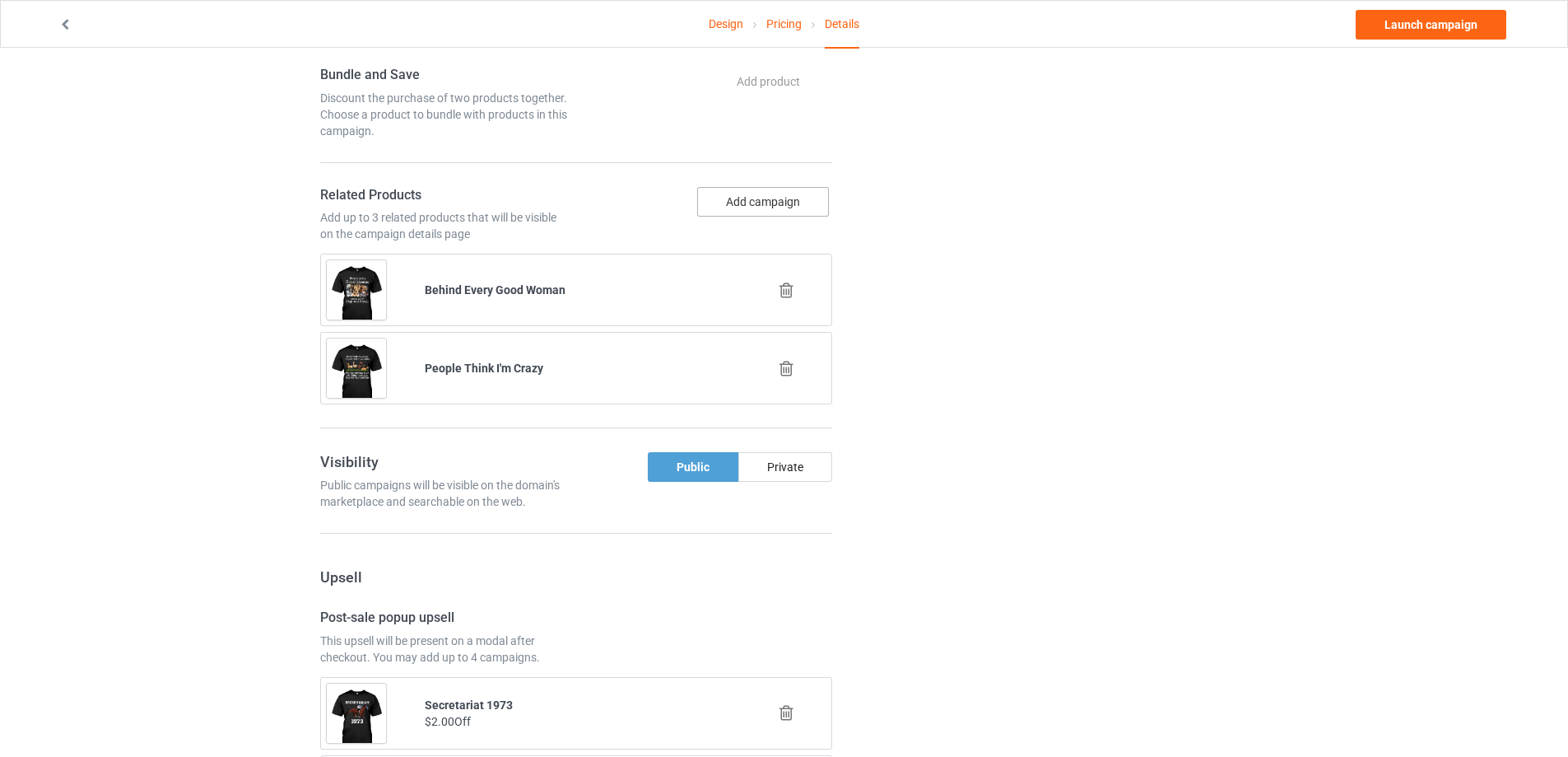
drag, startPoint x: 749, startPoint y: 198, endPoint x: 745, endPoint y: 209, distance: 11.7
click at [745, 209] on button "Add campaign" at bounding box center [764, 201] width 132 height 30
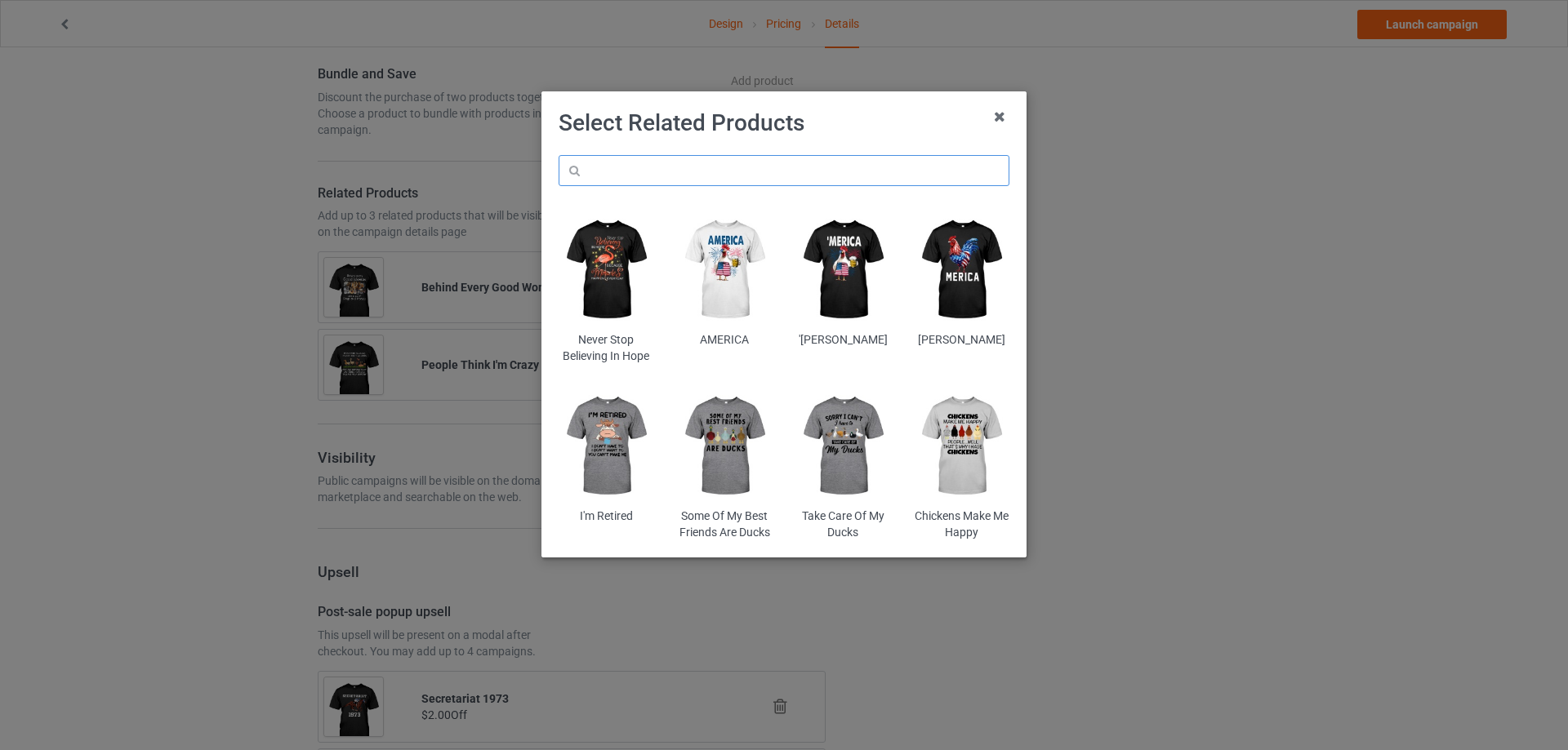
click at [633, 162] on input "text" at bounding box center [784, 170] width 451 height 31
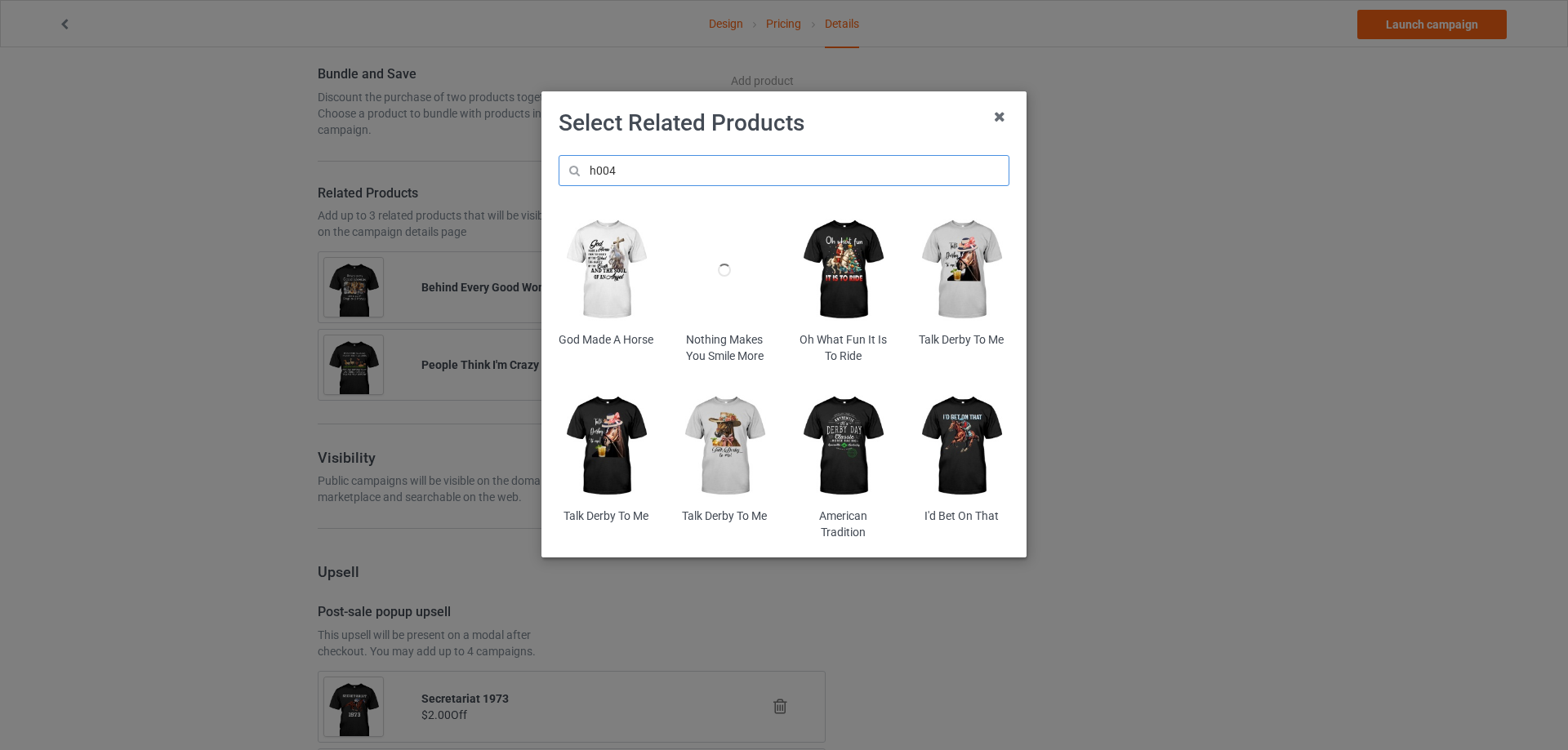
type input "h004"
click at [868, 246] on img at bounding box center [842, 270] width 96 height 120
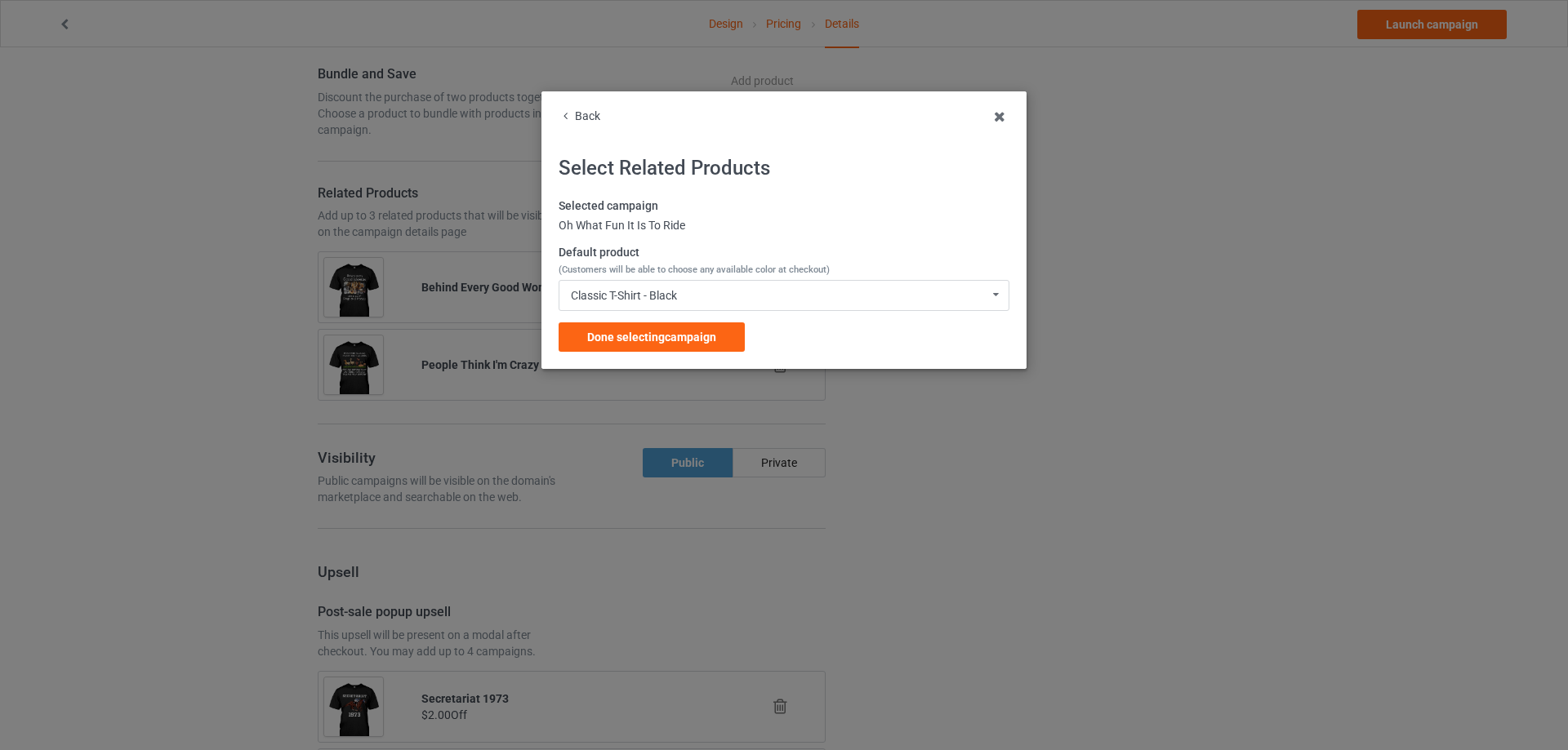
click at [652, 334] on span "Done selecting campaign" at bounding box center [652, 337] width 130 height 13
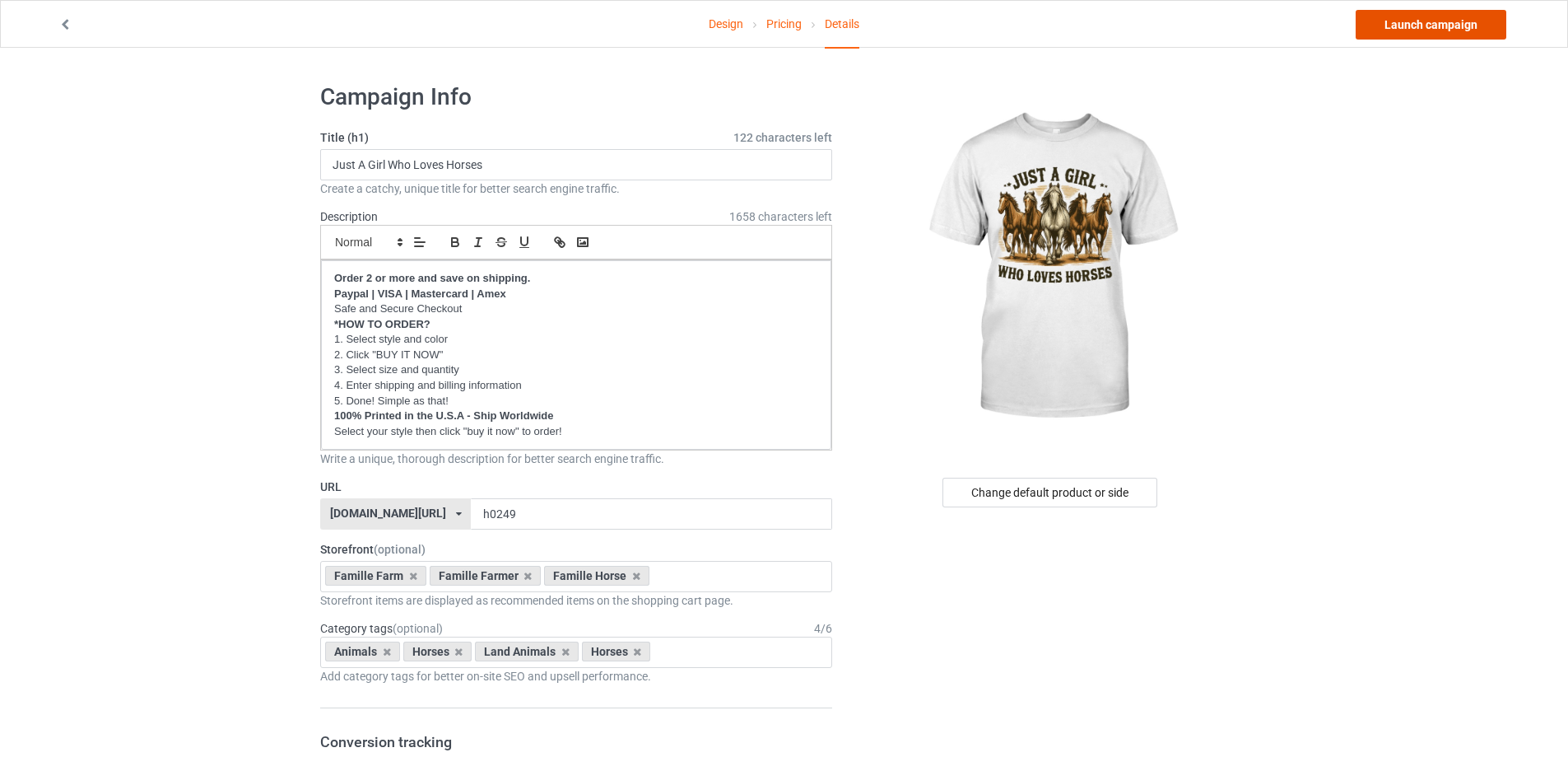
click at [1417, 26] on link "Launch campaign" at bounding box center [1430, 25] width 151 height 30
